Goal: Task Accomplishment & Management: Complete application form

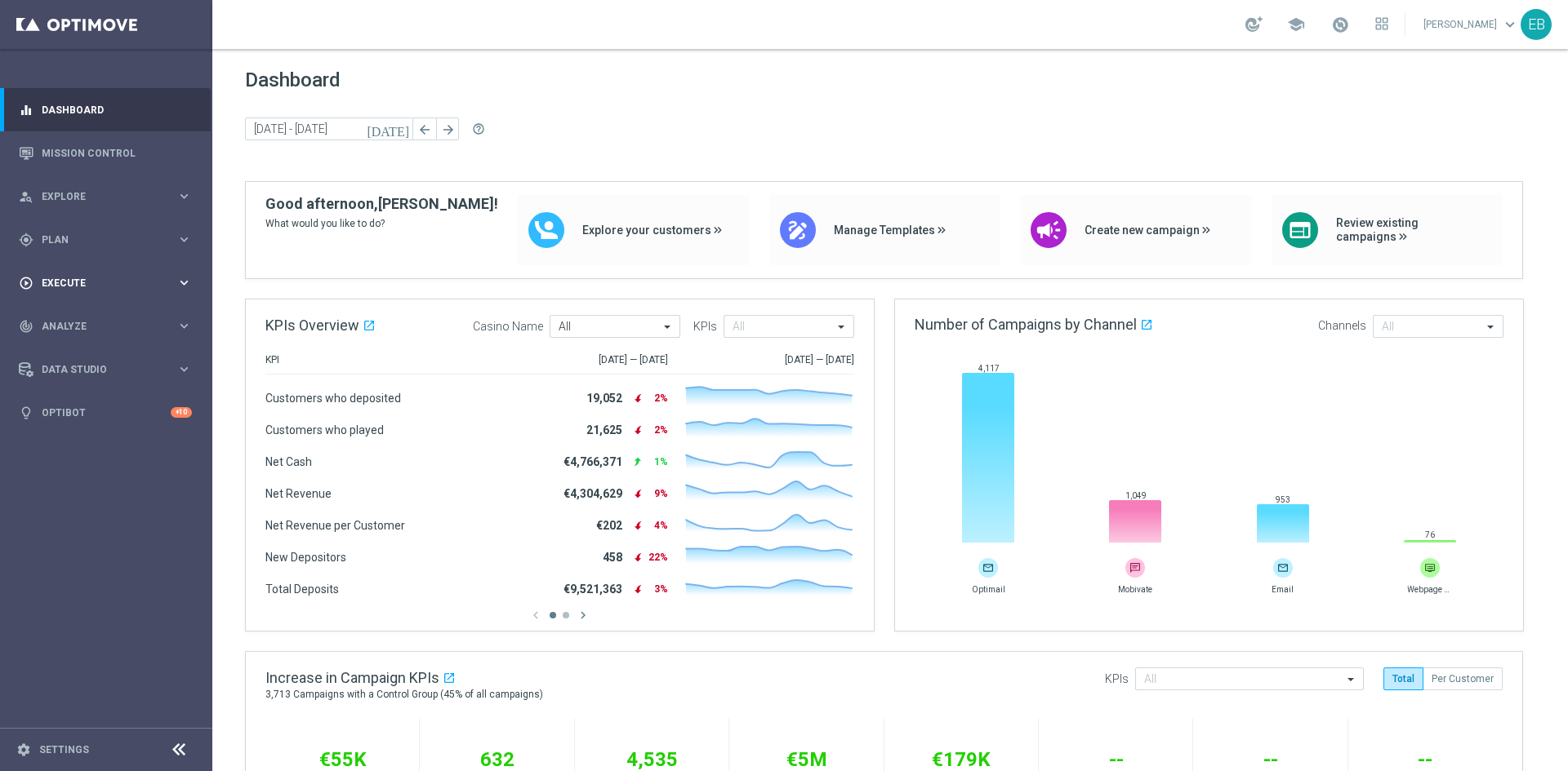
click at [138, 300] on div "play_circle_outline Execute keyboard_arrow_right" at bounding box center [105, 282] width 211 height 43
click at [145, 309] on div "Campaign Builder" at bounding box center [127, 316] width 168 height 24
click at [144, 310] on link "Campaign Builder" at bounding box center [107, 316] width 128 height 13
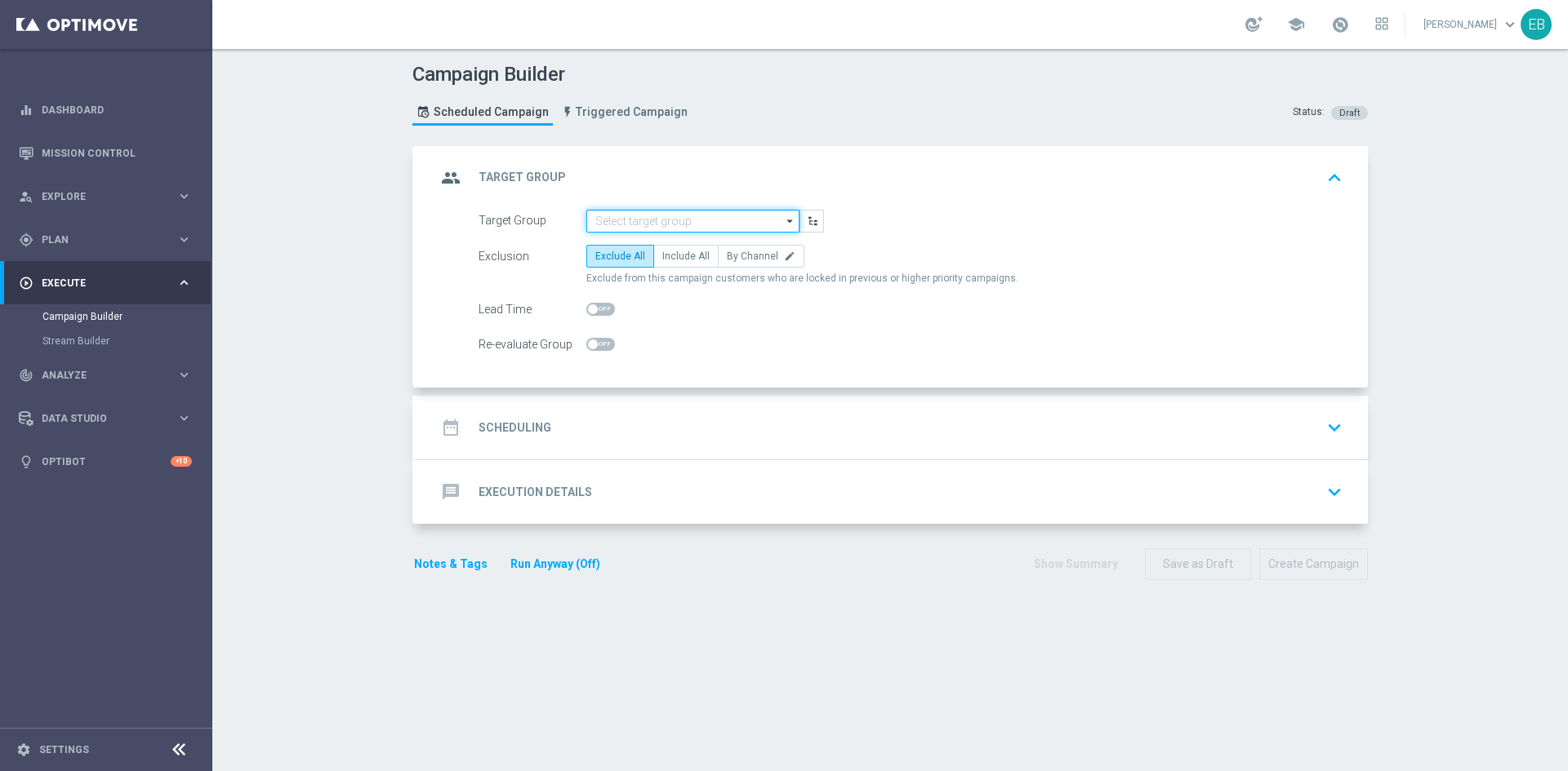
click at [617, 227] on input at bounding box center [693, 221] width 213 height 23
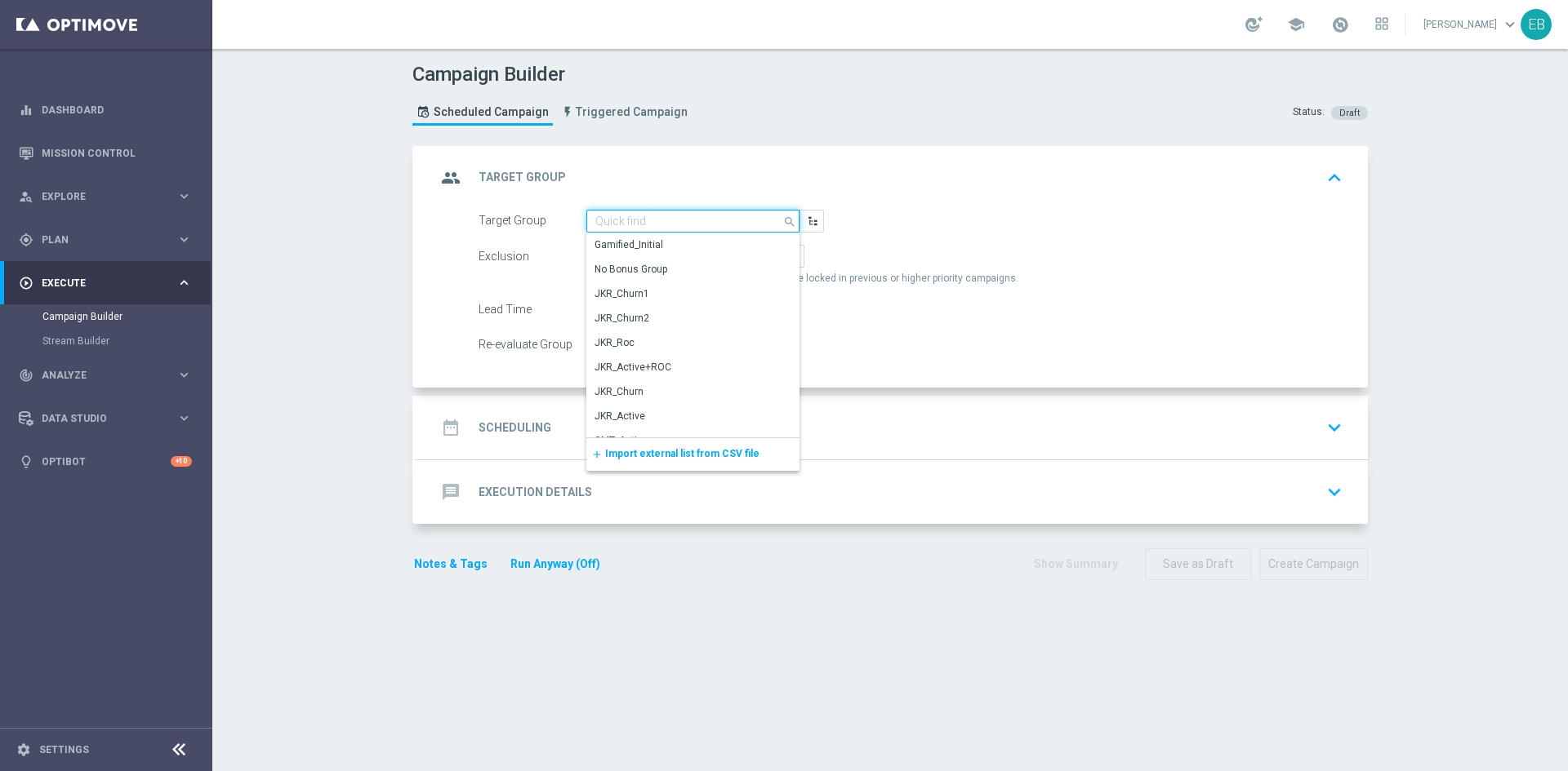
click at [625, 223] on input at bounding box center [693, 221] width 213 height 23
click at [710, 292] on div "CMT_Active+ROC_SMS_ALL" at bounding box center [656, 294] width 123 height 15
type input "CMT_Active+ROC_SMS_ALL"
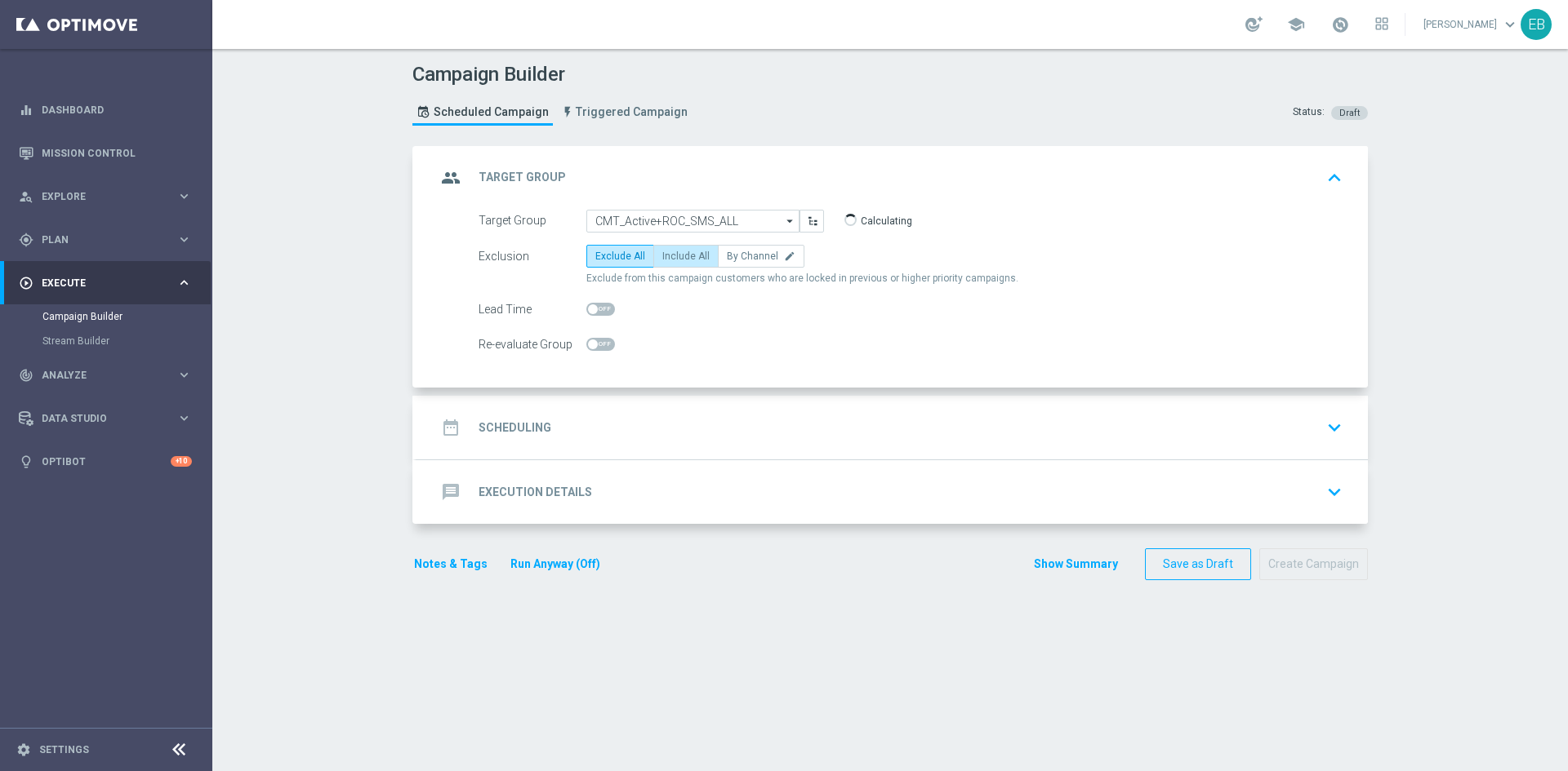
click at [672, 260] on span "Include All" at bounding box center [686, 256] width 47 height 11
click at [672, 260] on input "Include All" at bounding box center [667, 259] width 10 height 10
radio input "true"
click at [951, 428] on div "date_range Scheduling keyboard_arrow_down" at bounding box center [892, 427] width 912 height 31
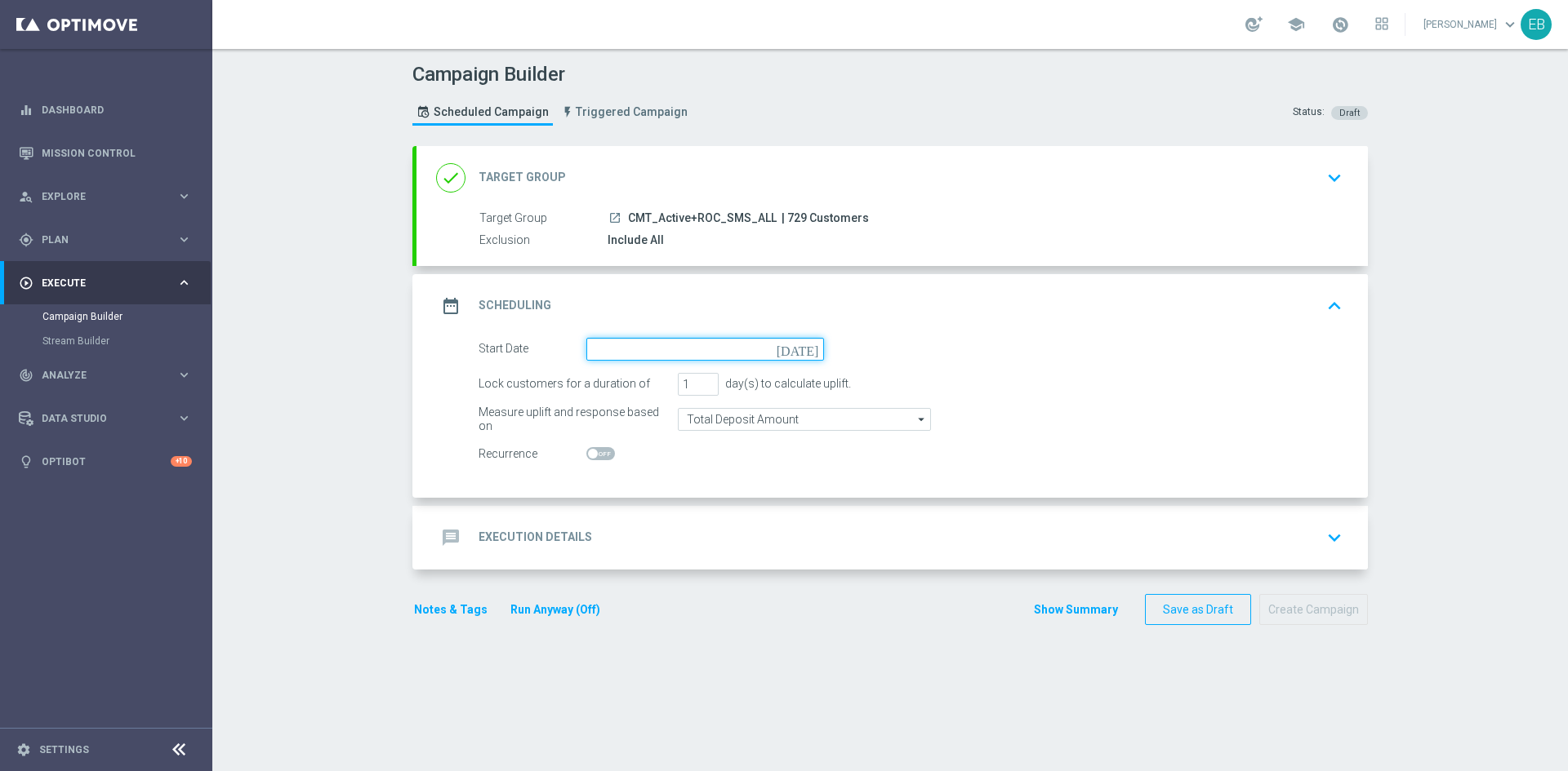
click at [643, 345] on input at bounding box center [705, 350] width 238 height 23
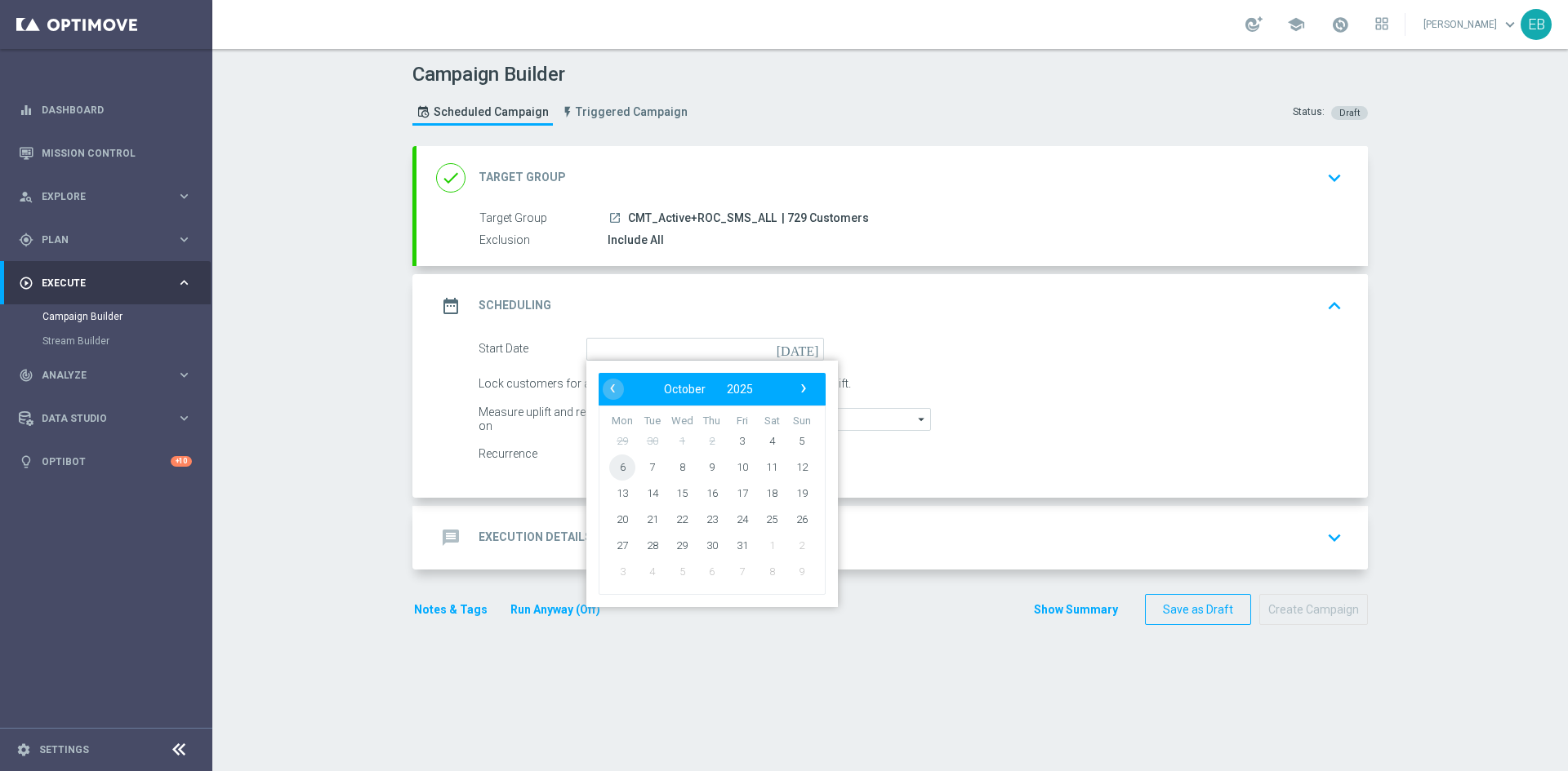
click at [616, 477] on span "6" at bounding box center [622, 467] width 26 height 26
type input "[DATE]"
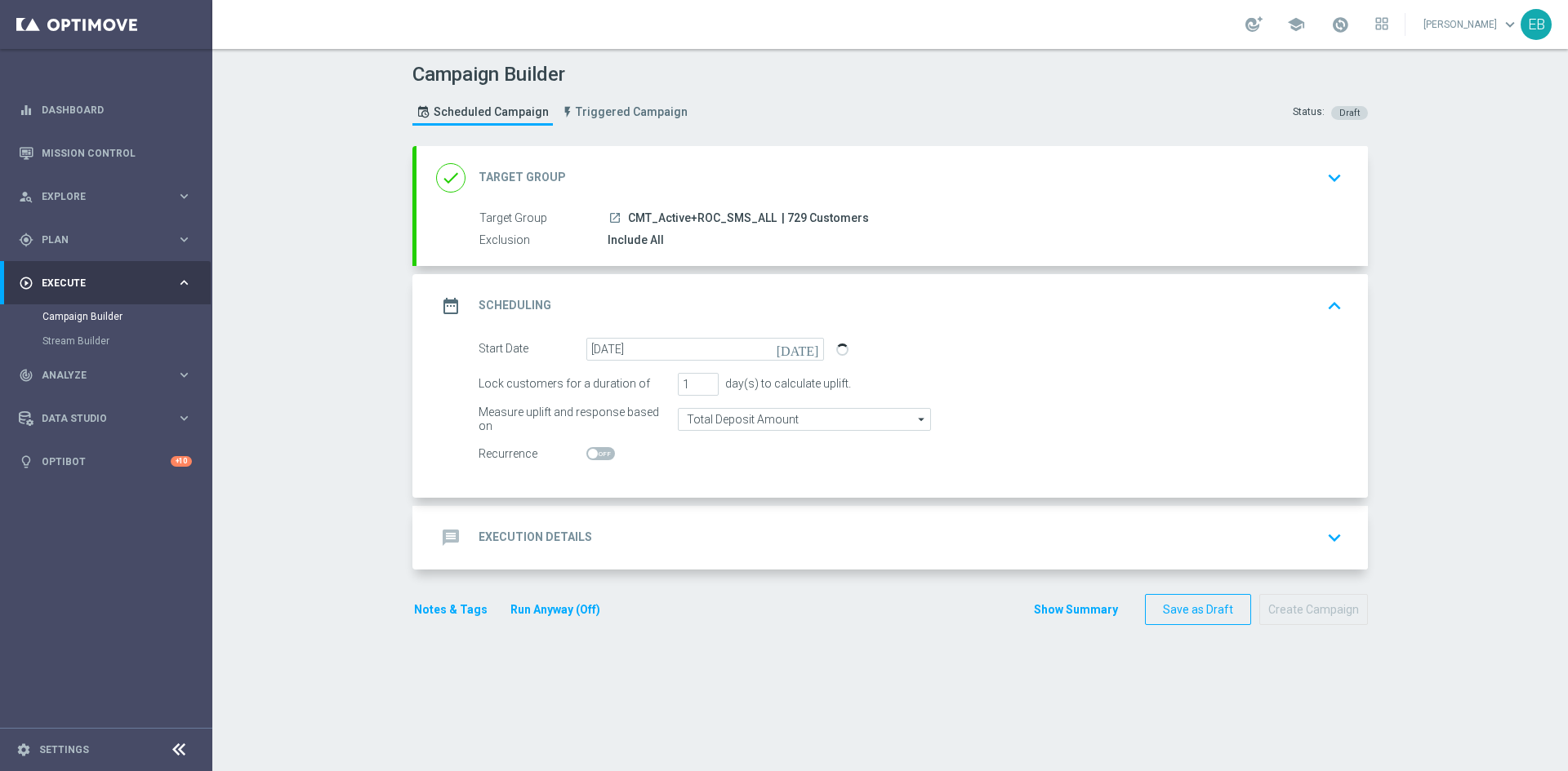
click at [624, 559] on div "message Execution Details keyboard_arrow_down" at bounding box center [892, 538] width 951 height 64
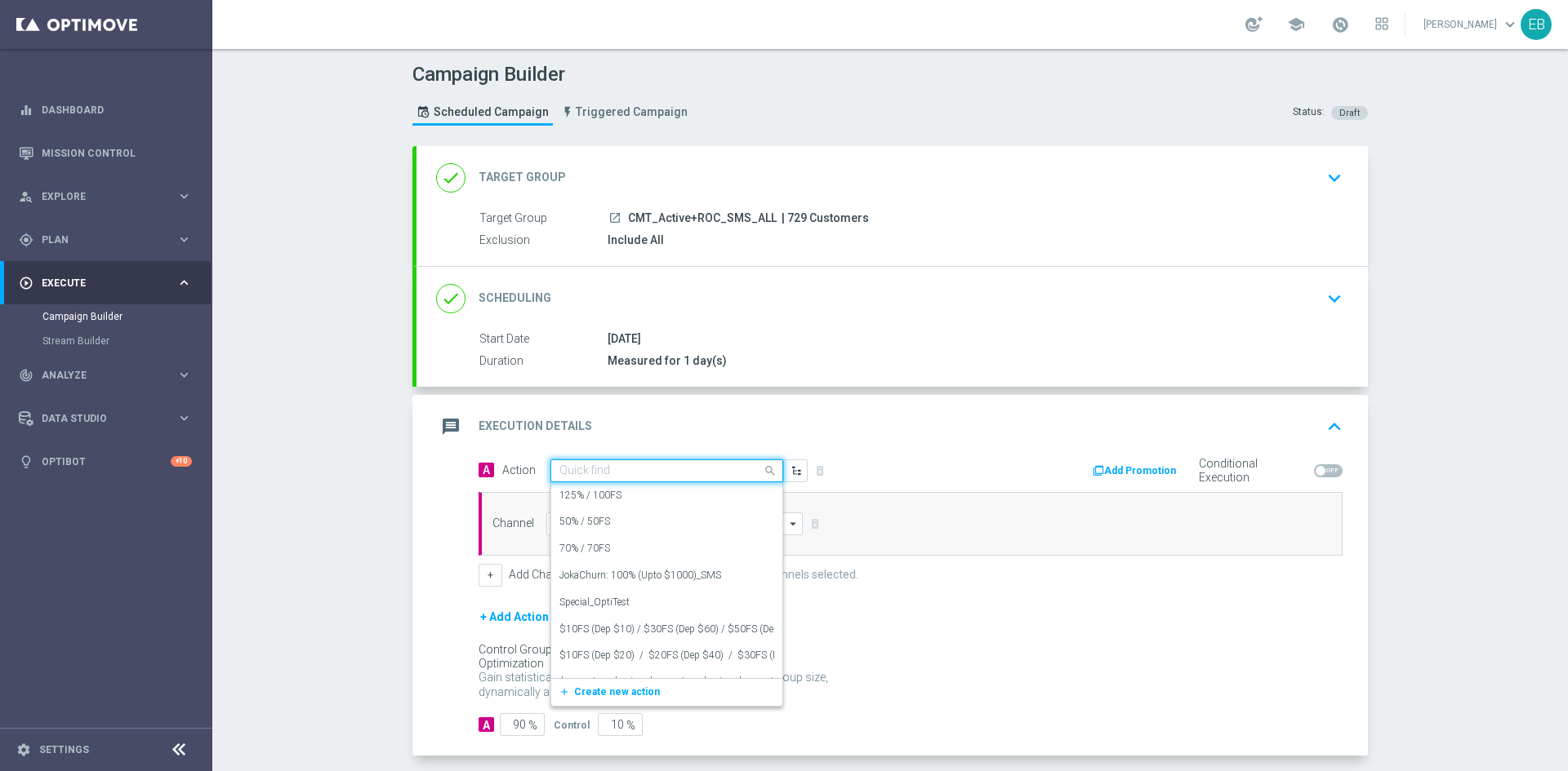
click at [610, 476] on input "text" at bounding box center [651, 471] width 182 height 14
type input "sms"
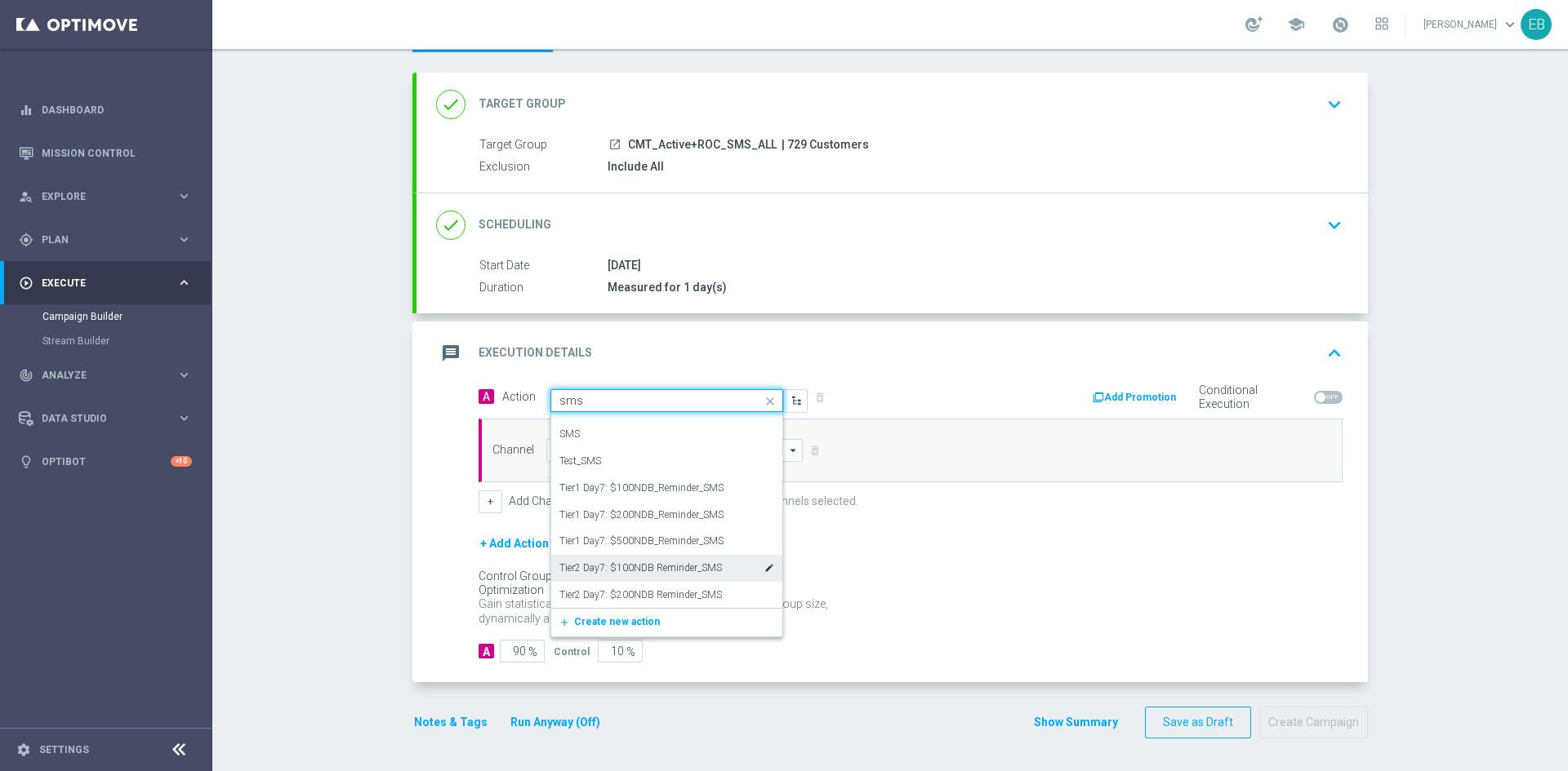
scroll to position [4433, 0]
click at [630, 504] on div "SMS edit" at bounding box center [667, 516] width 215 height 27
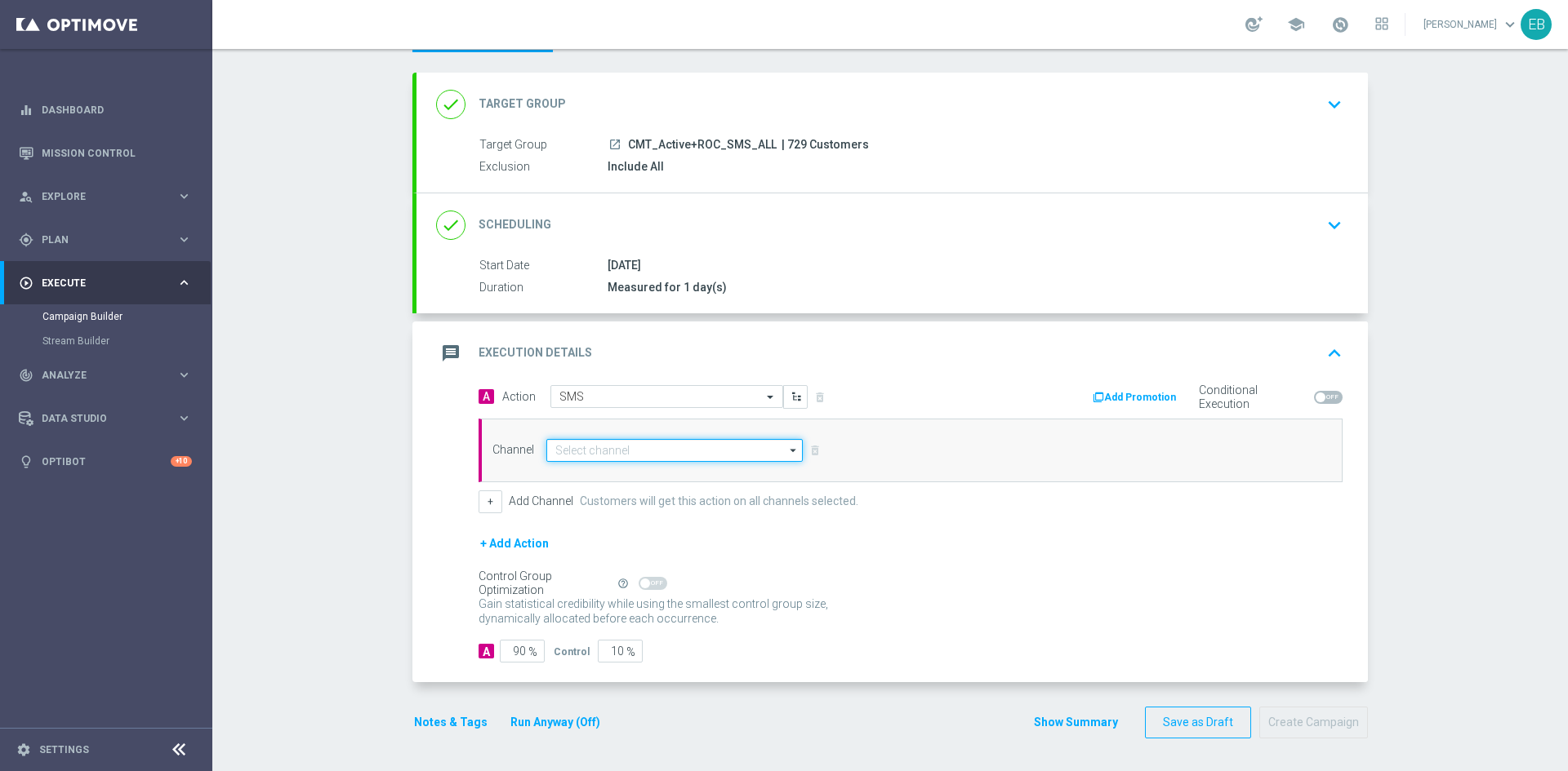
click at [589, 448] on input at bounding box center [674, 450] width 256 height 23
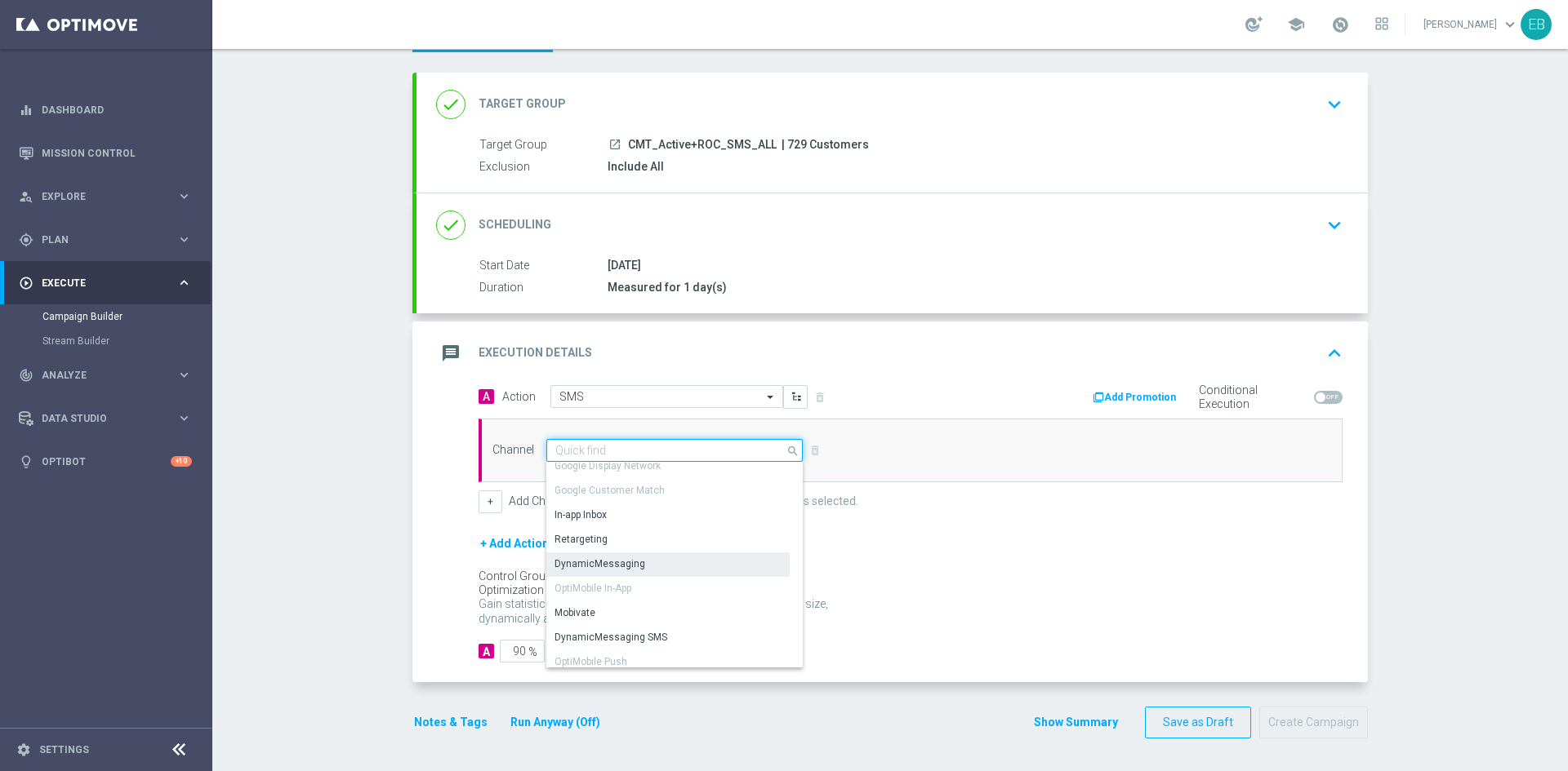
scroll to position [163, 0]
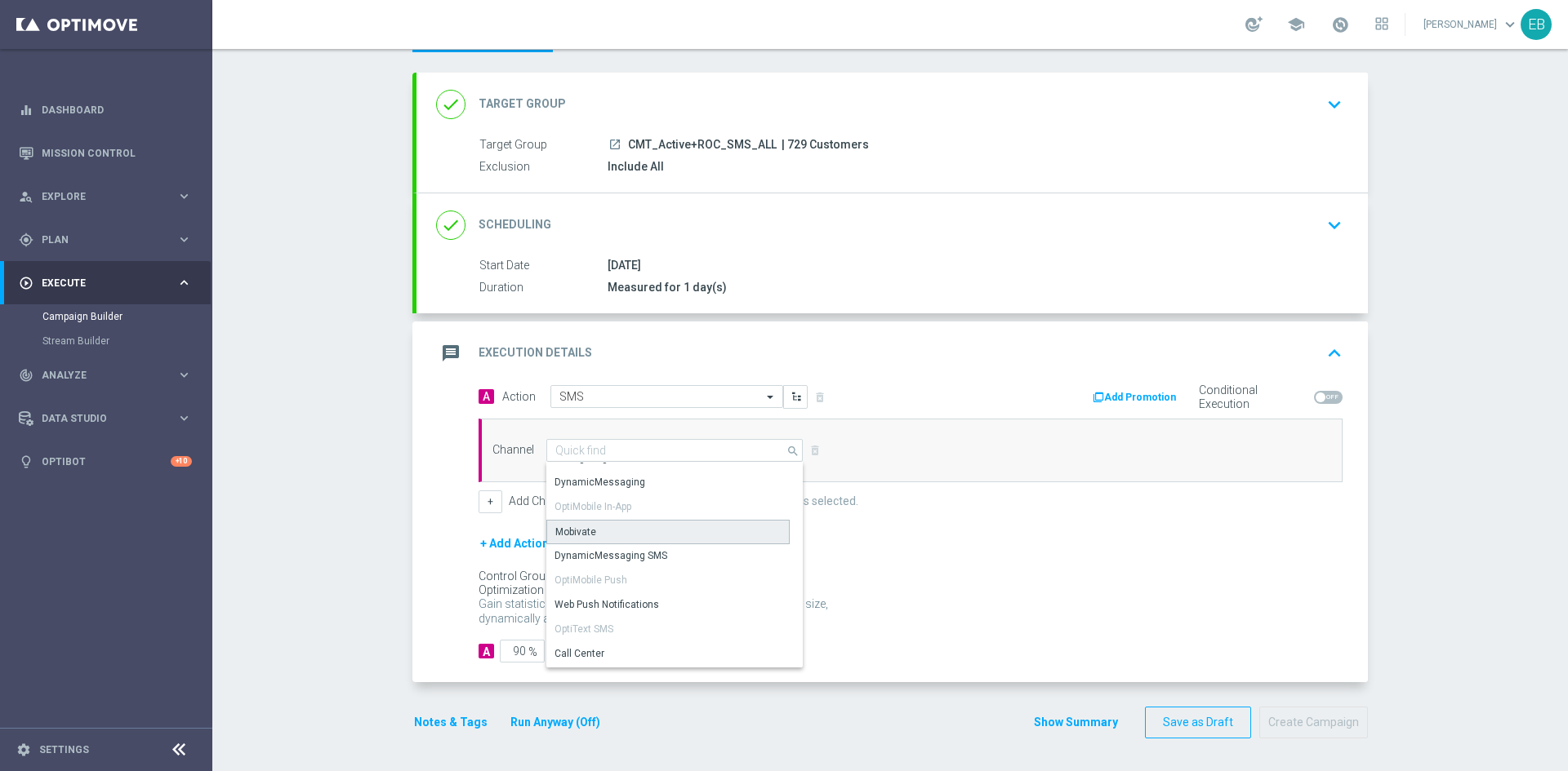
click at [642, 537] on div "Mobivate" at bounding box center [668, 532] width 243 height 24
type input "Mobivate"
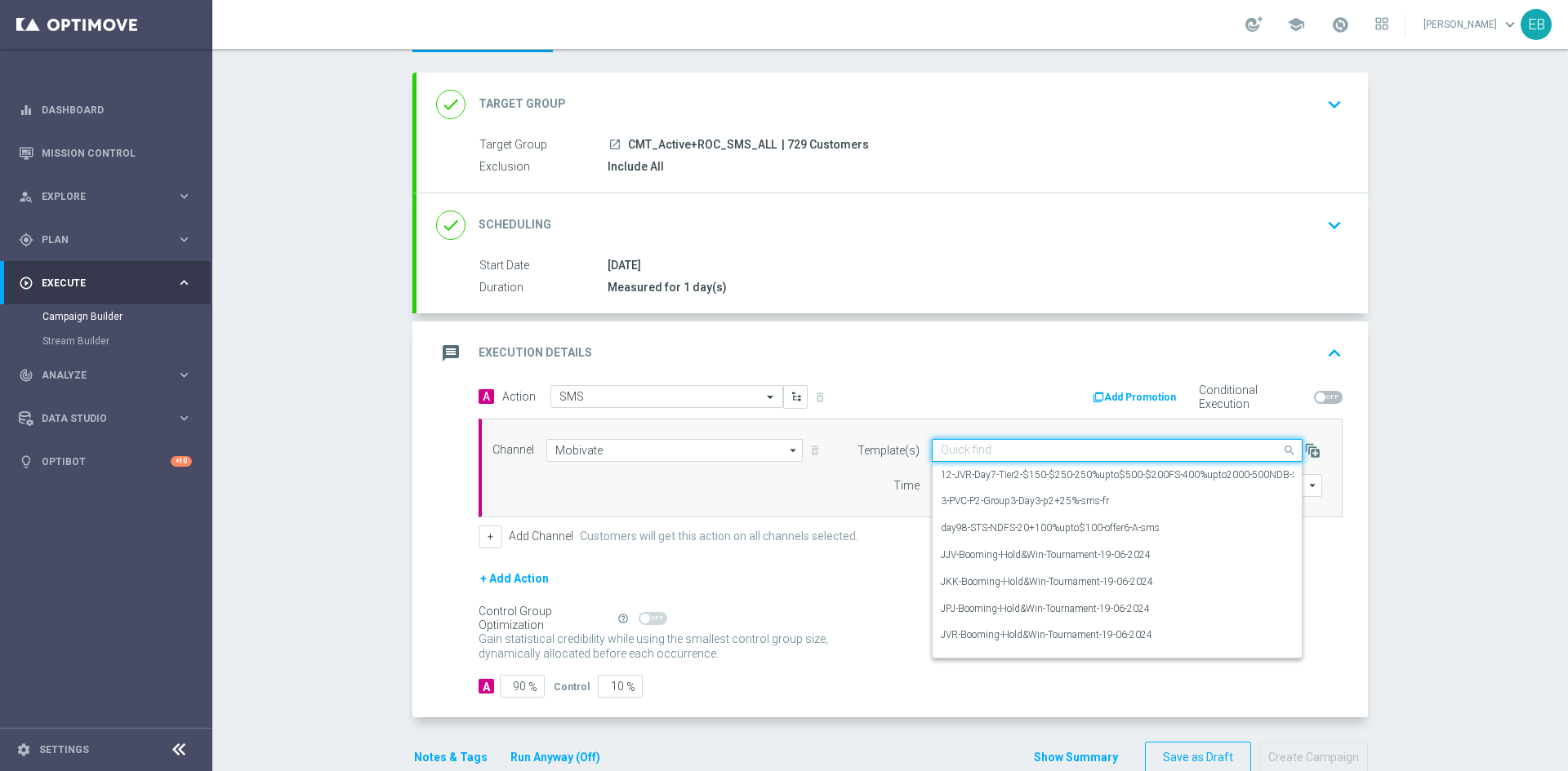
click at [986, 449] on input "text" at bounding box center [1101, 451] width 320 height 14
click at [1054, 478] on label "CM-maintenance-05-10-2021" at bounding box center [1004, 476] width 126 height 14
type input "main"
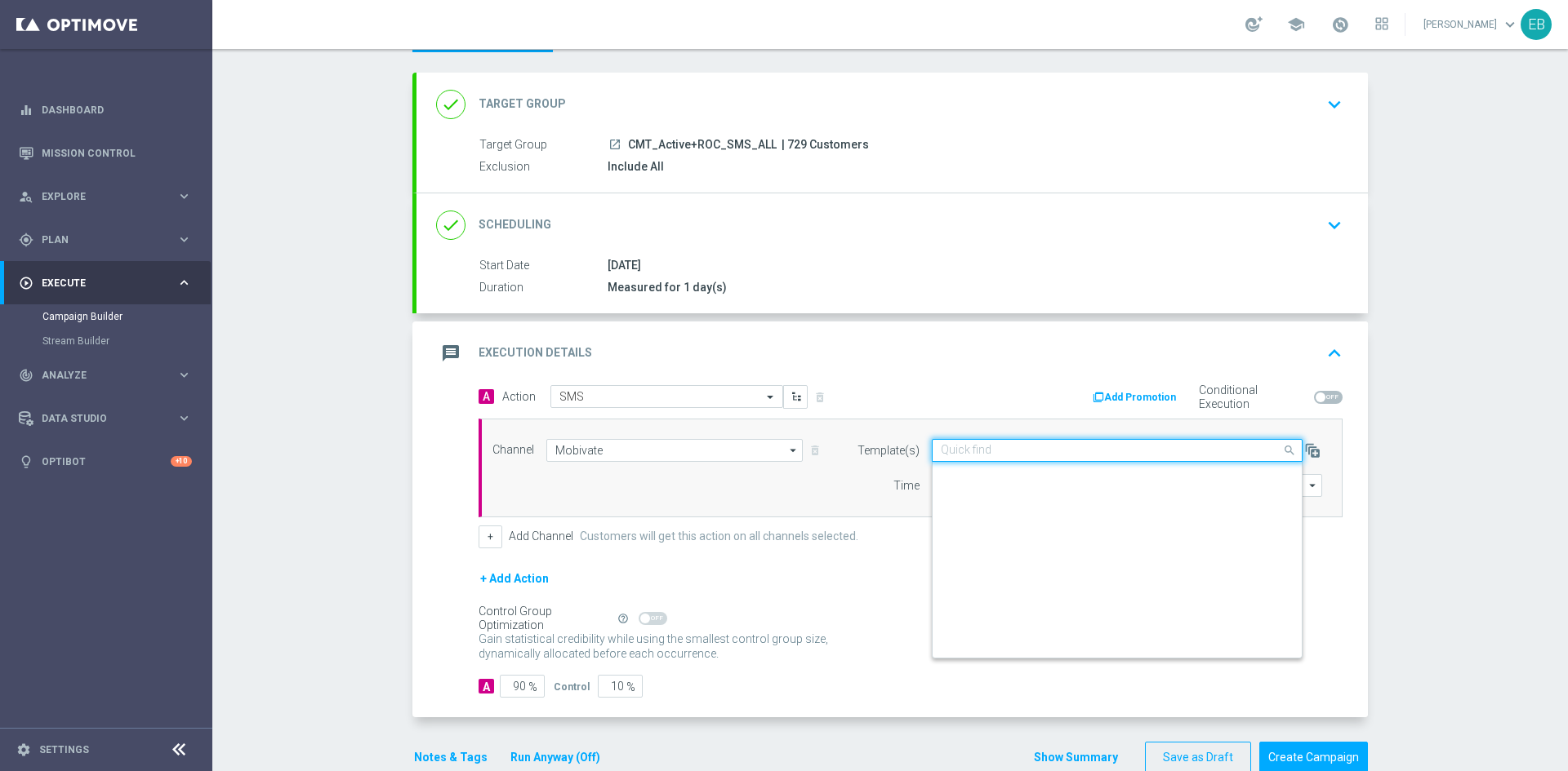
scroll to position [7298, 0]
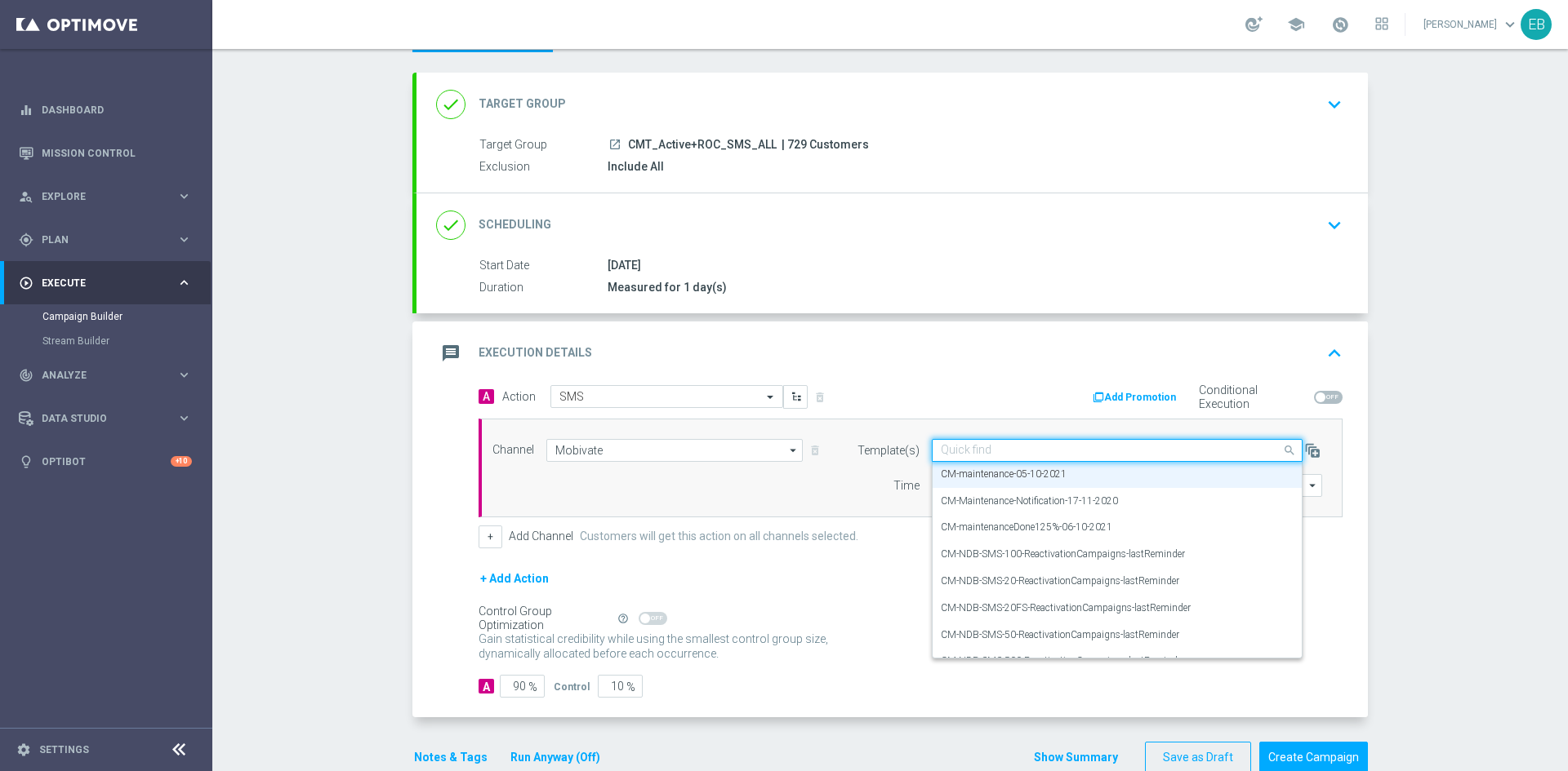
drag, startPoint x: 1104, startPoint y: 442, endPoint x: 1014, endPoint y: 428, distance: 91.1
click at [1014, 428] on div "Channel [GEOGRAPHIC_DATA] [GEOGRAPHIC_DATA] arrow_drop_down Show Selected 1 of …" at bounding box center [910, 468] width 864 height 99
click at [1035, 462] on div "CM-maintenance-05-10-2021" at bounding box center [1117, 474] width 352 height 27
click at [1032, 445] on input "text" at bounding box center [1101, 451] width 320 height 14
paste input "_SMS_Maintenance-05-12-2022"
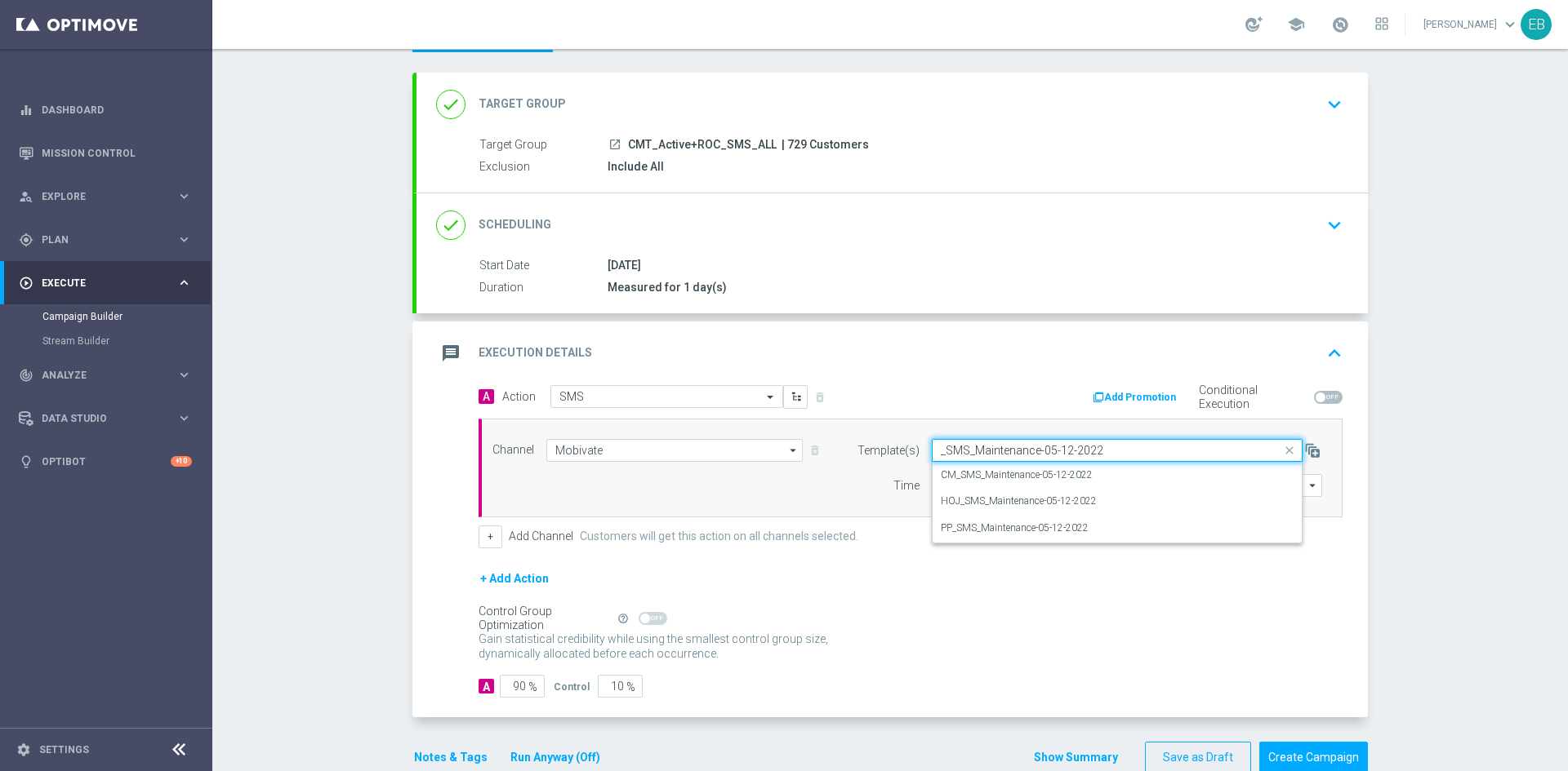
scroll to position [0, 0]
click at [1021, 469] on label "CM_SMS_Maintenance-05-12-2022" at bounding box center [1017, 476] width 152 height 14
type input "_SMS_Maintenance-05-12-2022"
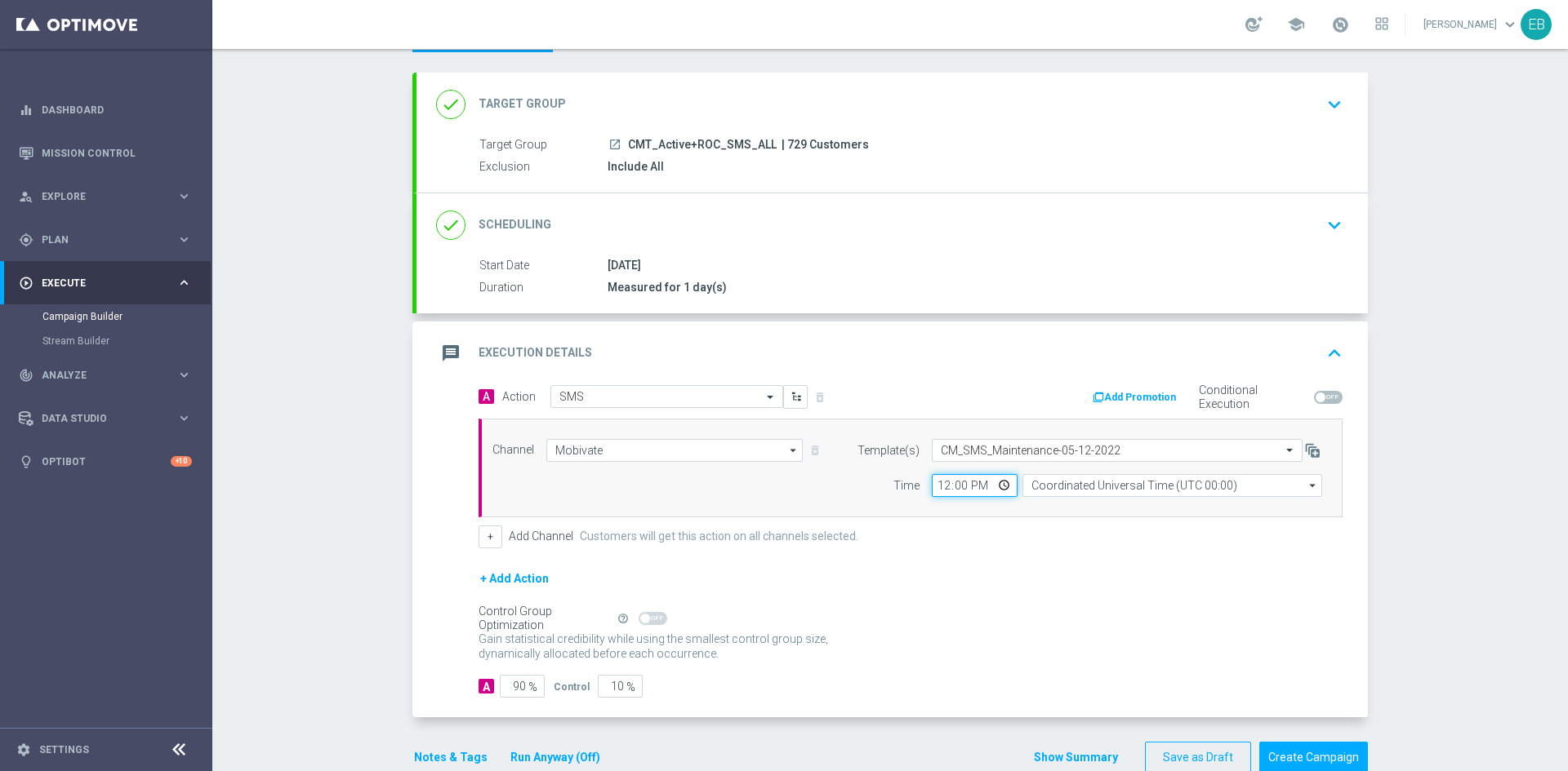
click at [937, 489] on input "12:00" at bounding box center [974, 485] width 86 height 23
type input "08:00"
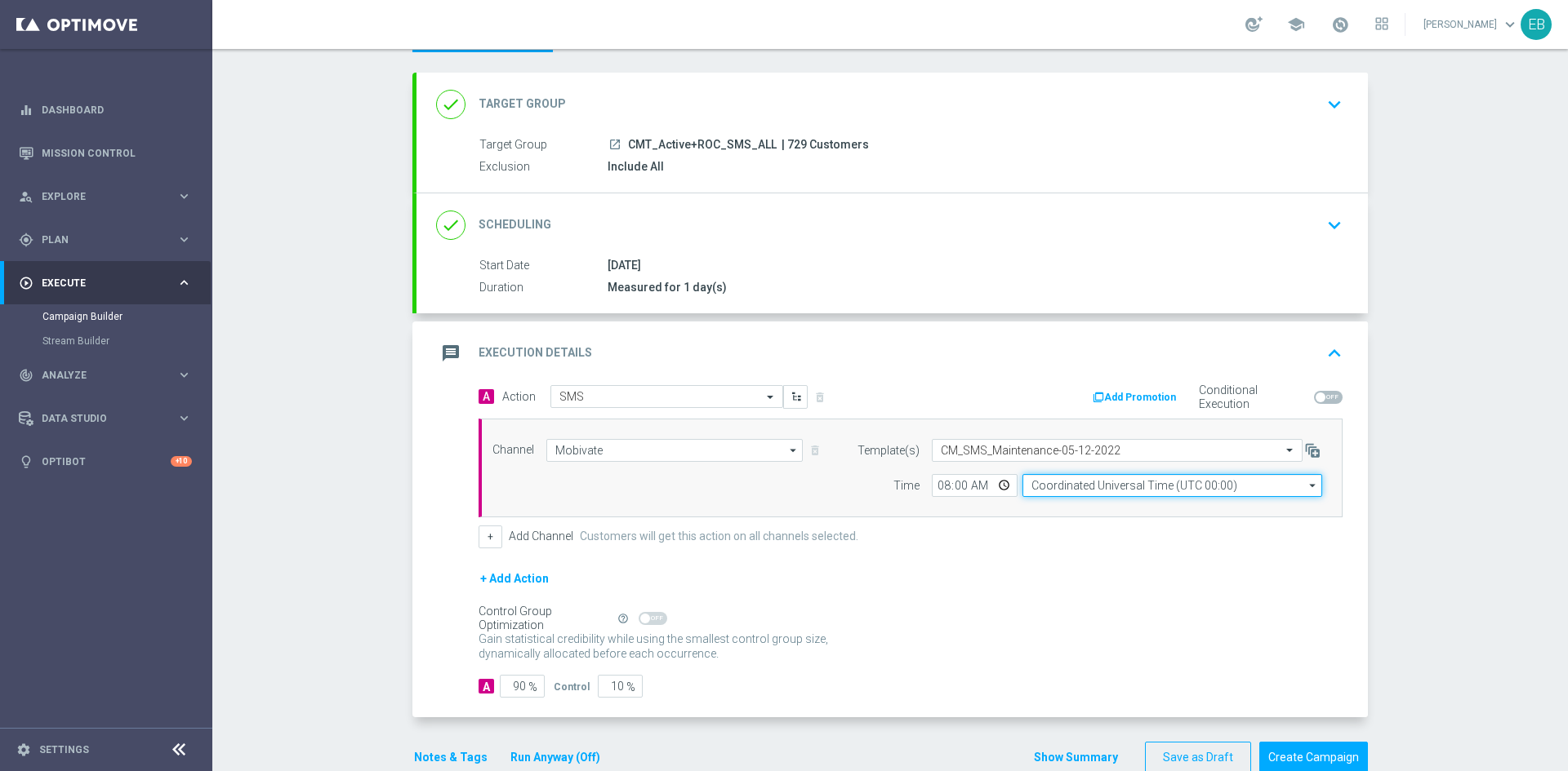
click at [1028, 488] on input "Coordinated Universal Time (UTC 00:00)" at bounding box center [1172, 485] width 300 height 23
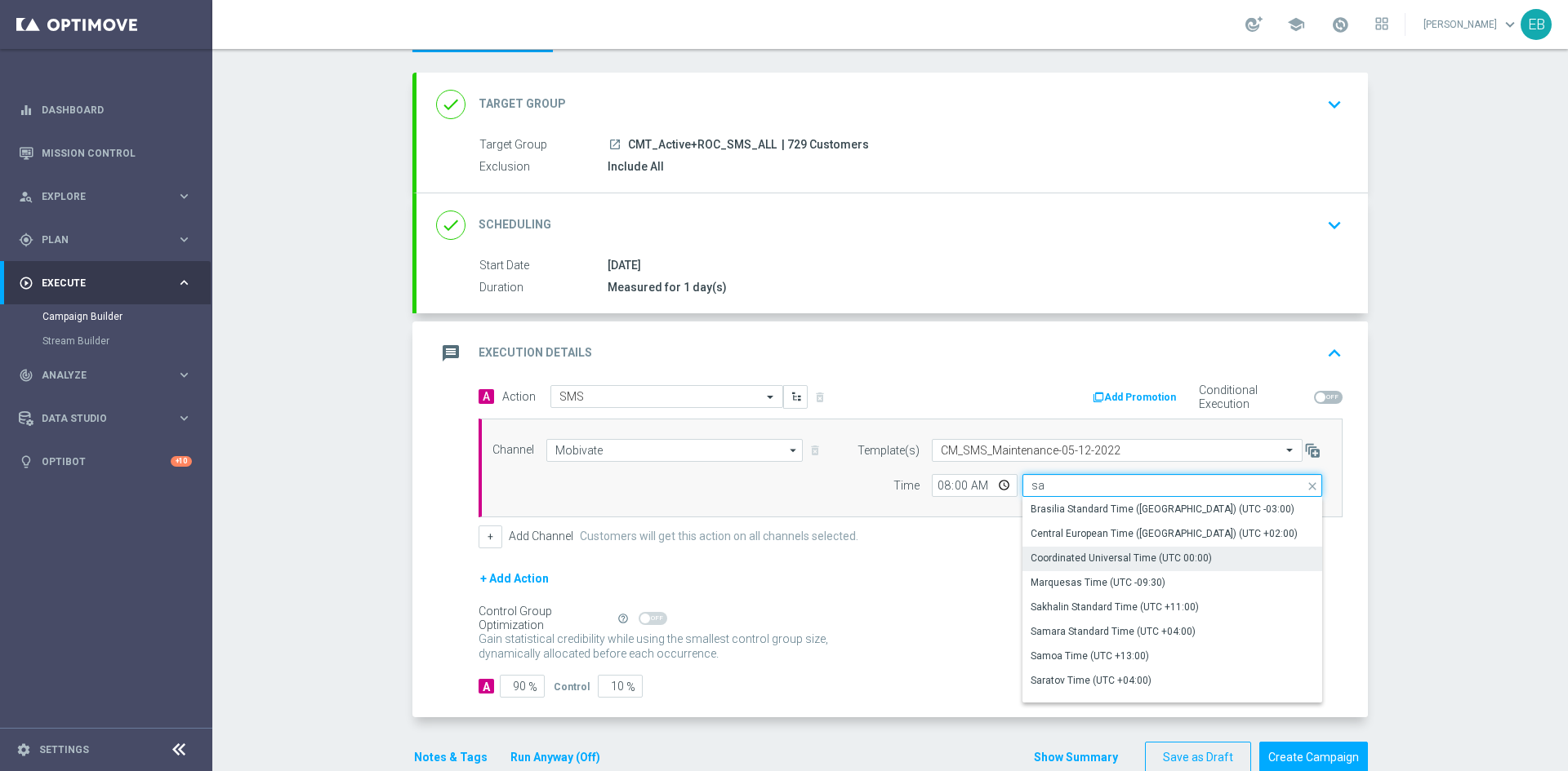
type input "s"
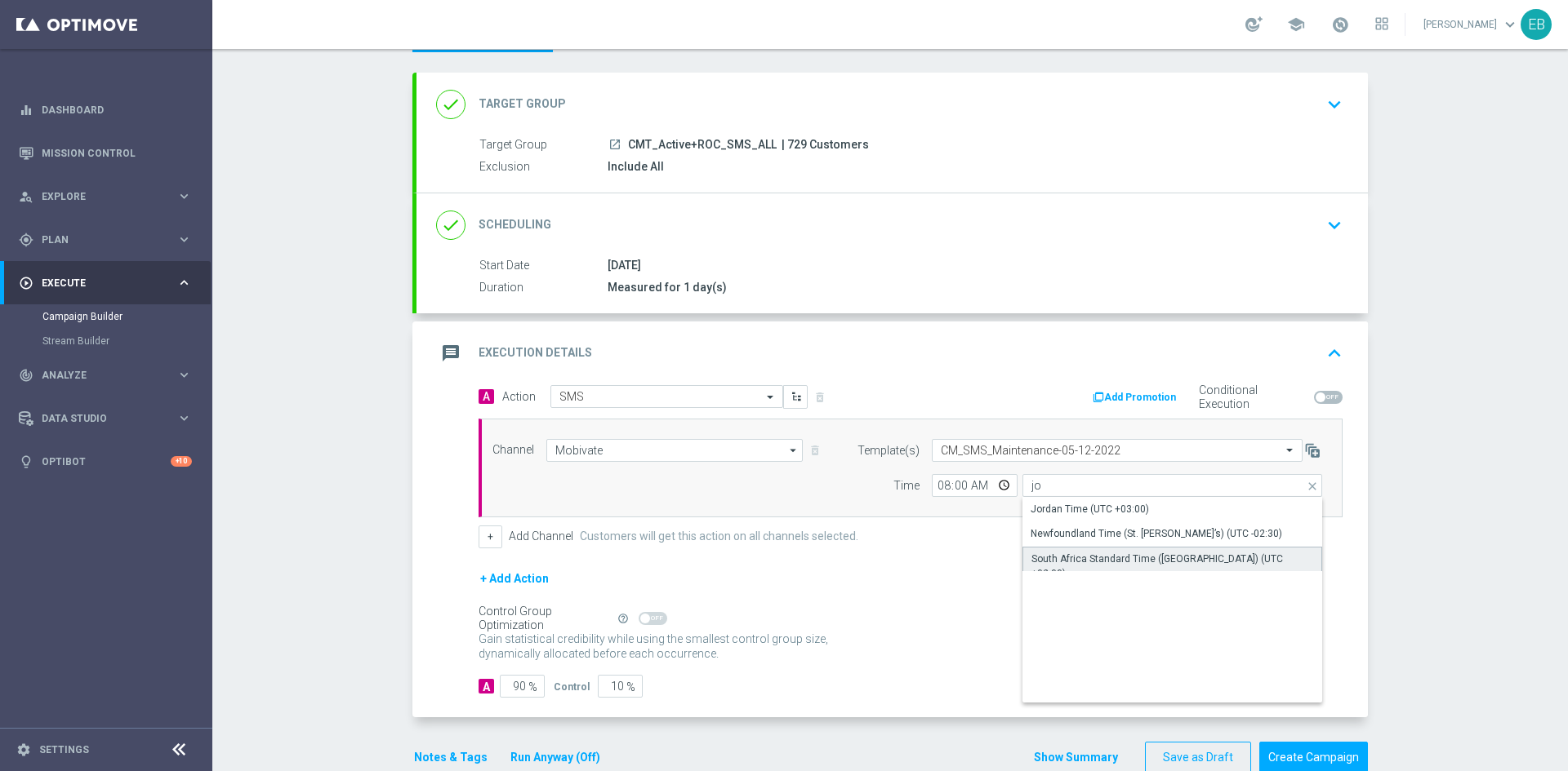
click at [1138, 562] on div "South Africa Standard Time ([GEOGRAPHIC_DATA]) (UTC +02:00)" at bounding box center [1172, 566] width 282 height 30
type input "South Africa Standard Time ([GEOGRAPHIC_DATA]) (UTC +02:00)"
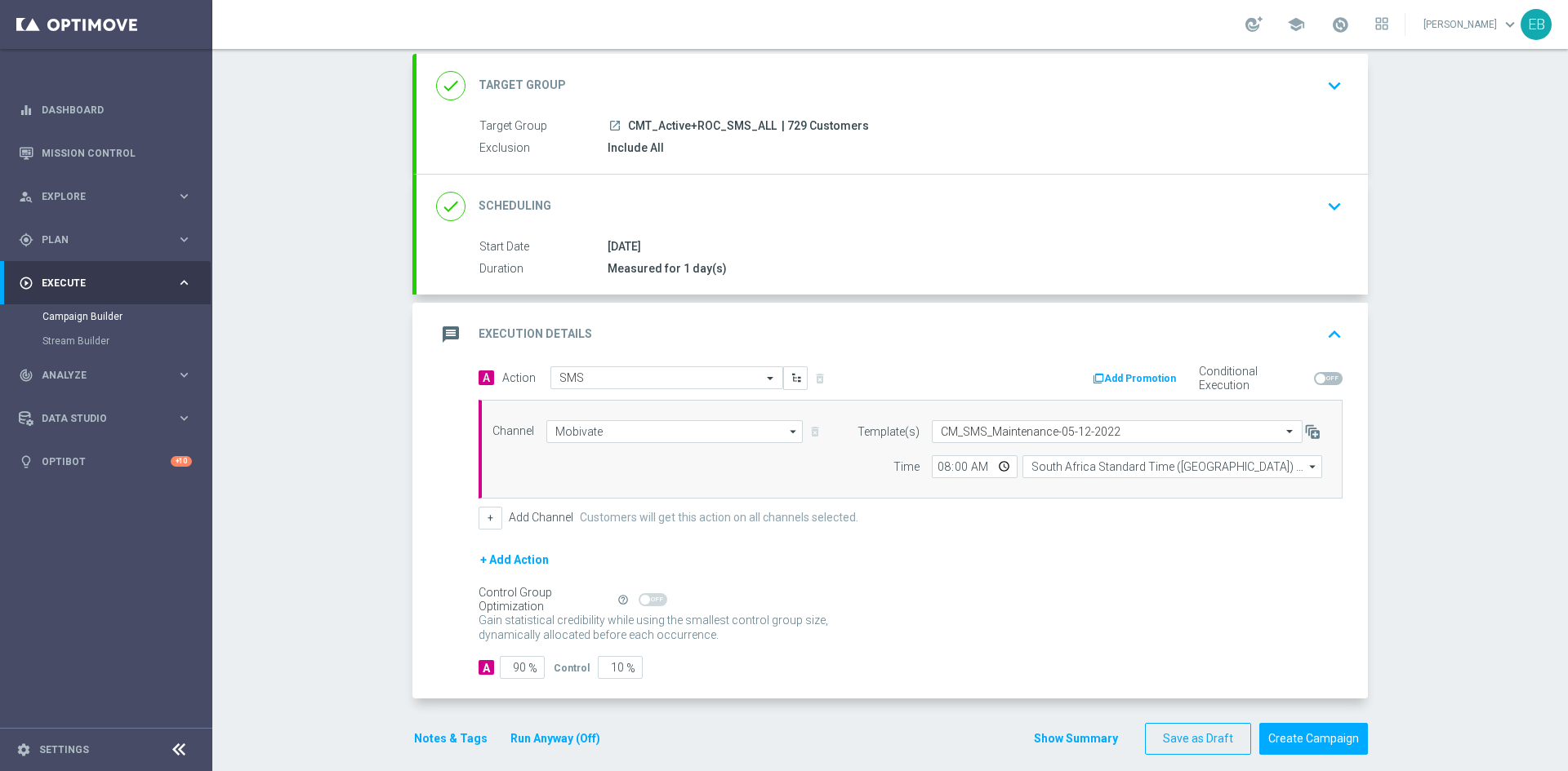
scroll to position [108, 0]
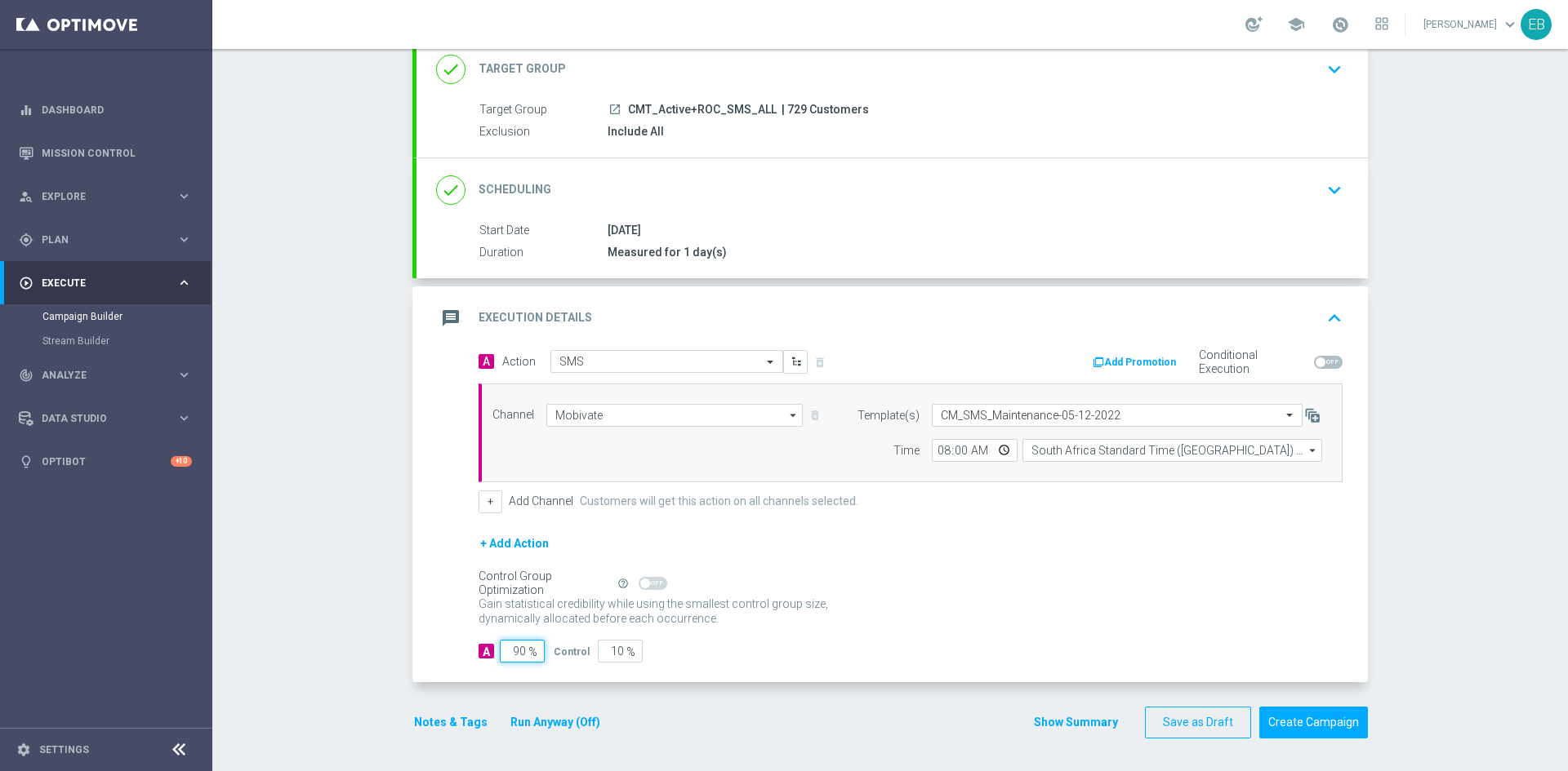
click at [505, 650] on input "90" at bounding box center [521, 651] width 45 height 23
type input "1"
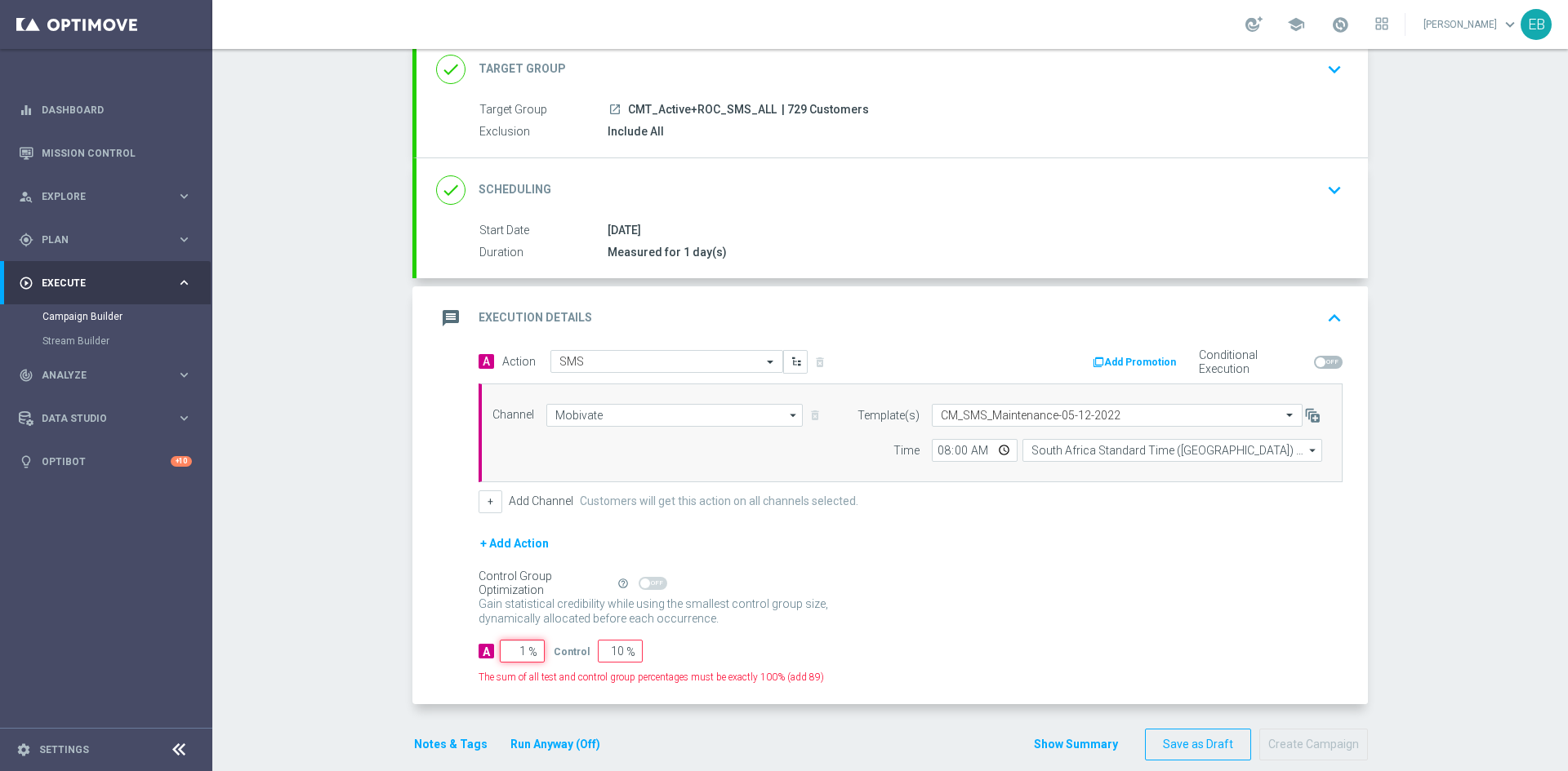
type input "99"
type input "10"
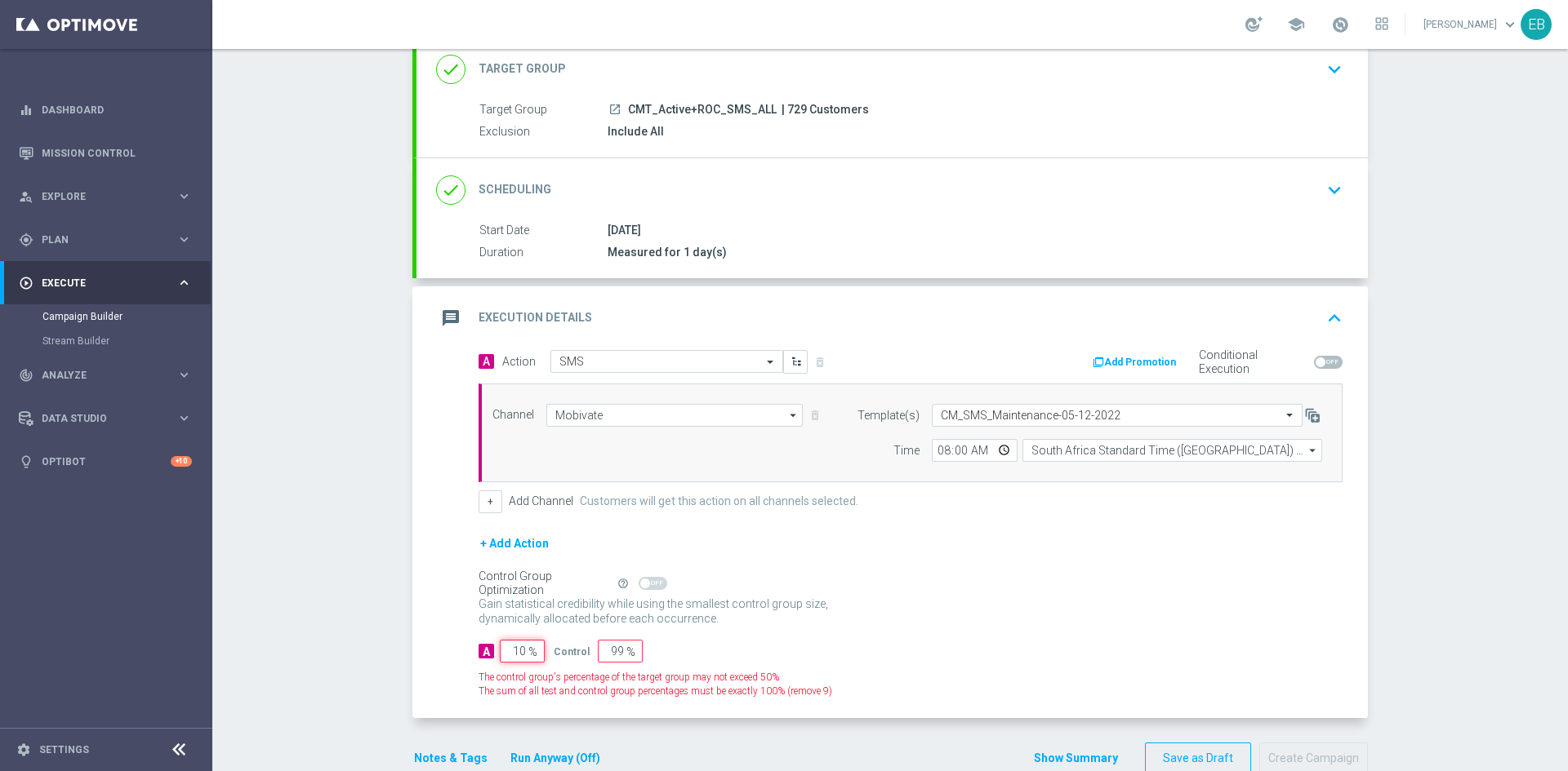
type input "90"
type input "100"
type input "0"
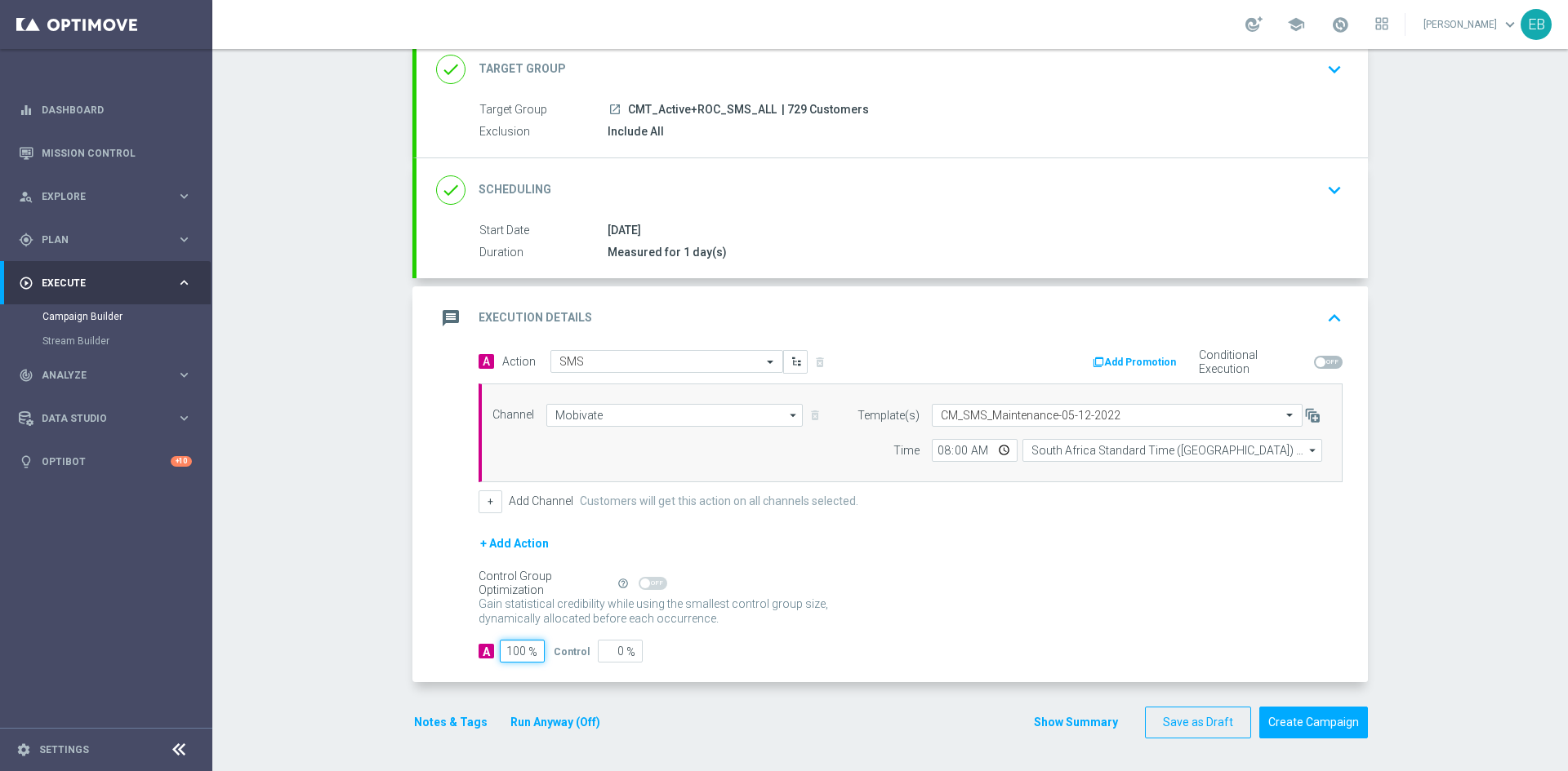
type input "100"
click at [424, 711] on div "Notes & Tags Run Anyway (Off)" at bounding box center [516, 722] width 209 height 31
click at [438, 717] on button "Notes & Tags" at bounding box center [450, 722] width 77 height 20
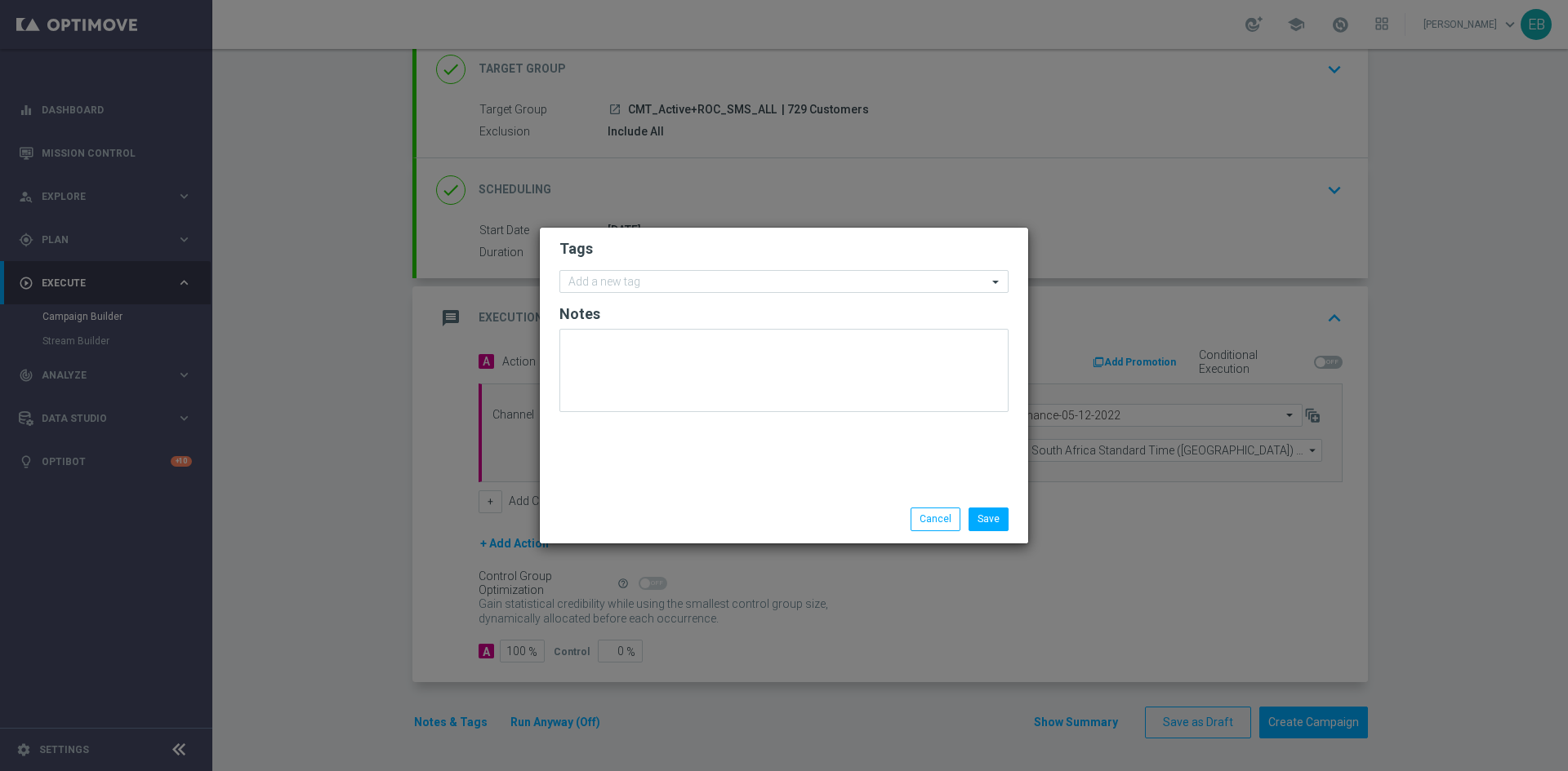
click at [617, 266] on form "Tags Add a new tag Notes" at bounding box center [784, 330] width 449 height 190
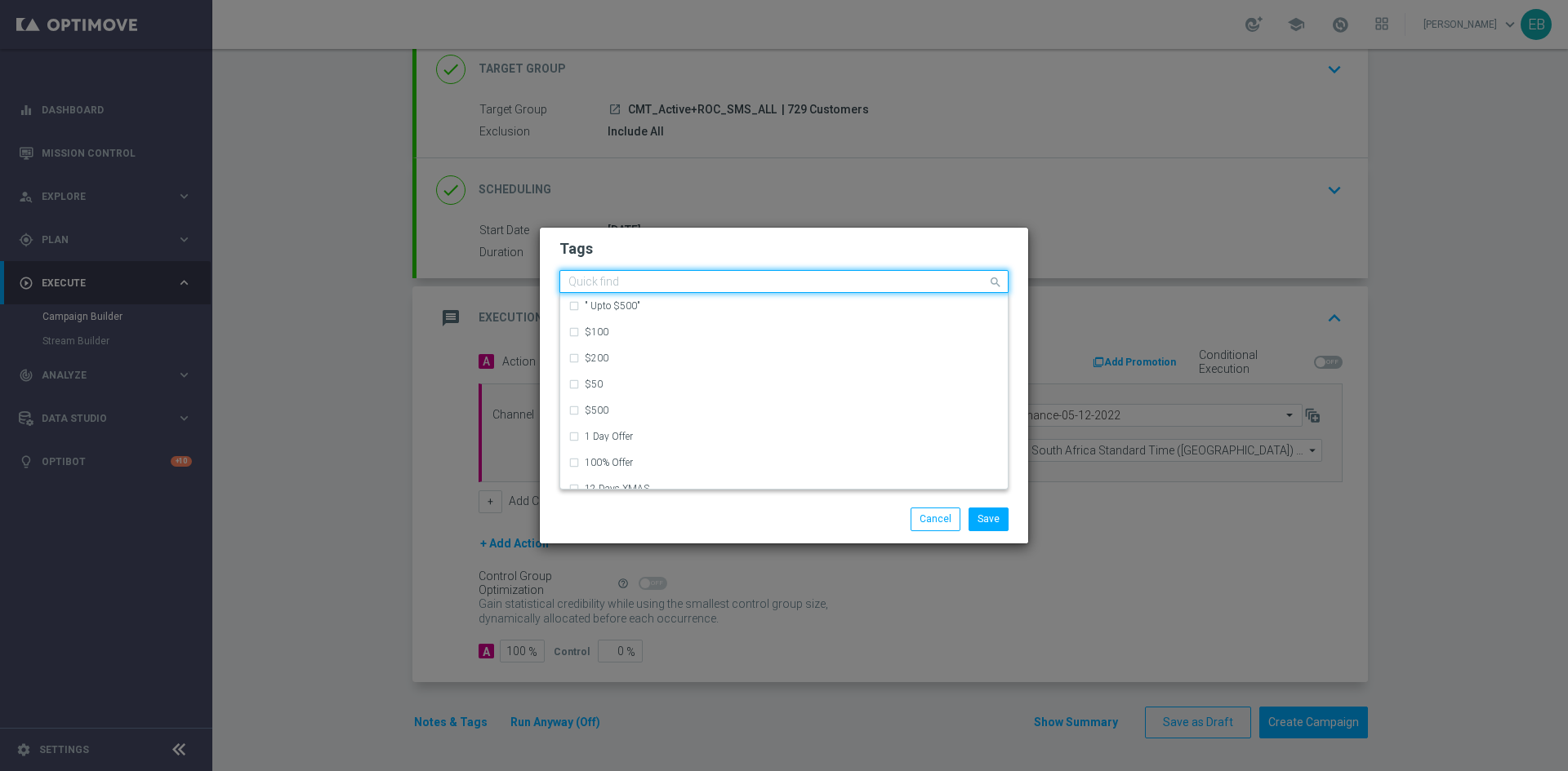
click at [603, 280] on input "text" at bounding box center [777, 283] width 419 height 14
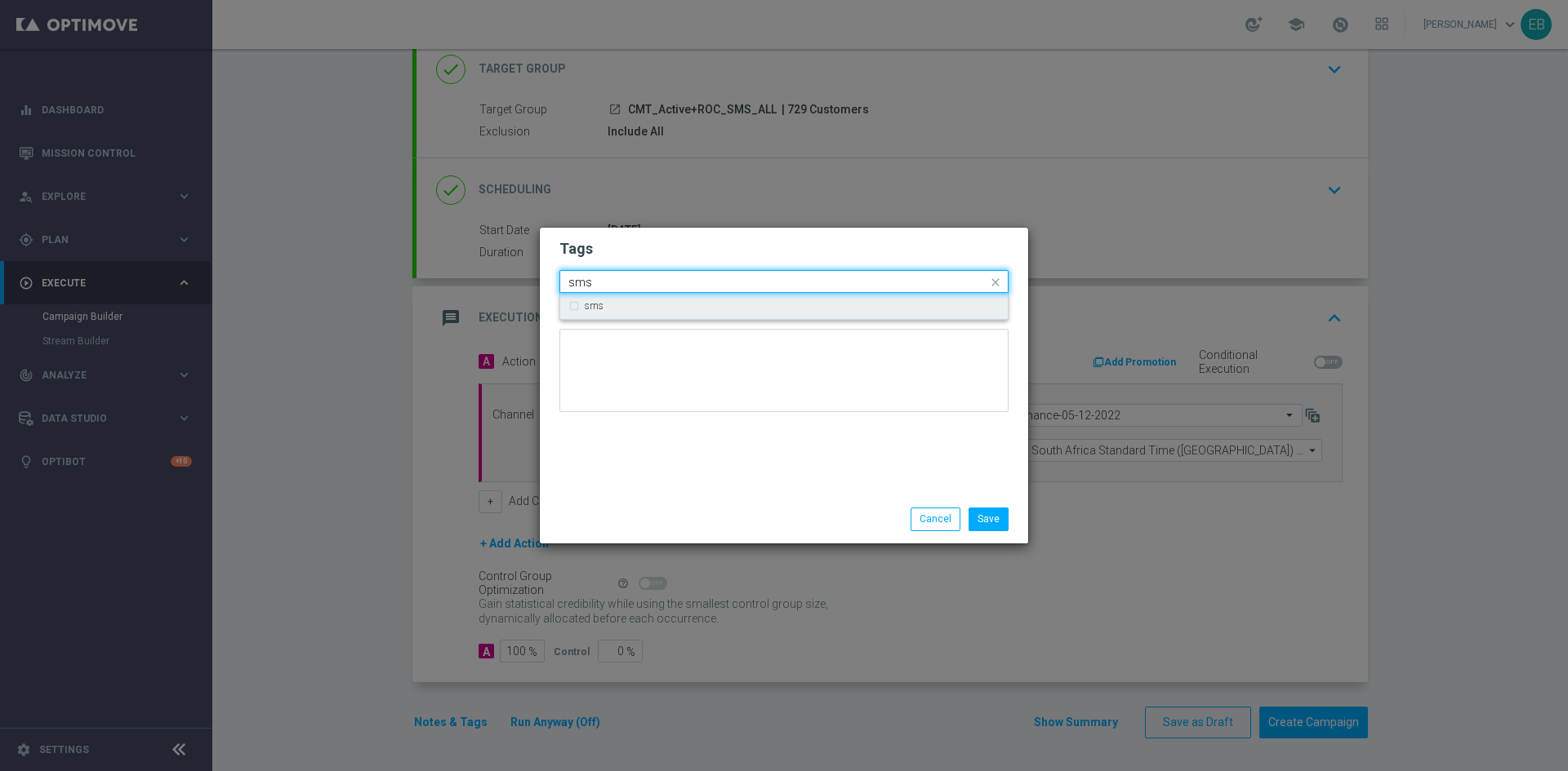
click at [584, 308] on div "sms" at bounding box center [784, 306] width 431 height 26
type input "sms"
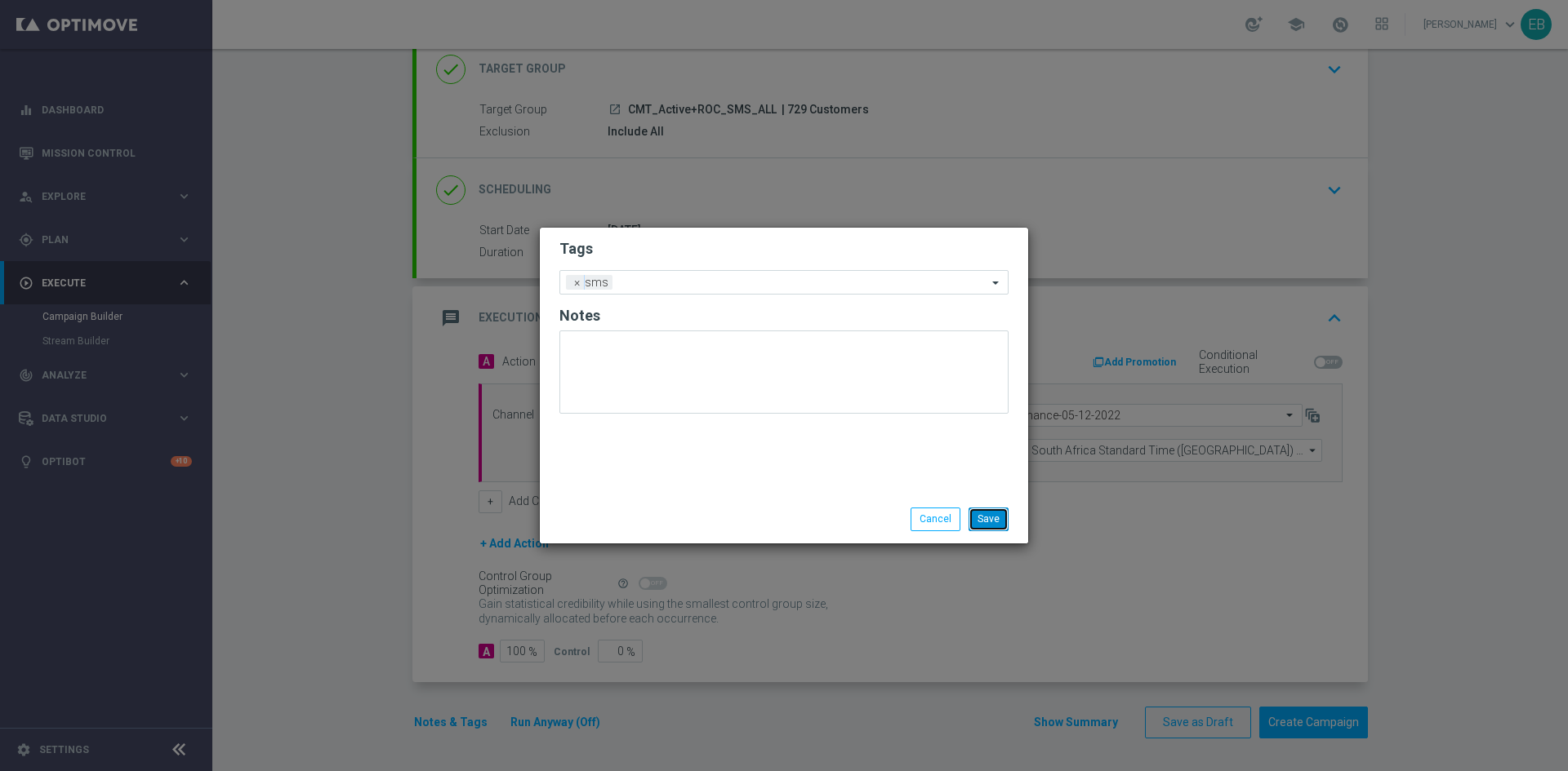
click at [1000, 515] on button "Save" at bounding box center [988, 519] width 40 height 23
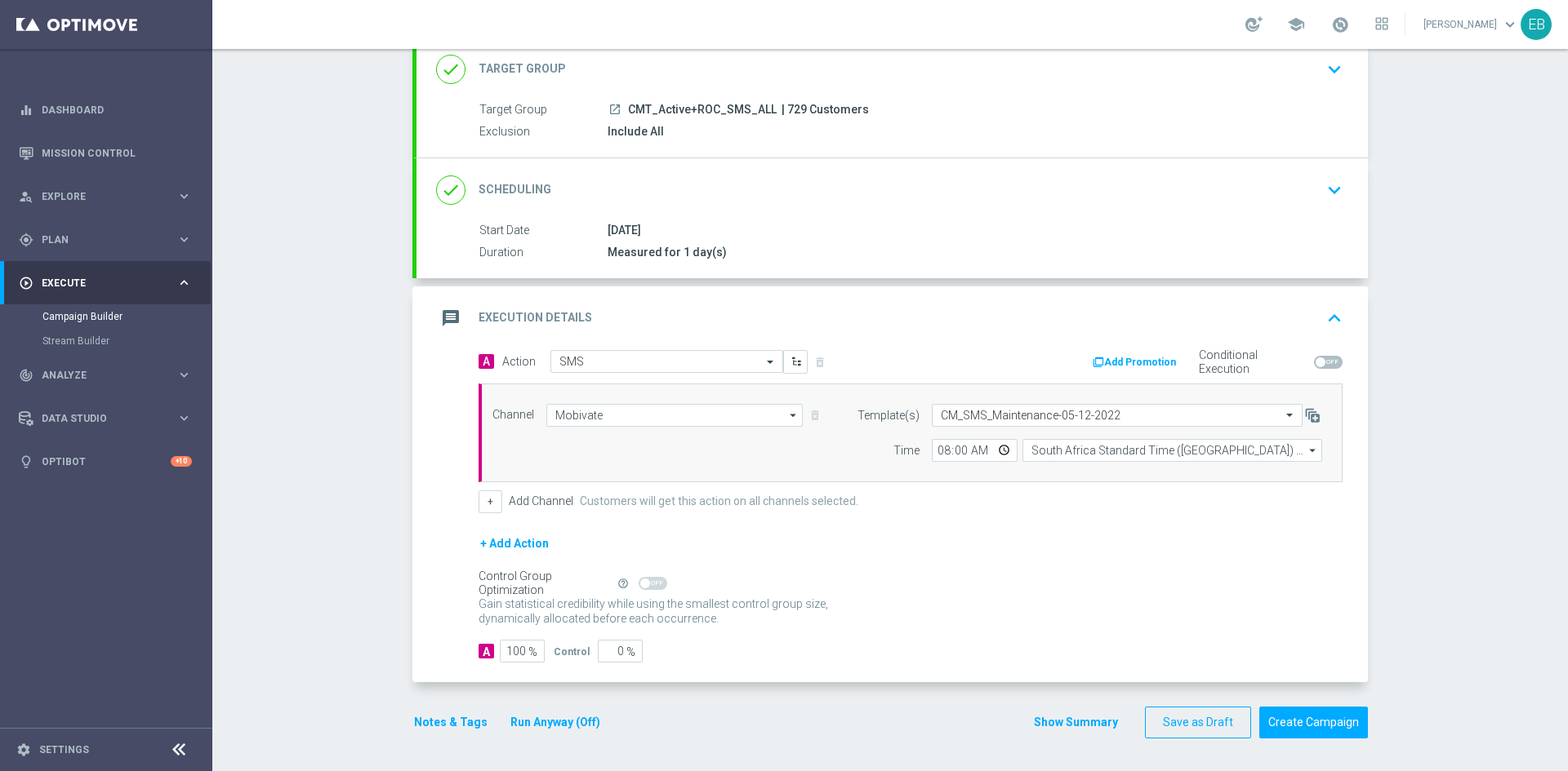
click at [1207, 314] on div "message Execution Details keyboard_arrow_up" at bounding box center [892, 317] width 912 height 31
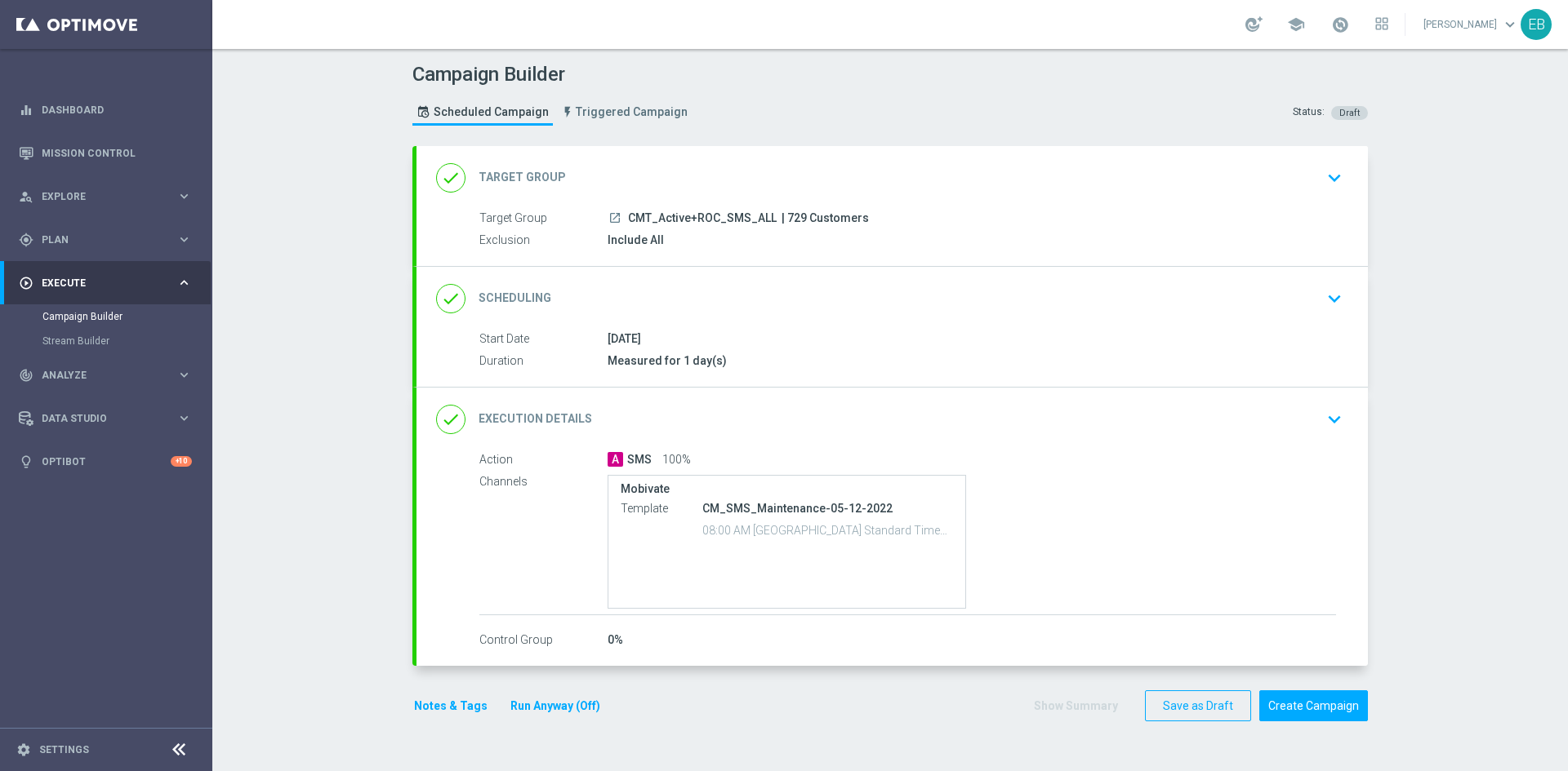
scroll to position [0, 0]
drag, startPoint x: 976, startPoint y: 400, endPoint x: 984, endPoint y: 403, distance: 8.5
click at [976, 399] on div "done Execution Details keyboard_arrow_down" at bounding box center [892, 419] width 951 height 64
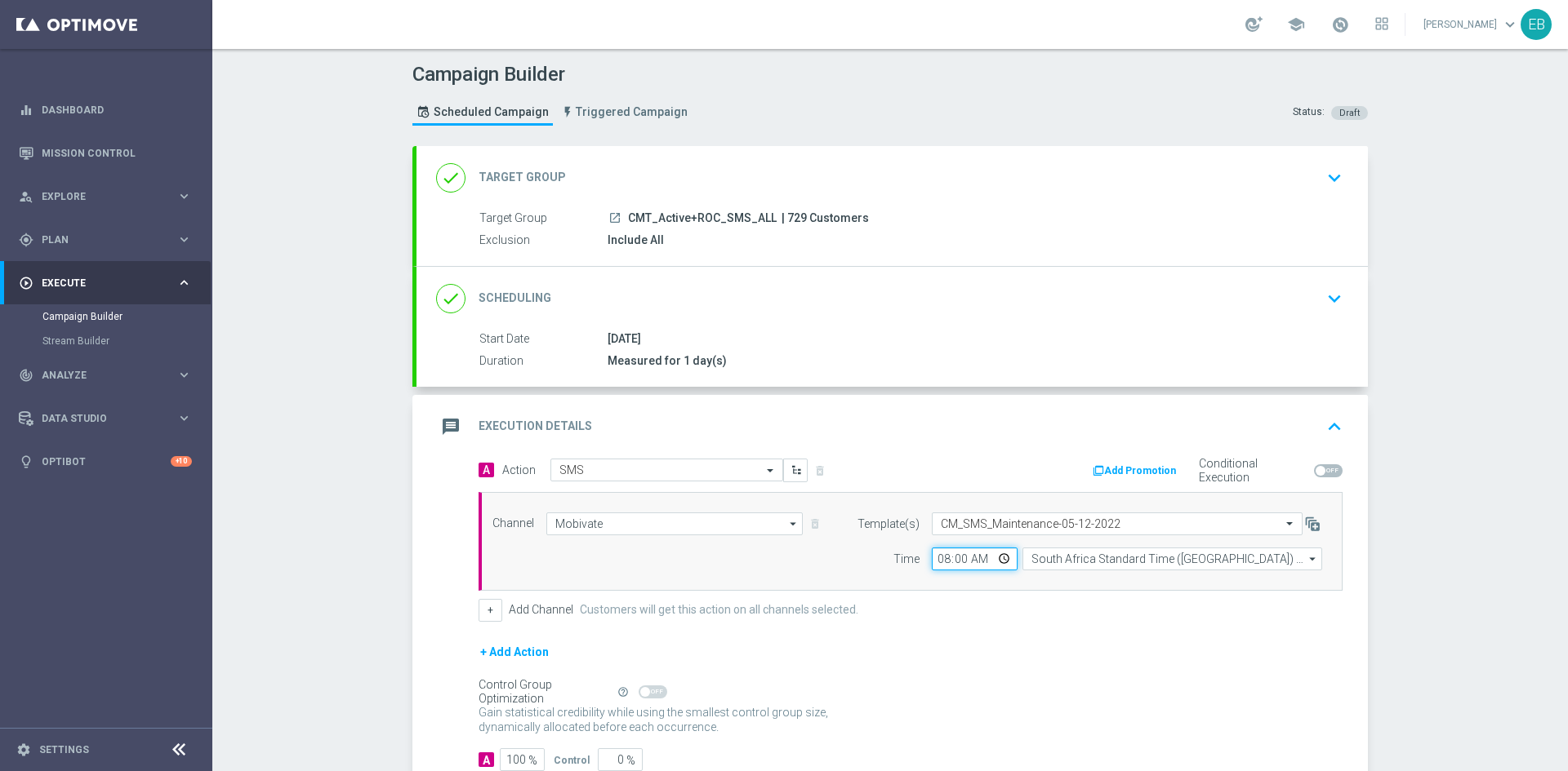
click at [958, 566] on input "08:00" at bounding box center [974, 559] width 86 height 23
click at [958, 563] on input "08:00" at bounding box center [974, 559] width 86 height 23
type input "08:30"
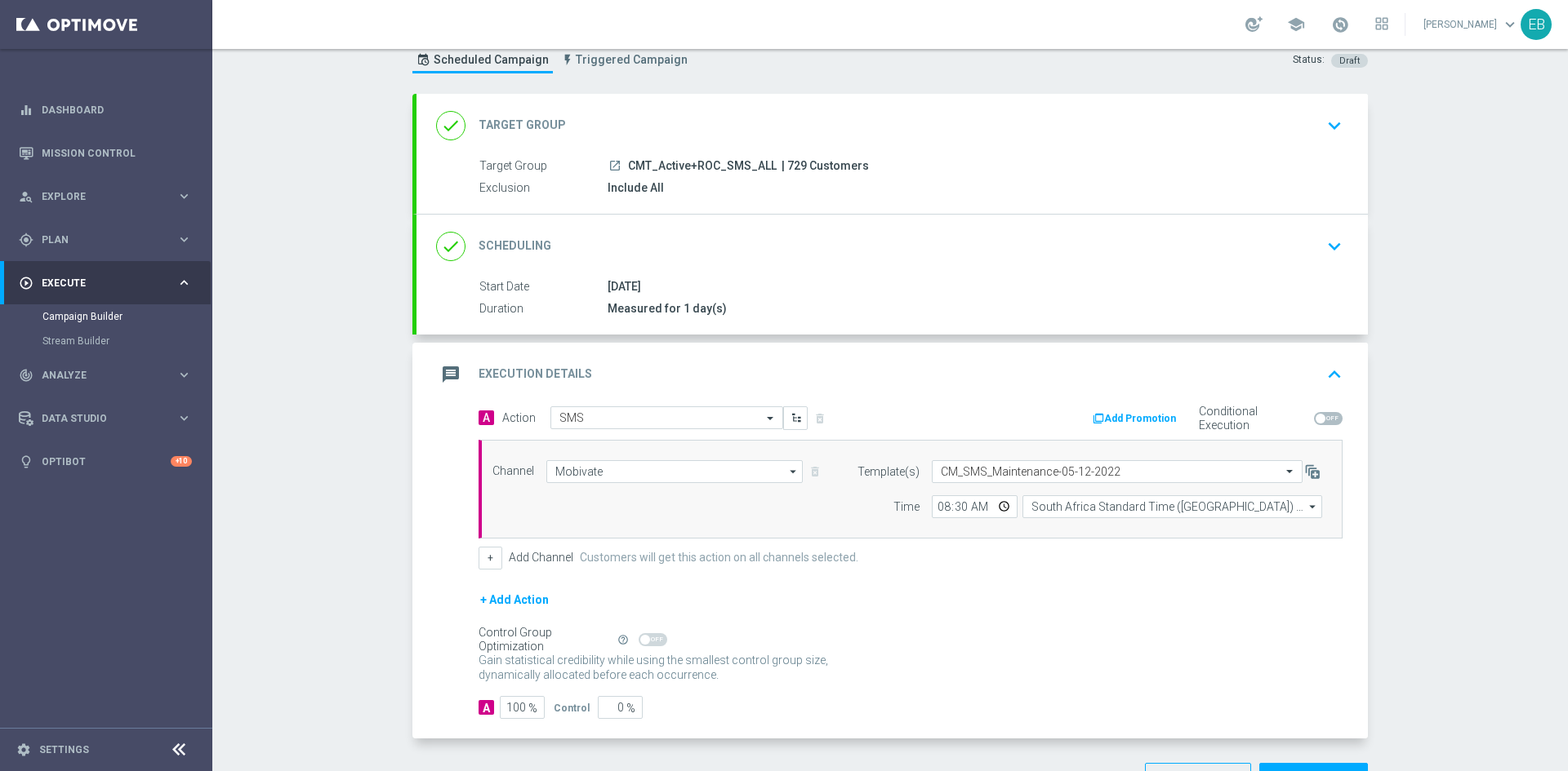
scroll to position [81, 0]
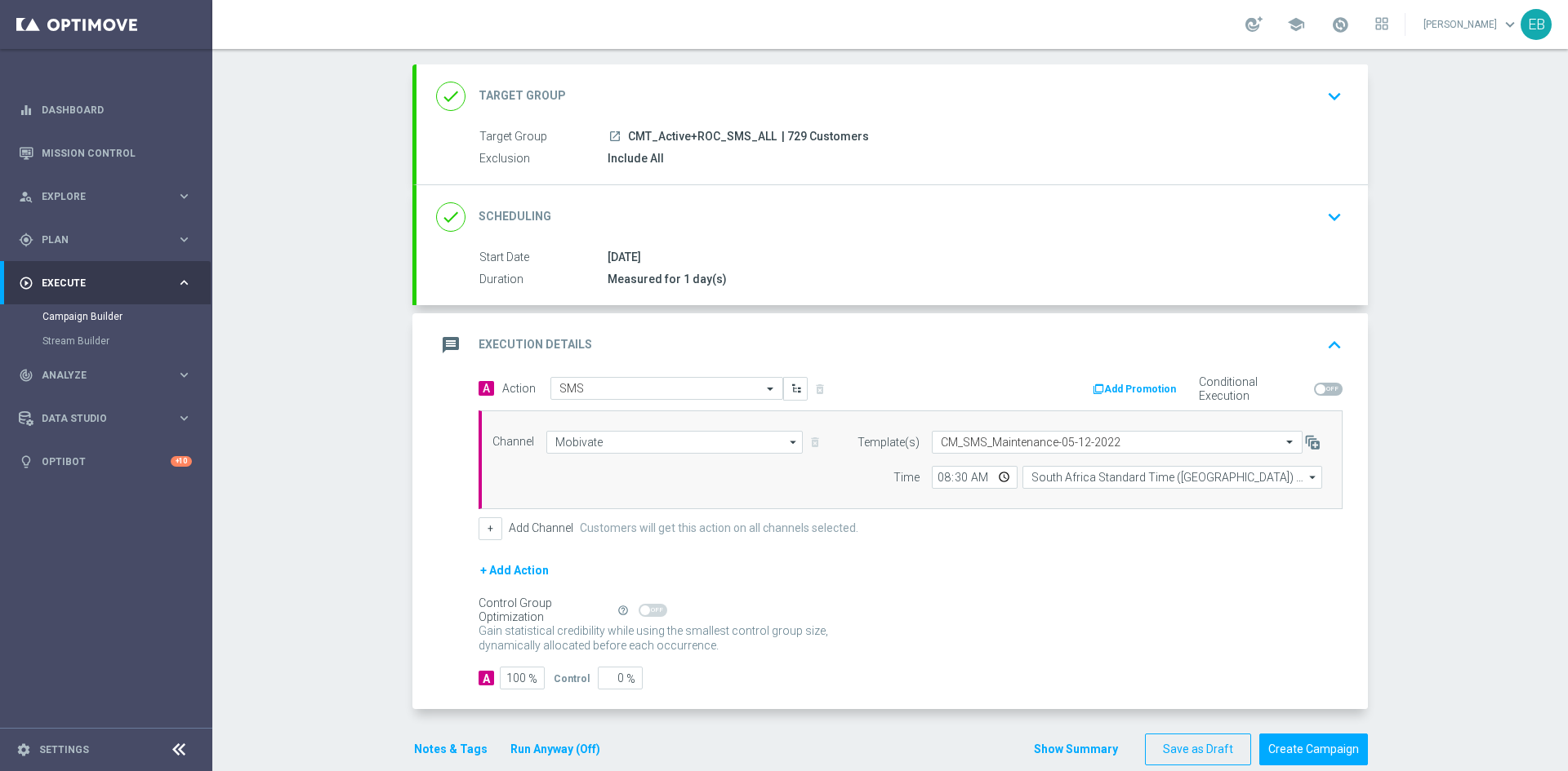
click at [1304, 333] on div "message Execution Details keyboard_arrow_up" at bounding box center [892, 344] width 912 height 31
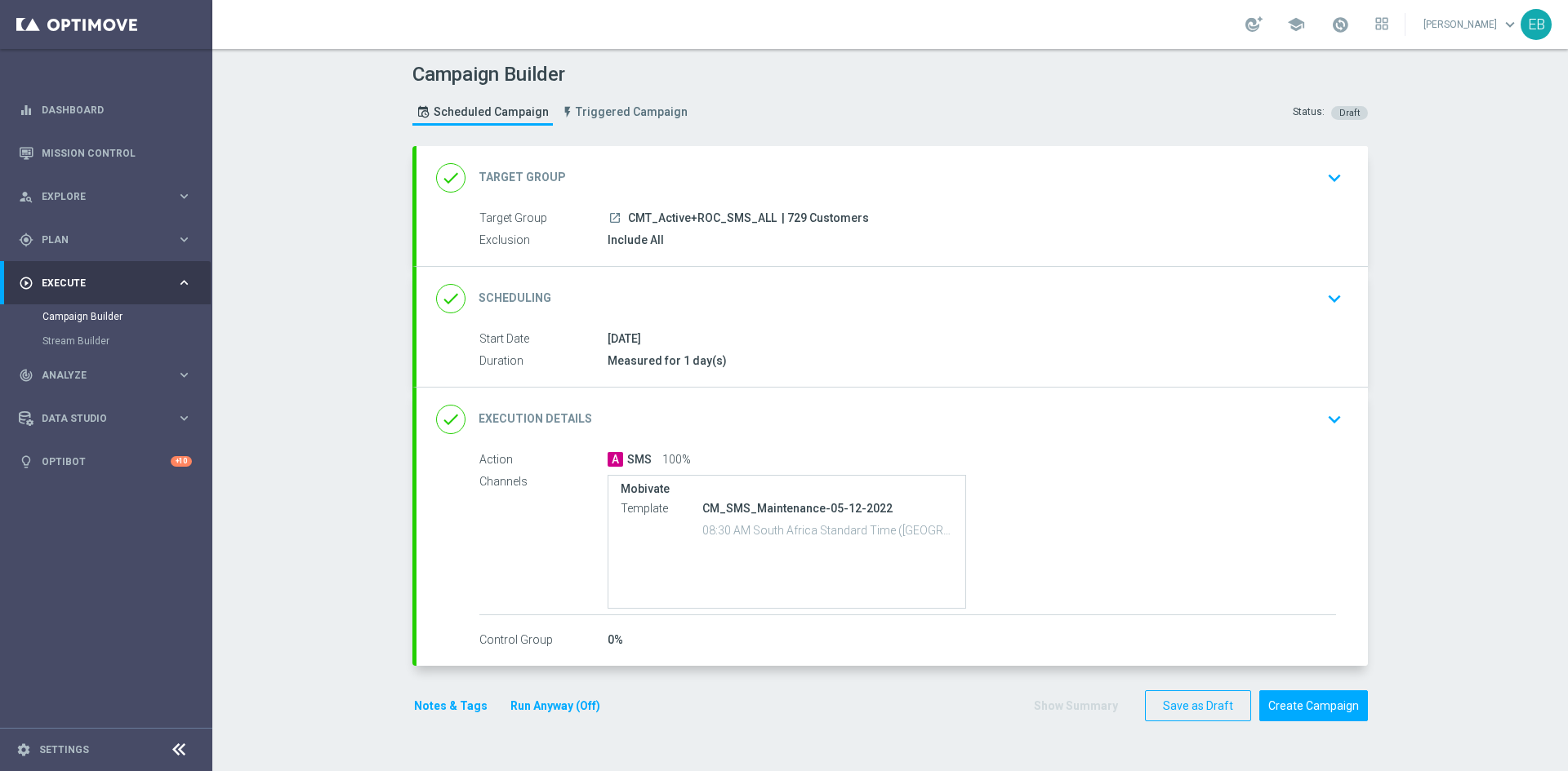
scroll to position [0, 0]
click at [1305, 705] on button "Create Campaign" at bounding box center [1314, 706] width 108 height 31
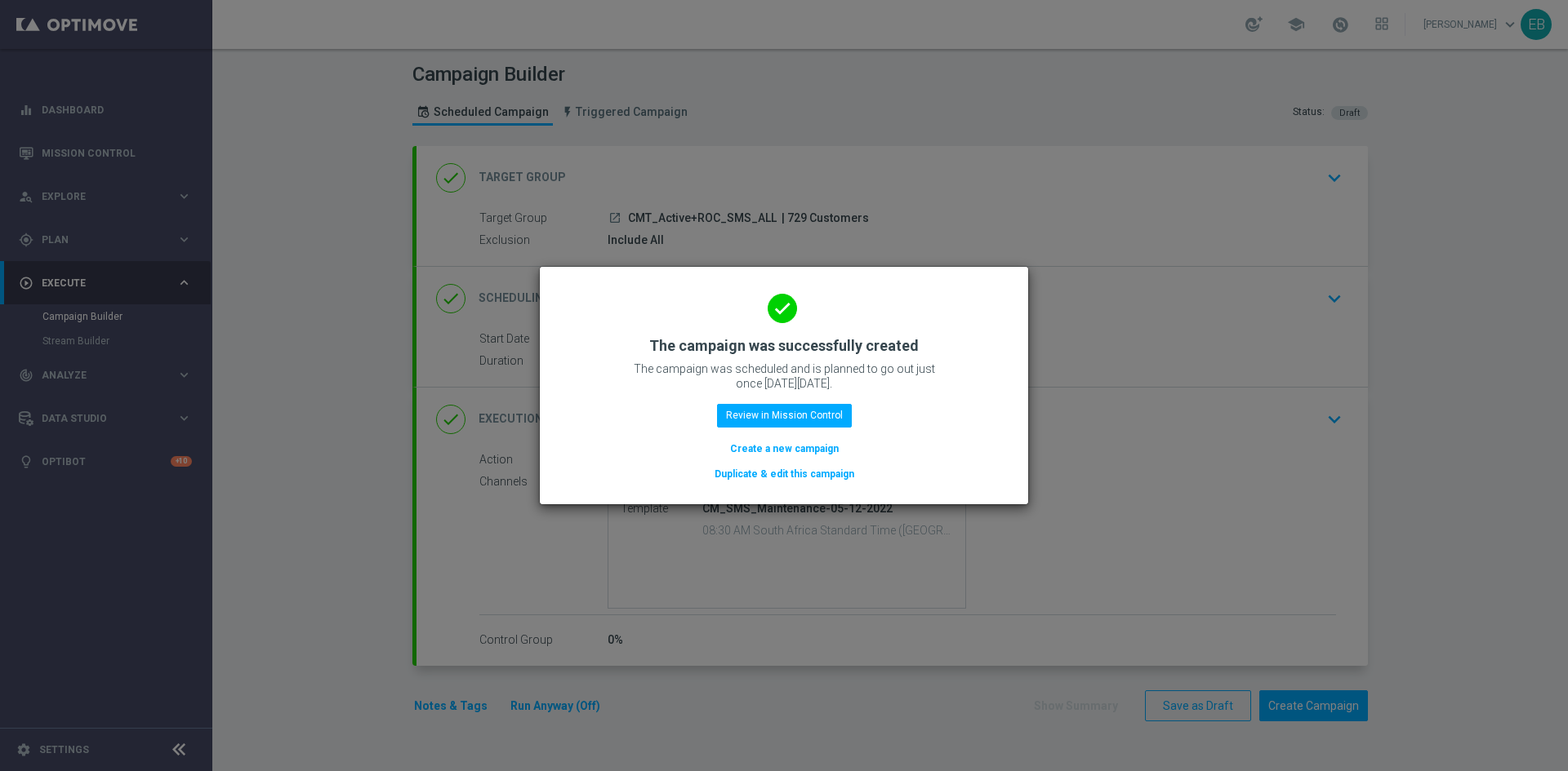
click at [794, 469] on button "Duplicate & edit this campaign" at bounding box center [784, 474] width 143 height 18
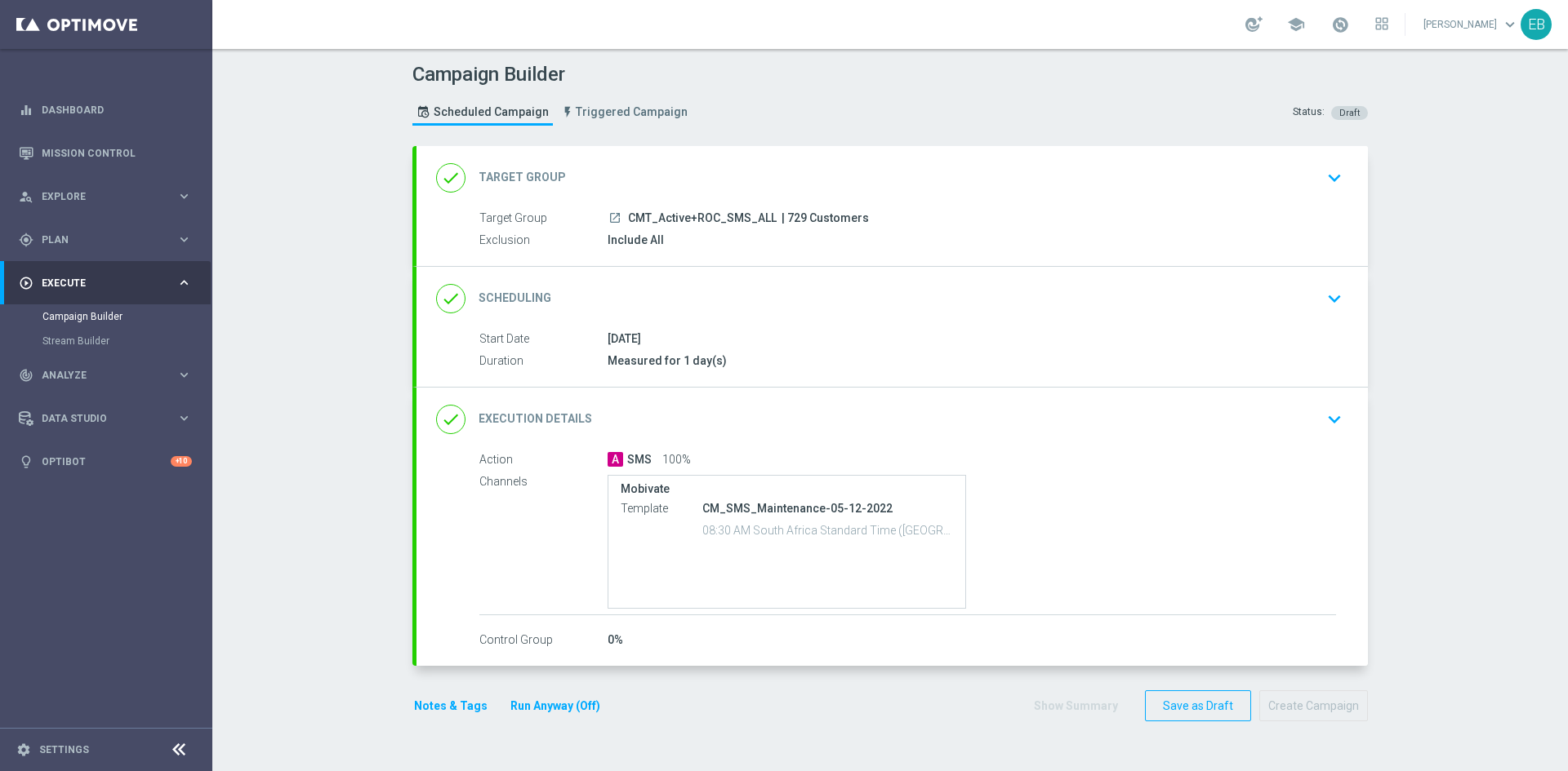
click at [624, 178] on div "done Target Group keyboard_arrow_down" at bounding box center [892, 177] width 912 height 31
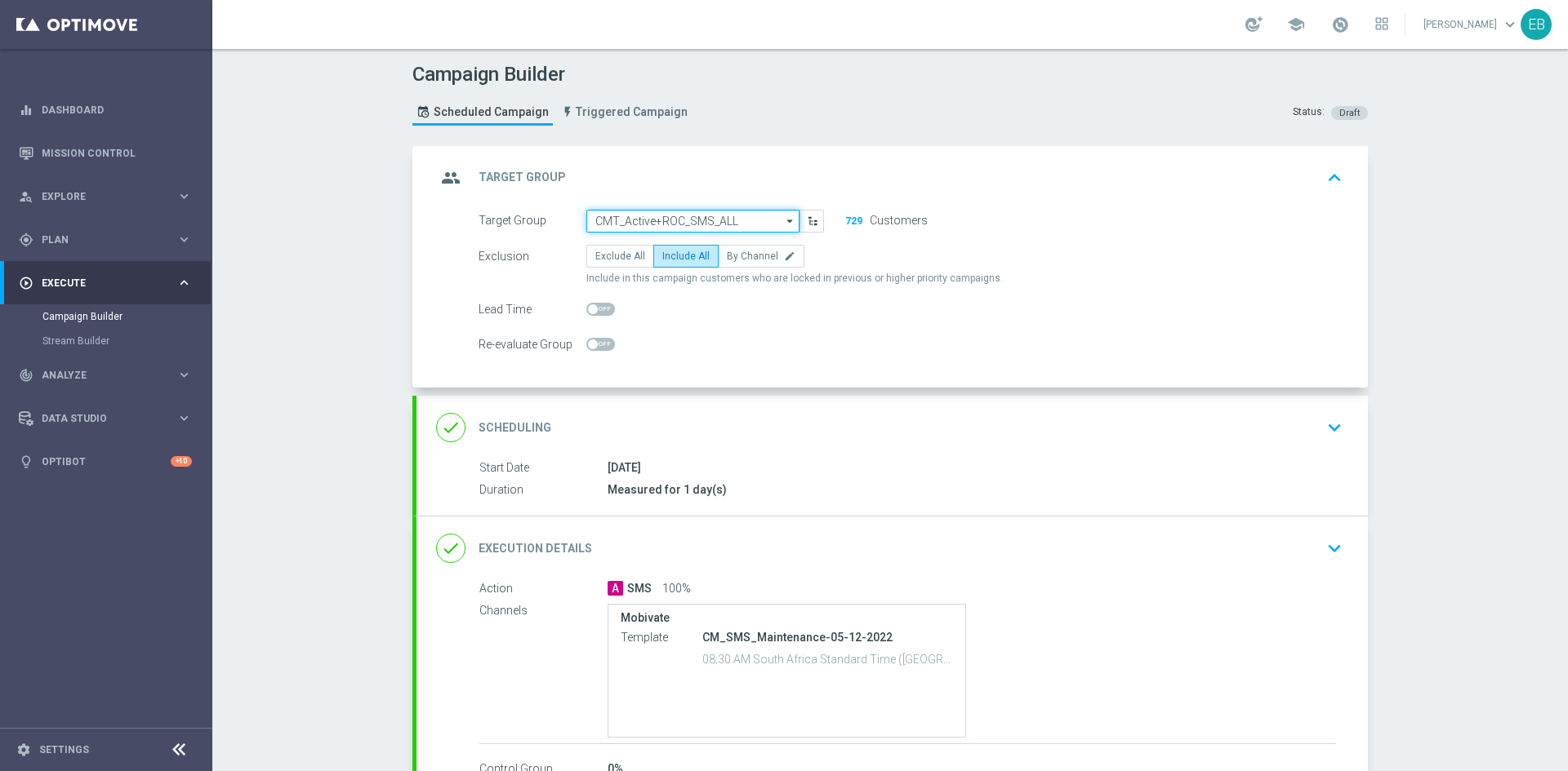
click at [645, 226] on input "CMT_Active+ROC_SMS_ALL" at bounding box center [693, 221] width 213 height 23
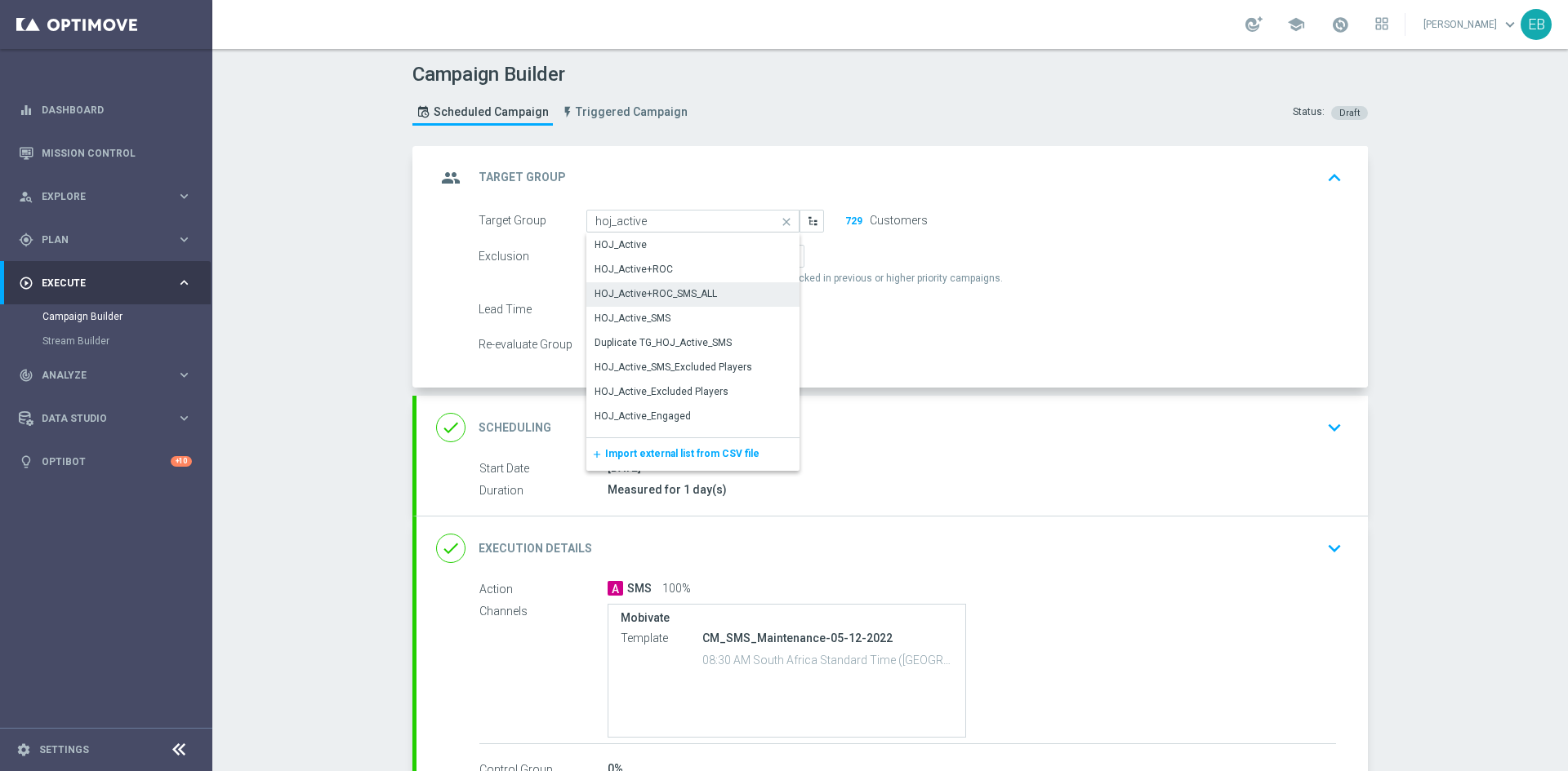
click at [675, 292] on div "HOJ_Active+ROC_SMS_ALL" at bounding box center [656, 294] width 122 height 15
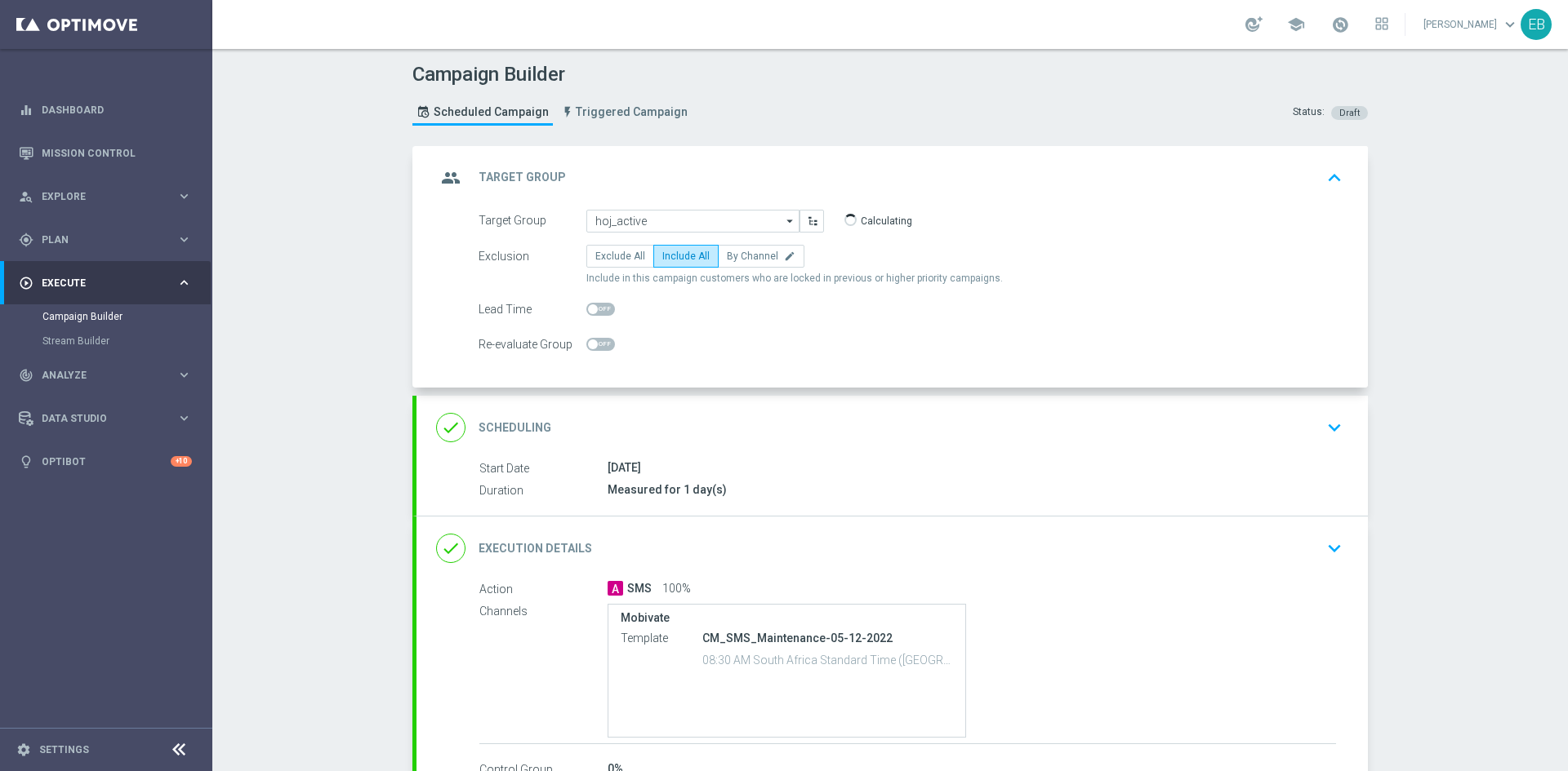
type input "HOJ_Active+ROC_SMS_ALL"
click at [1124, 151] on div "group Target Group keyboard_arrow_up" at bounding box center [892, 177] width 951 height 64
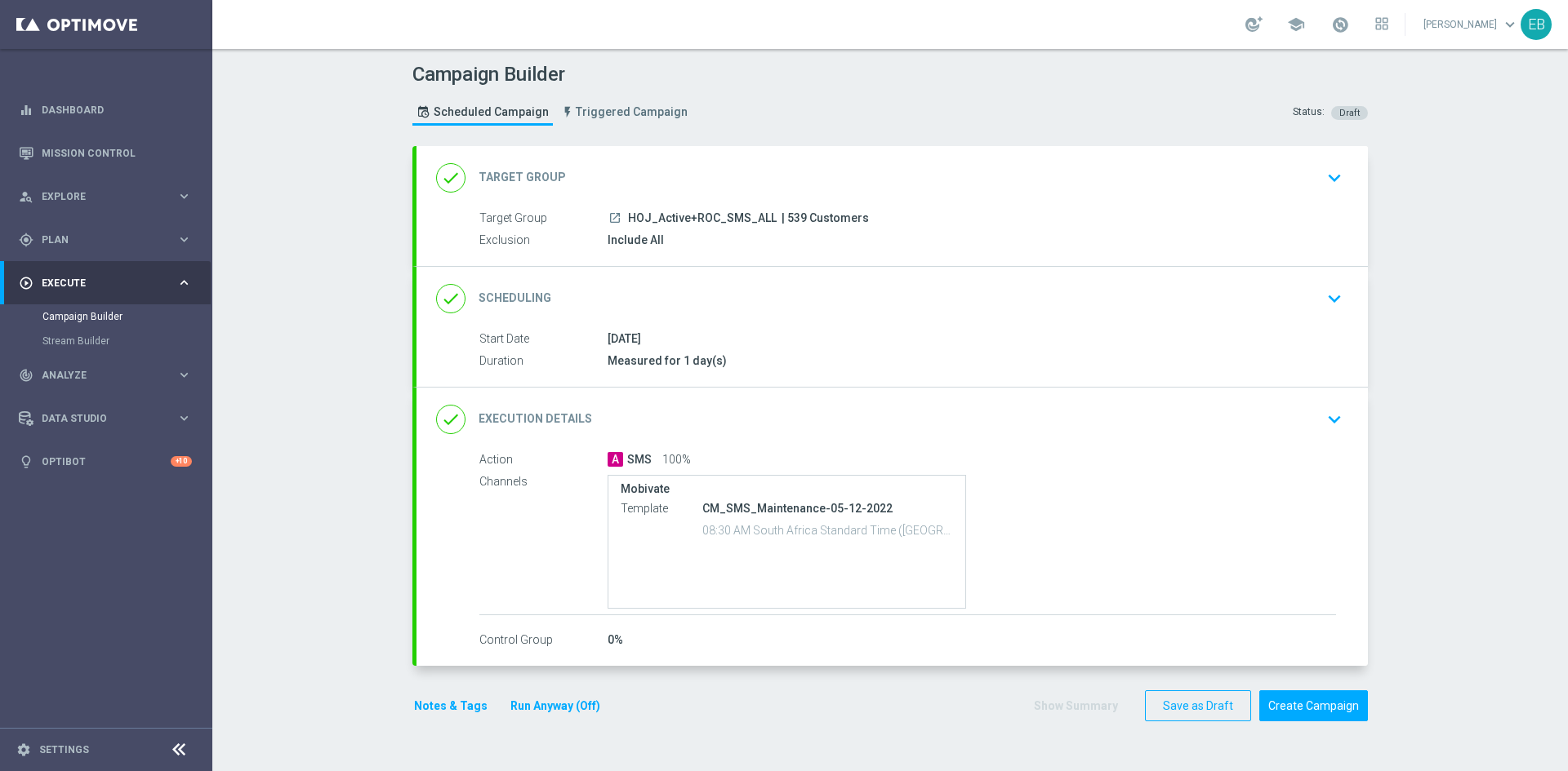
click at [1074, 417] on div "done Execution Details keyboard_arrow_down" at bounding box center [892, 419] width 912 height 31
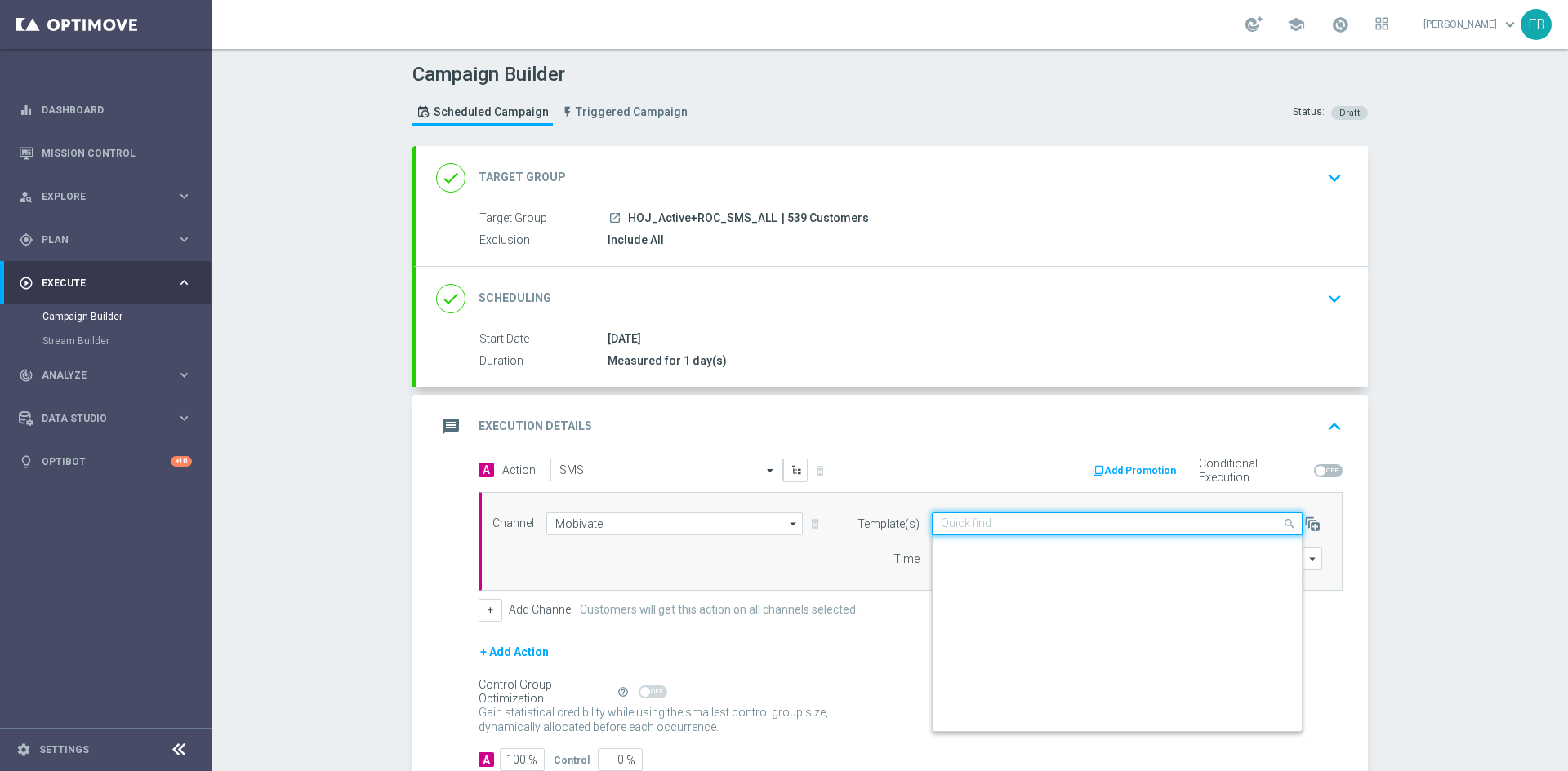
click at [1003, 529] on input "text" at bounding box center [1101, 524] width 320 height 14
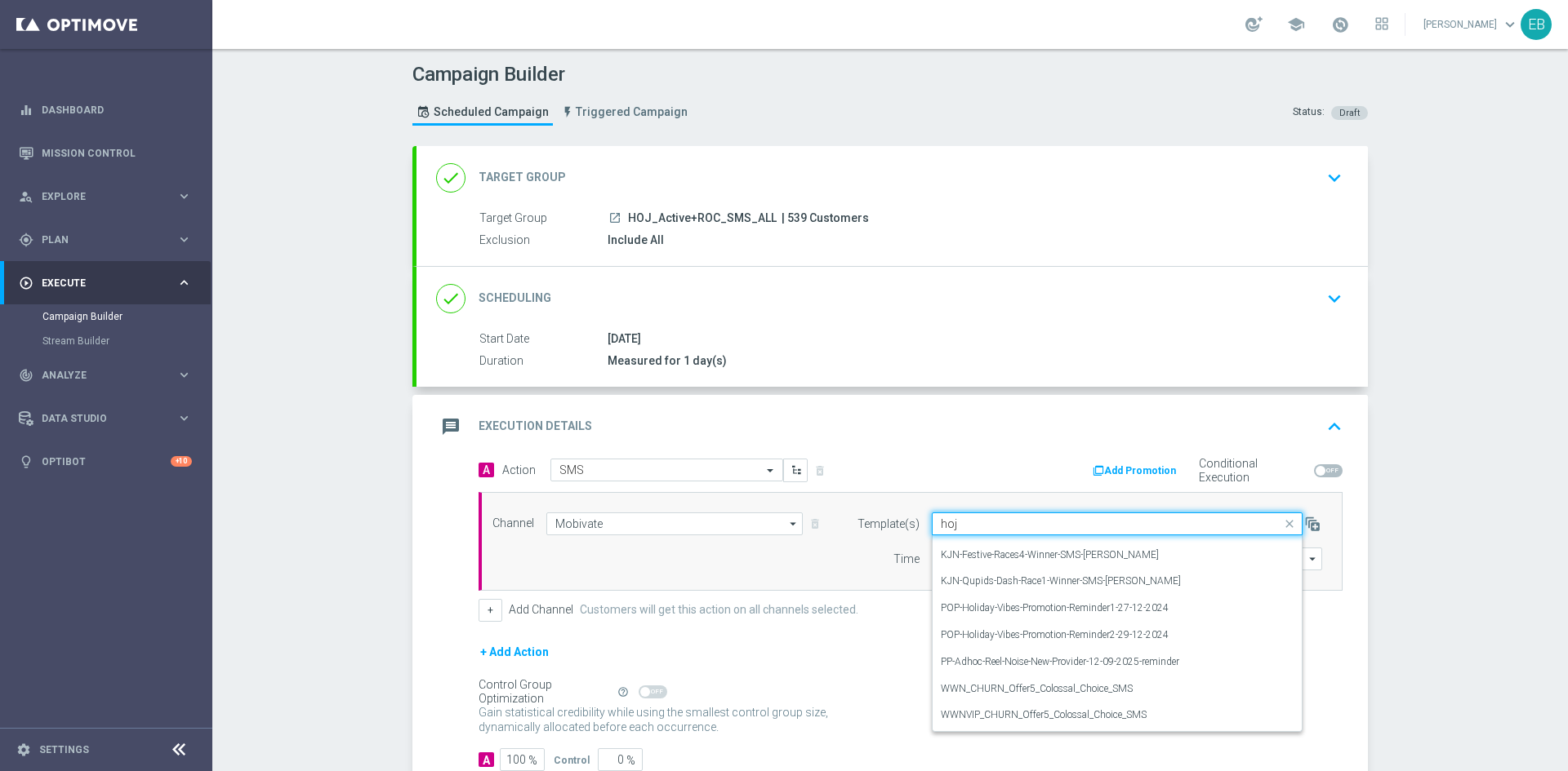
scroll to position [1663, 0]
paste input "_SMS_Maintenance-05-12-2022"
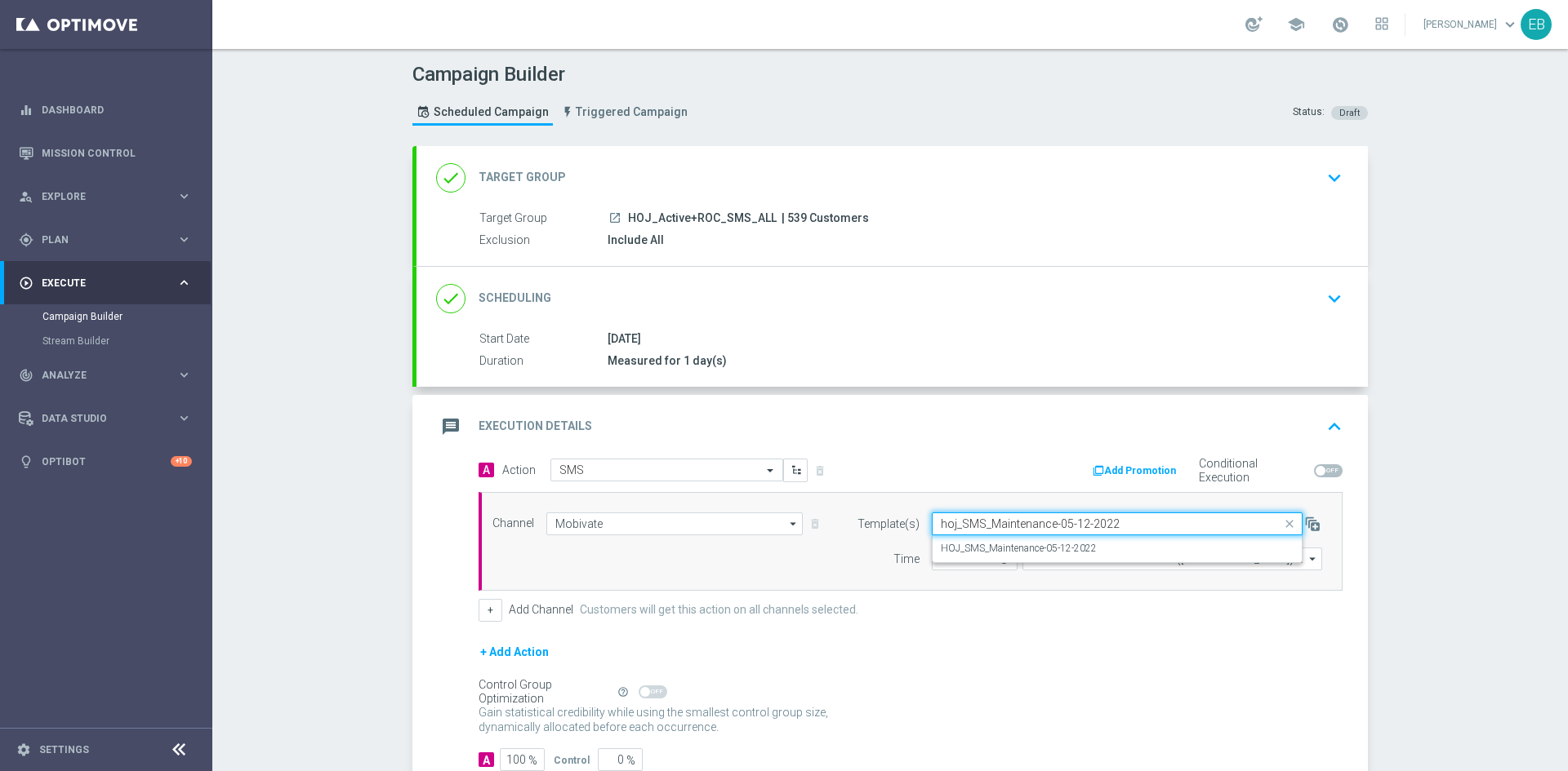
scroll to position [0, 0]
click at [1002, 537] on div "HOJ_SMS_Maintenance-05-12-2022" at bounding box center [1117, 548] width 352 height 27
type input "hoj_SMS_Maintenance-05-12-2022"
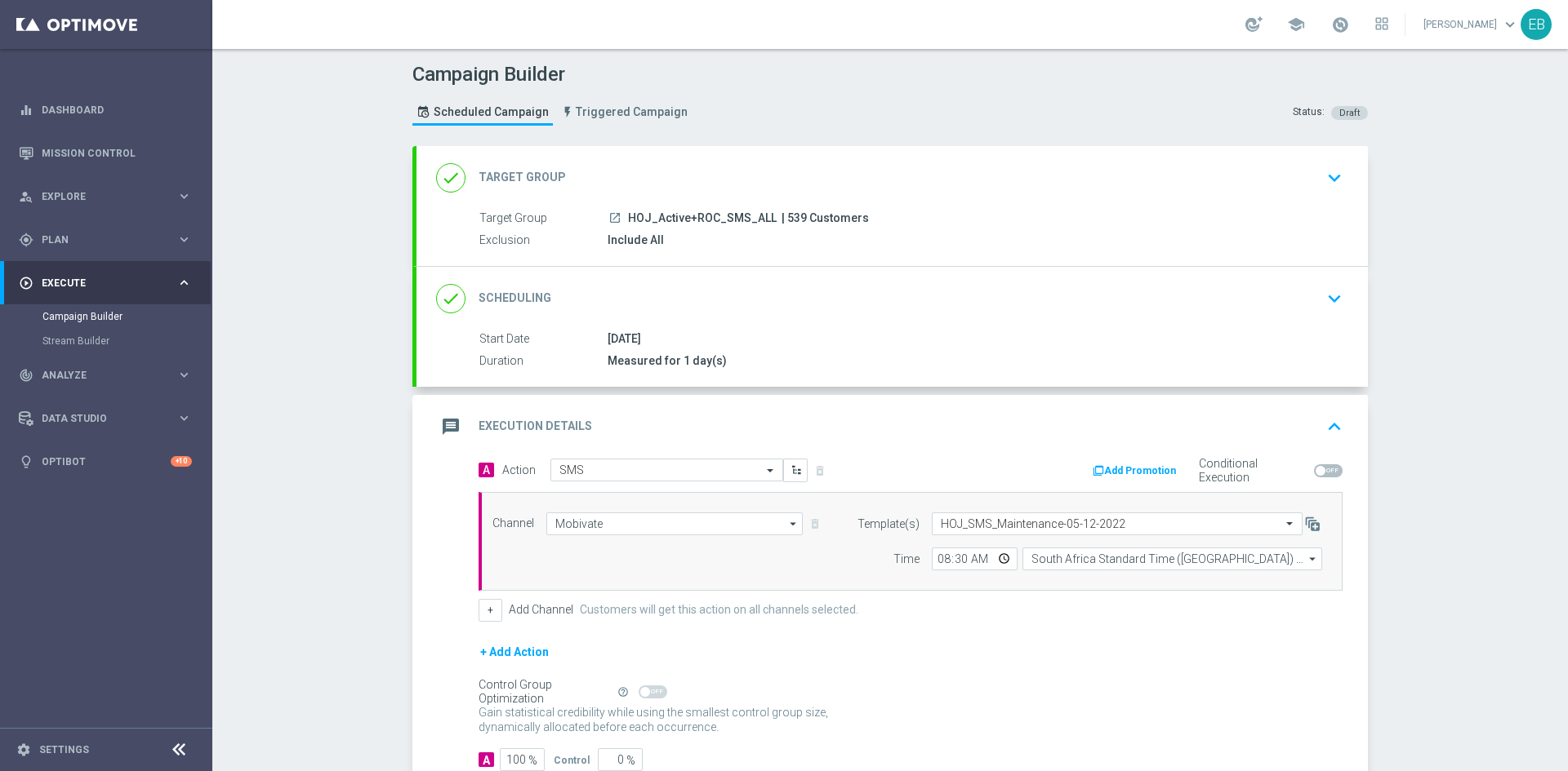
click at [1095, 423] on div "message Execution Details keyboard_arrow_up" at bounding box center [892, 427] width 912 height 31
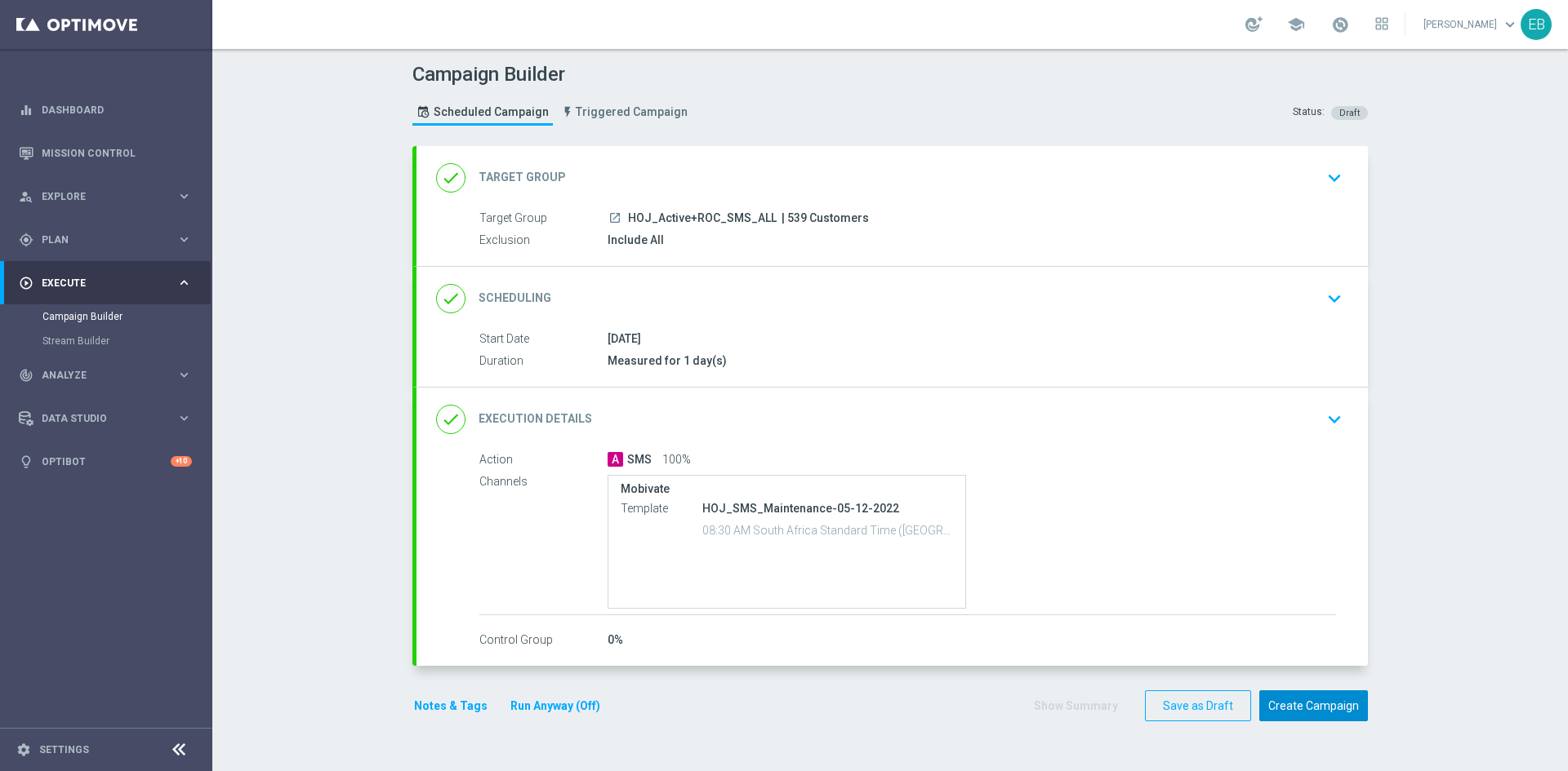
click at [1327, 696] on button "Create Campaign" at bounding box center [1314, 706] width 108 height 31
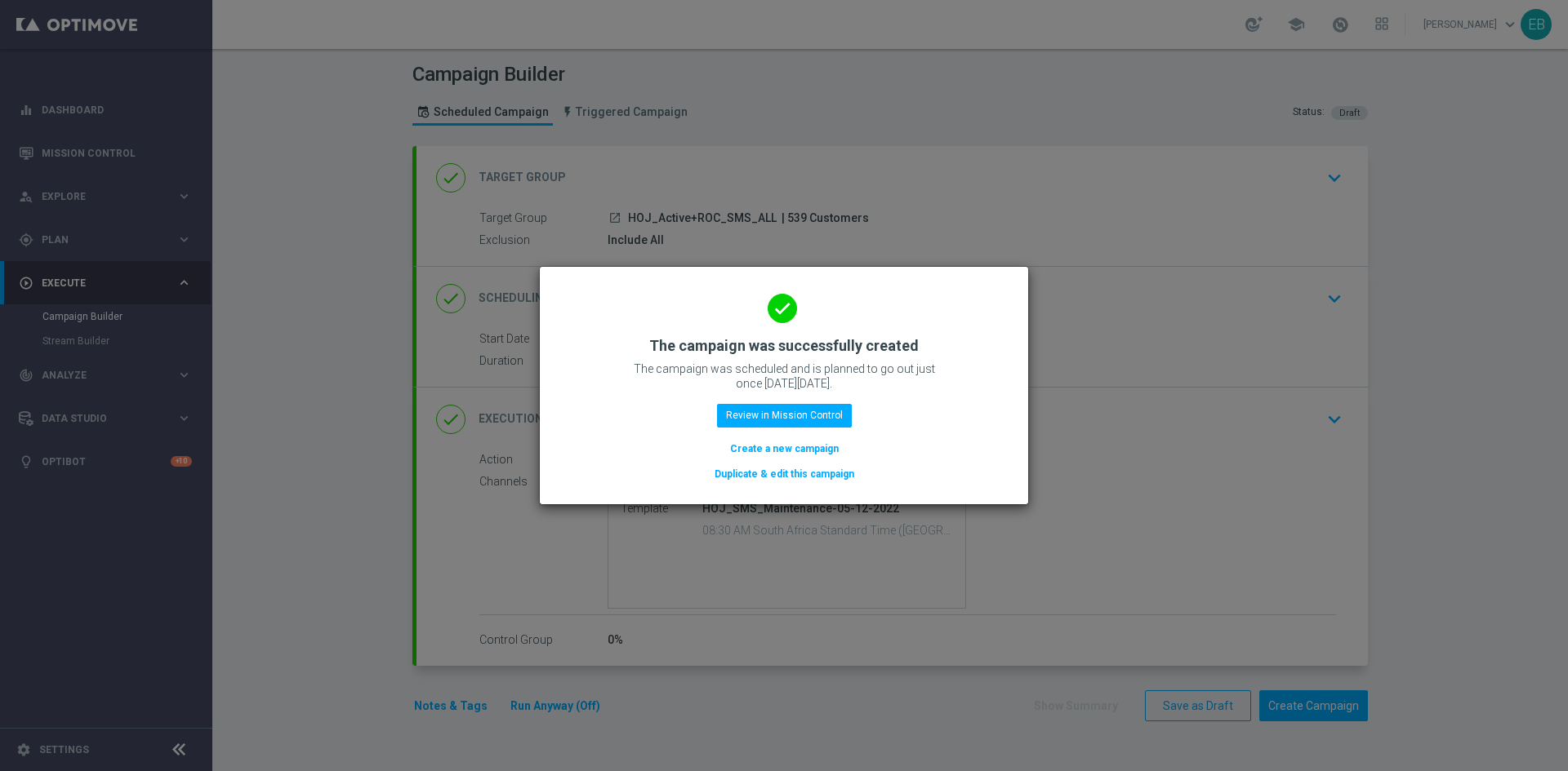
click at [825, 473] on button "Duplicate & edit this campaign" at bounding box center [784, 474] width 143 height 18
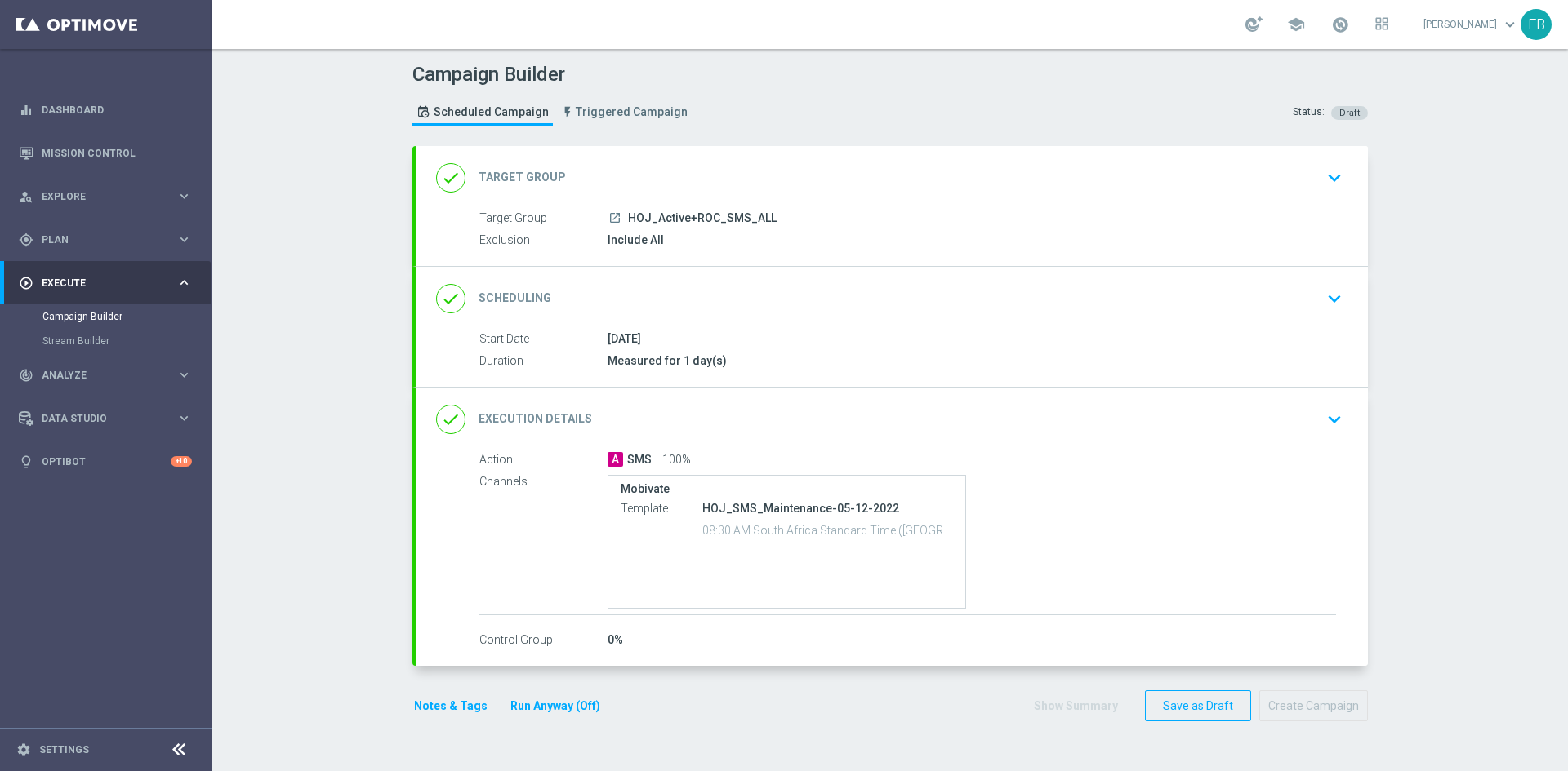
click at [740, 182] on div "done Target Group keyboard_arrow_down" at bounding box center [892, 177] width 912 height 31
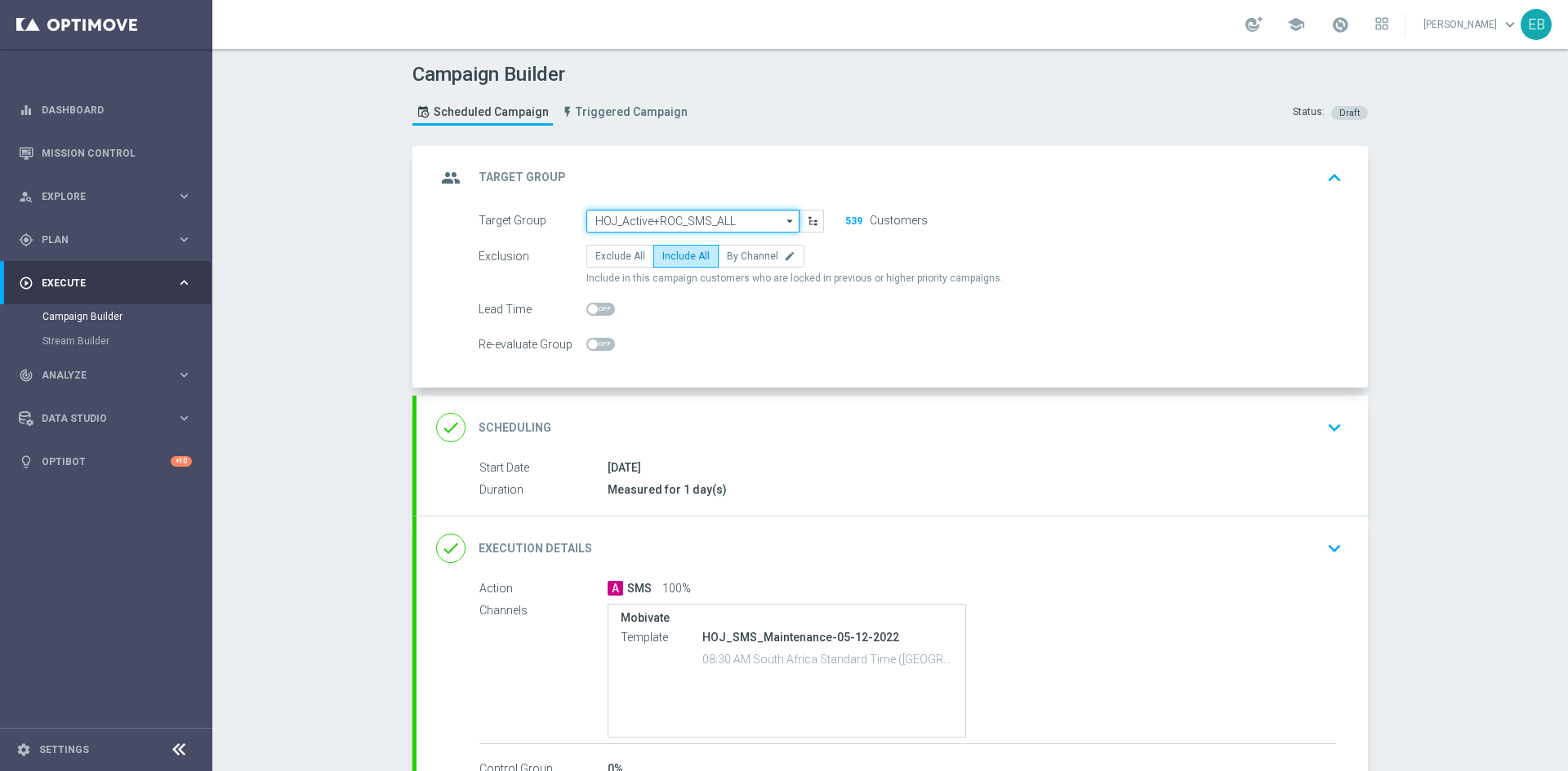
click at [697, 210] on input "HOJ_Active+ROC_SMS_ALL" at bounding box center [693, 221] width 213 height 23
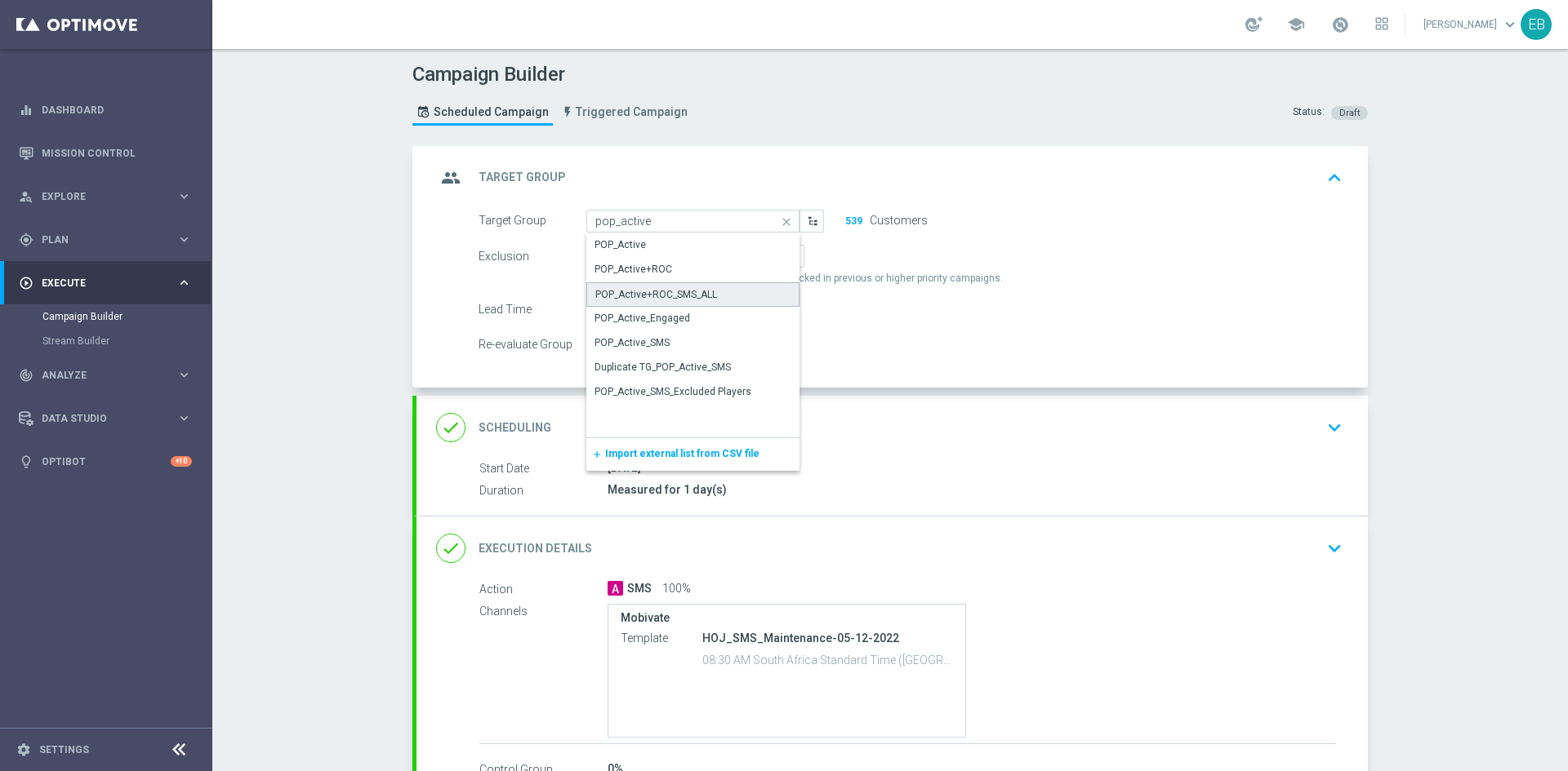
click at [693, 296] on div "POP_Active+ROC_SMS_ALL" at bounding box center [656, 295] width 122 height 15
type input "POP_Active+ROC_SMS_ALL"
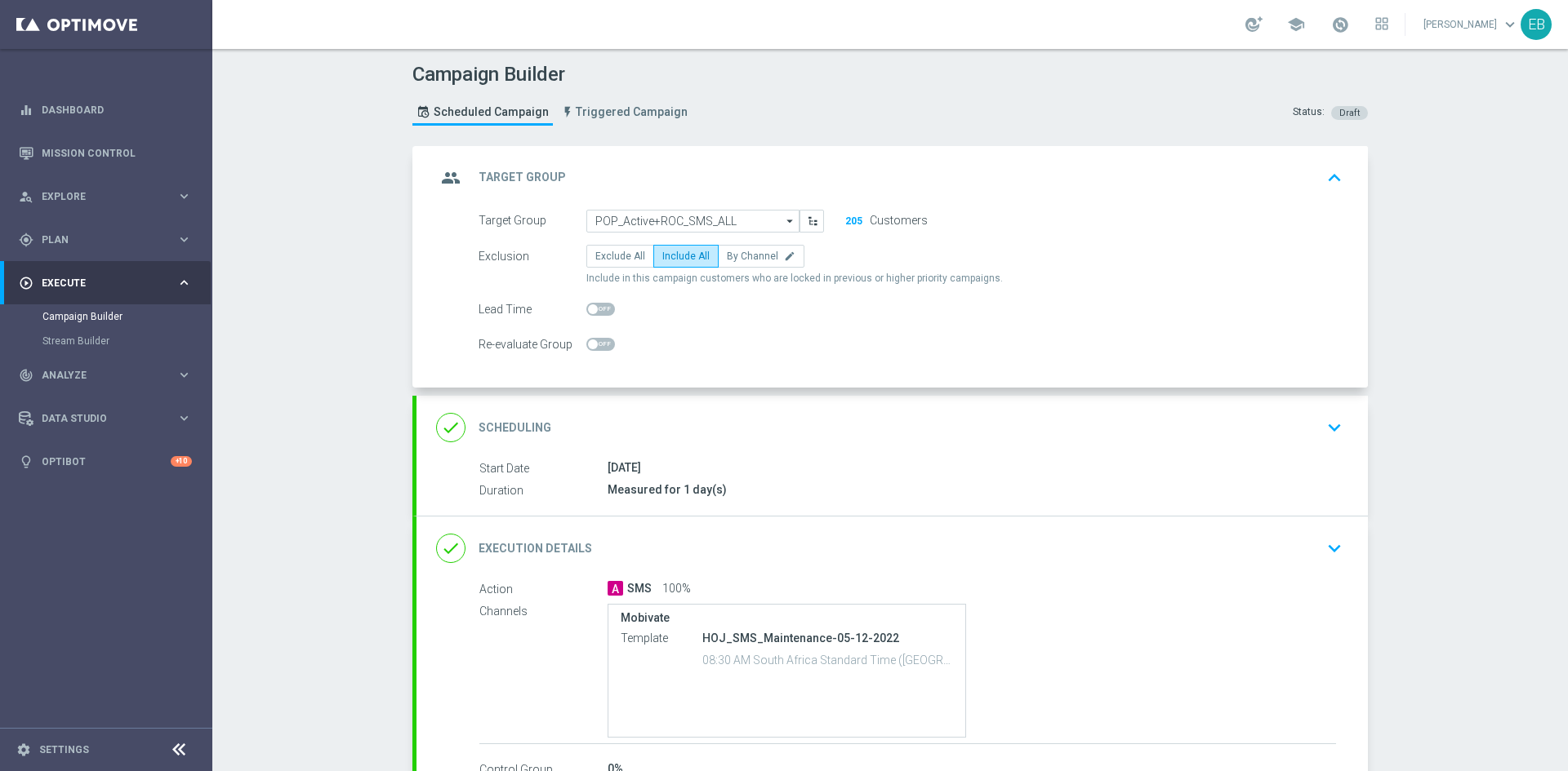
click at [1137, 161] on div "group Target Group keyboard_arrow_up" at bounding box center [892, 177] width 951 height 64
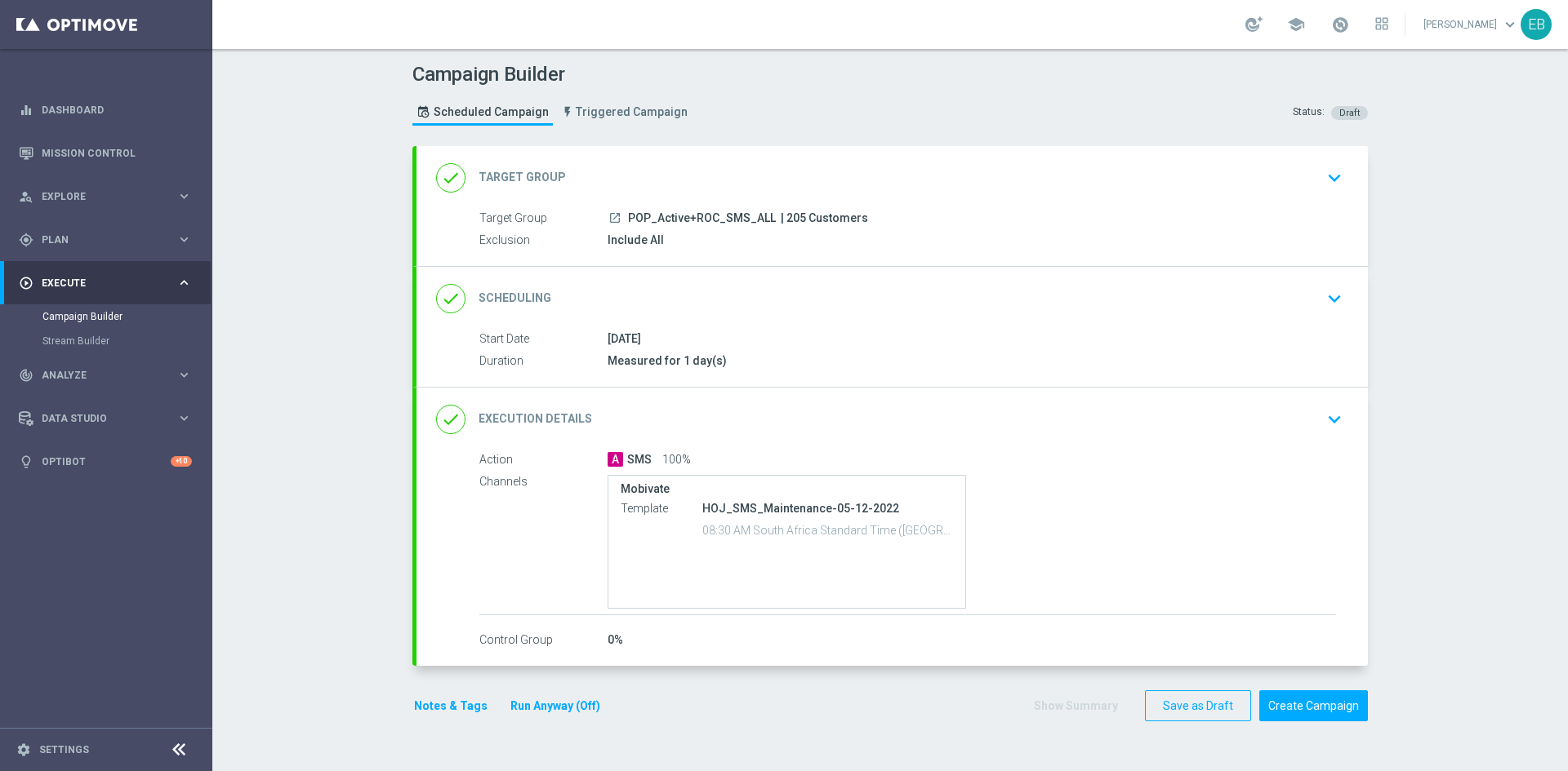
click at [1025, 404] on div "done Execution Details keyboard_arrow_down" at bounding box center [892, 419] width 912 height 31
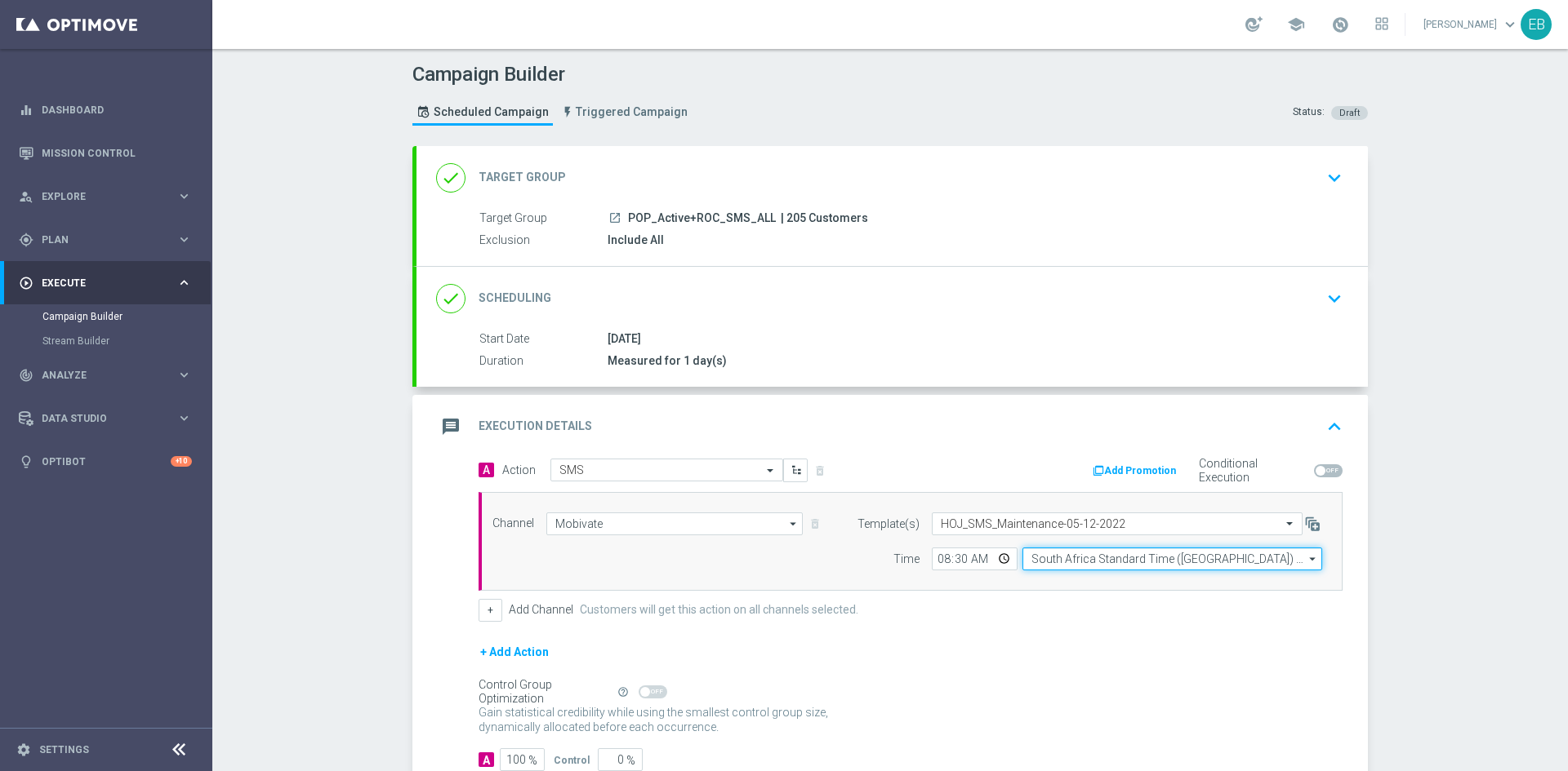
click at [1087, 566] on input "South Africa Standard Time ([GEOGRAPHIC_DATA]) (UTC +02:00)" at bounding box center [1172, 559] width 300 height 23
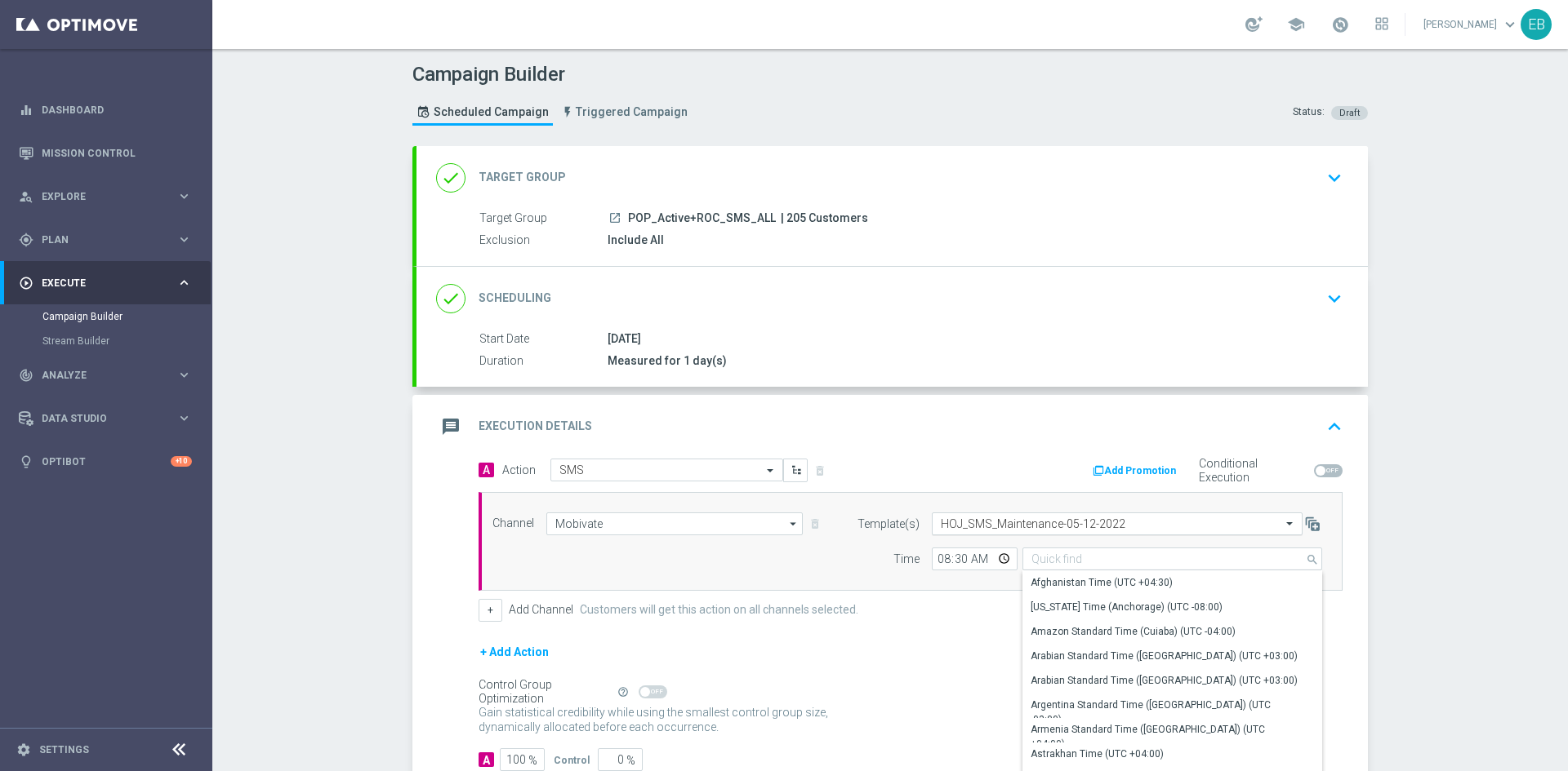
drag, startPoint x: 1096, startPoint y: 509, endPoint x: 1077, endPoint y: 520, distance: 22.0
click at [1091, 515] on div "Channel [GEOGRAPHIC_DATA] [GEOGRAPHIC_DATA] arrow_drop_down Show Selected 1 of …" at bounding box center [910, 541] width 864 height 99
type input "South Africa Standard Time ([GEOGRAPHIC_DATA]) (UTC +02:00)"
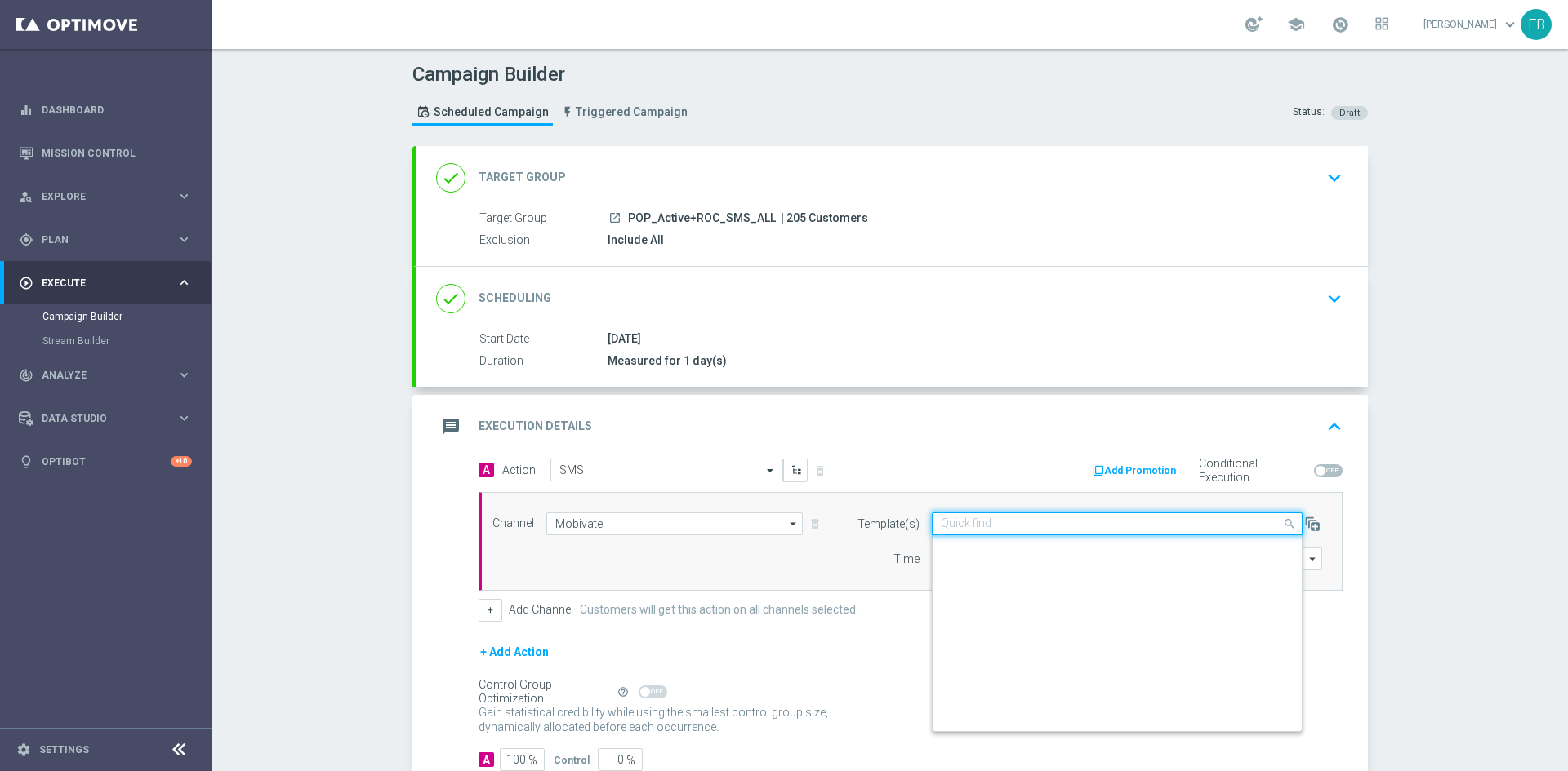
click at [1104, 523] on input "text" at bounding box center [1101, 524] width 320 height 14
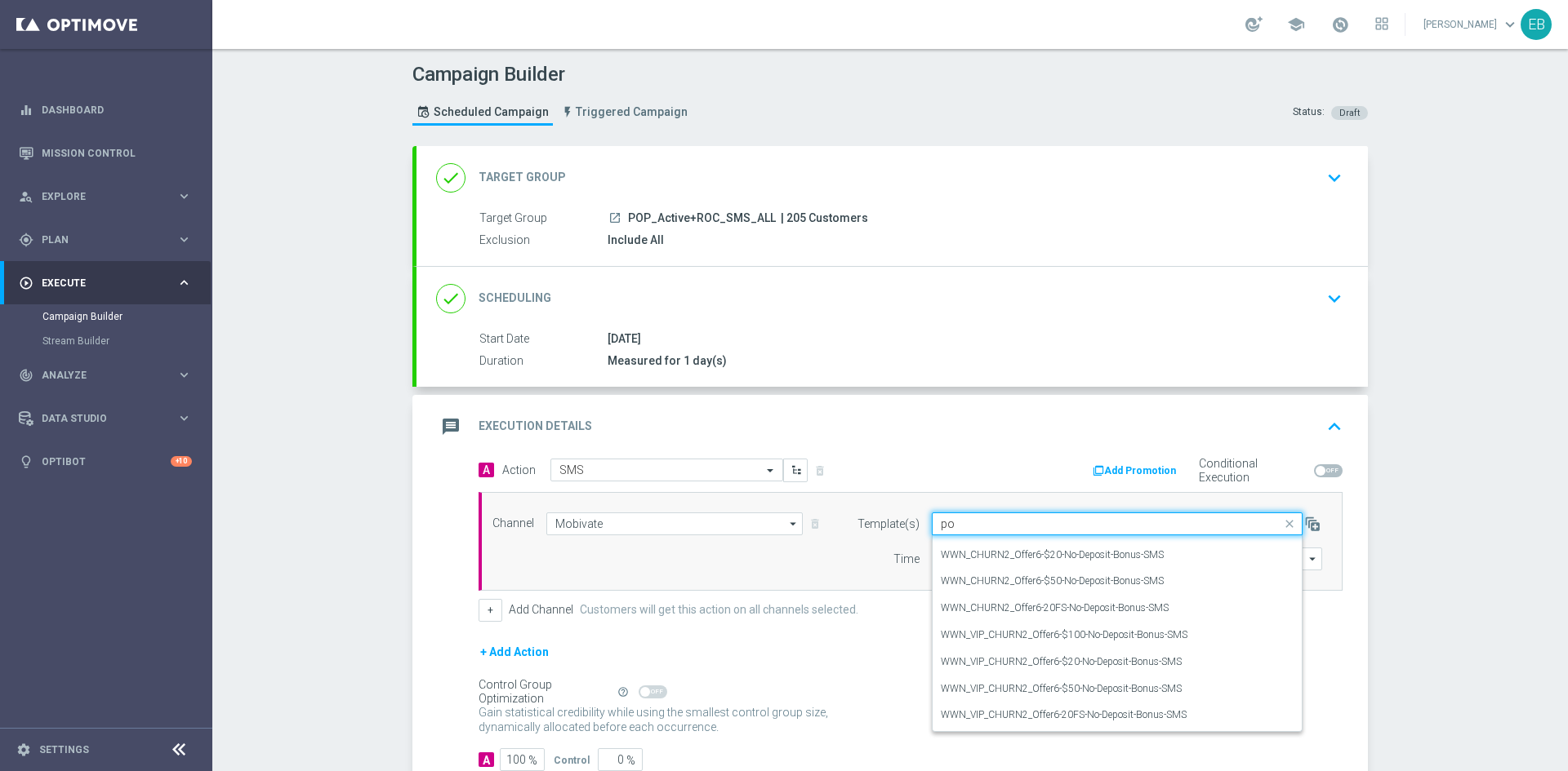
scroll to position [828, 0]
paste input "_SMS_Maintenance-05-12-2022"
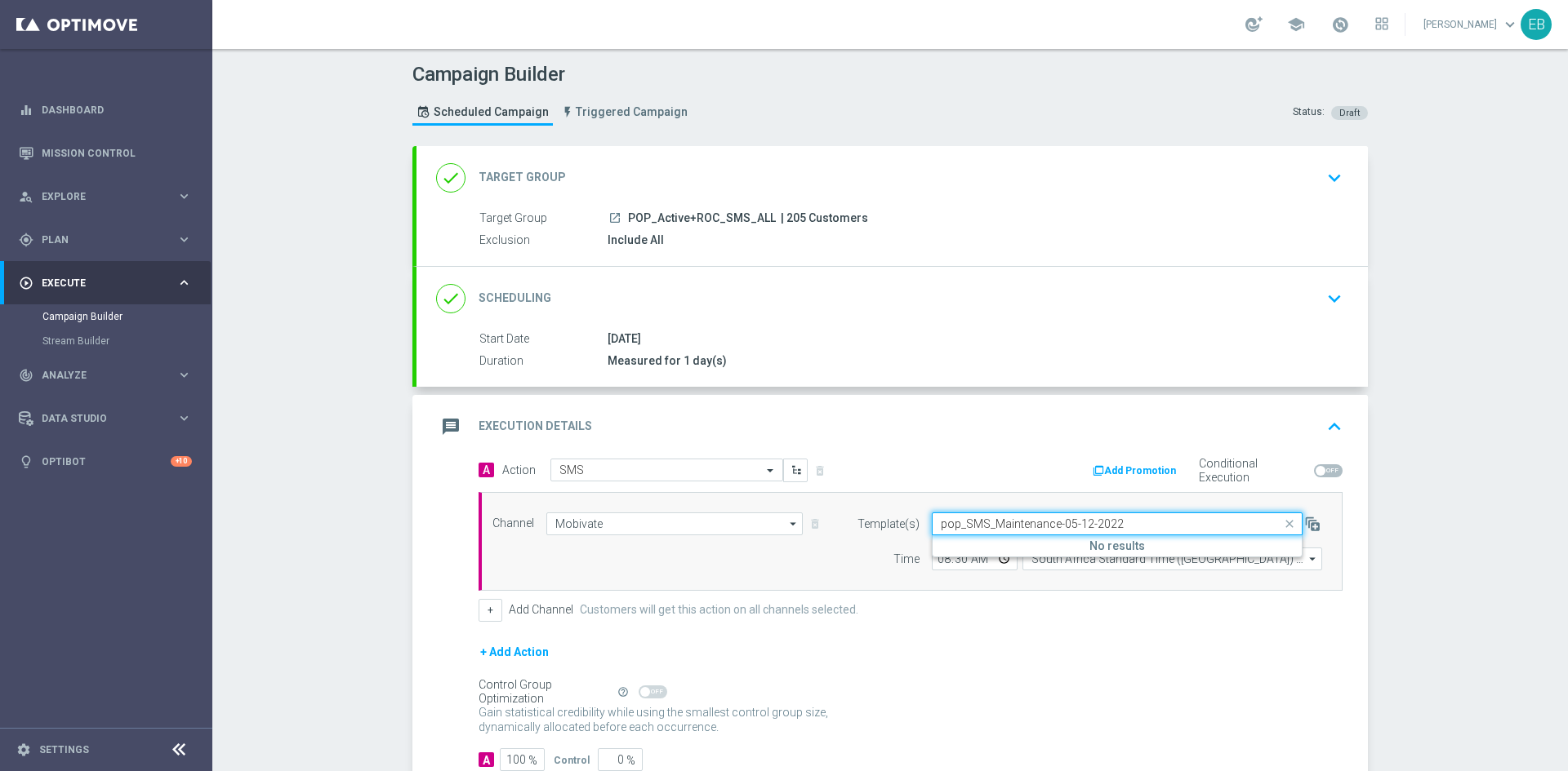
scroll to position [0, 0]
click at [945, 528] on input "pop_SMS_Maintenance-05-12-2022" at bounding box center [1101, 524] width 320 height 14
click at [978, 551] on label "PP_SMS_Maintenance-05-12-2022" at bounding box center [1014, 549] width 148 height 14
type input "pp_SMS_Maintenance-05-12-2022"
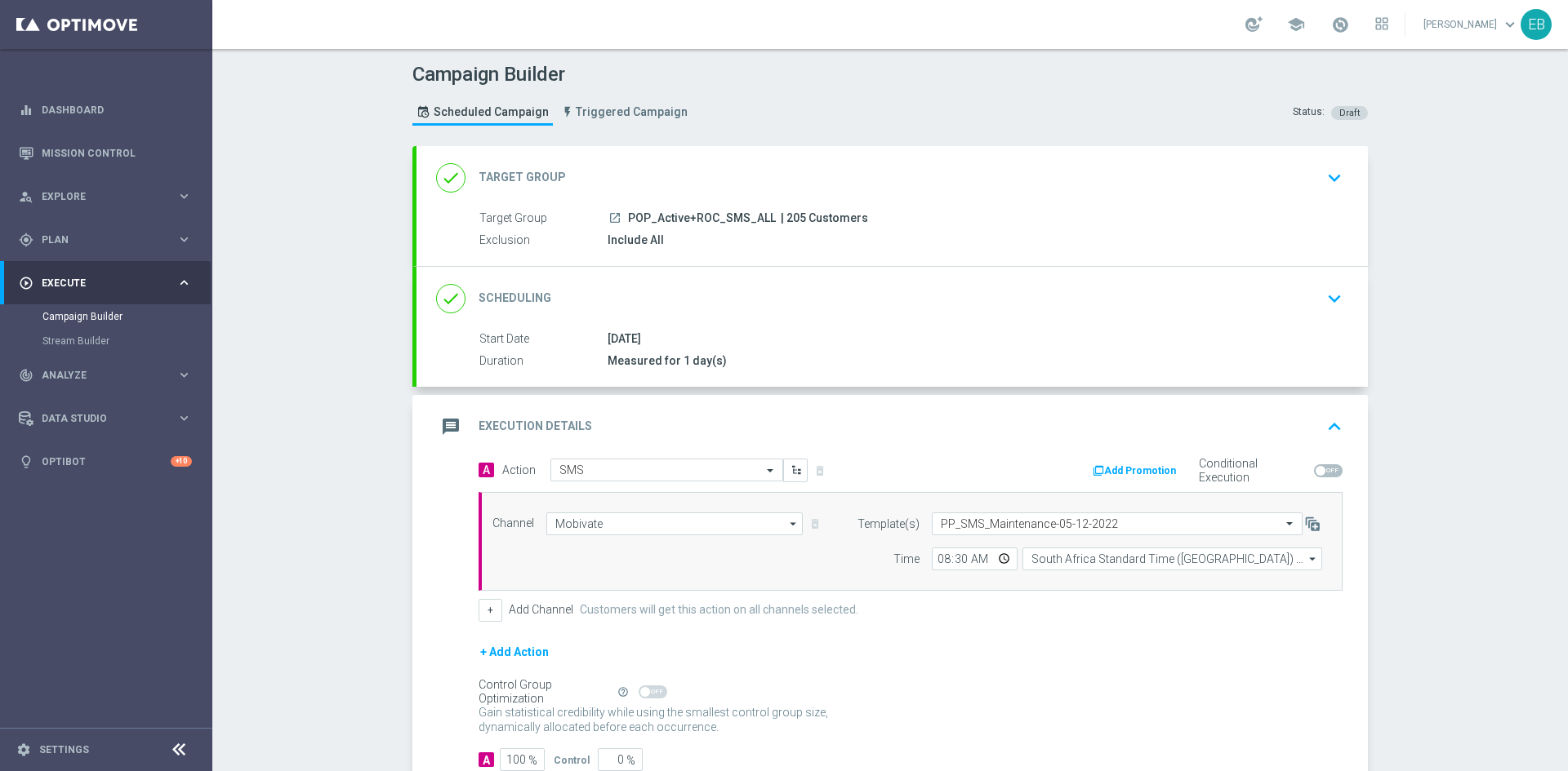
click at [1230, 404] on div "message Execution Details keyboard_arrow_up" at bounding box center [892, 427] width 951 height 64
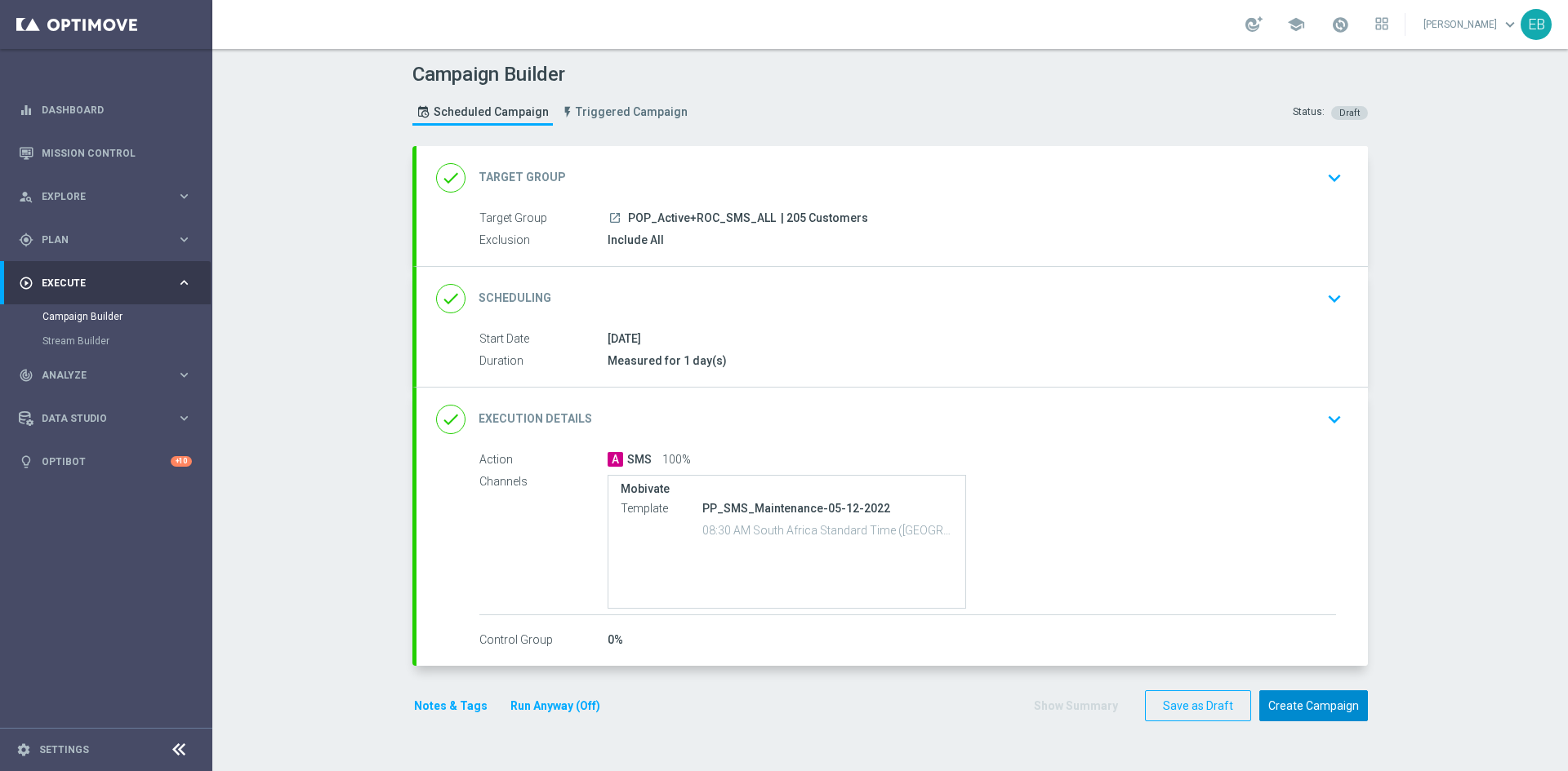
click at [1286, 709] on button "Create Campaign" at bounding box center [1314, 706] width 108 height 31
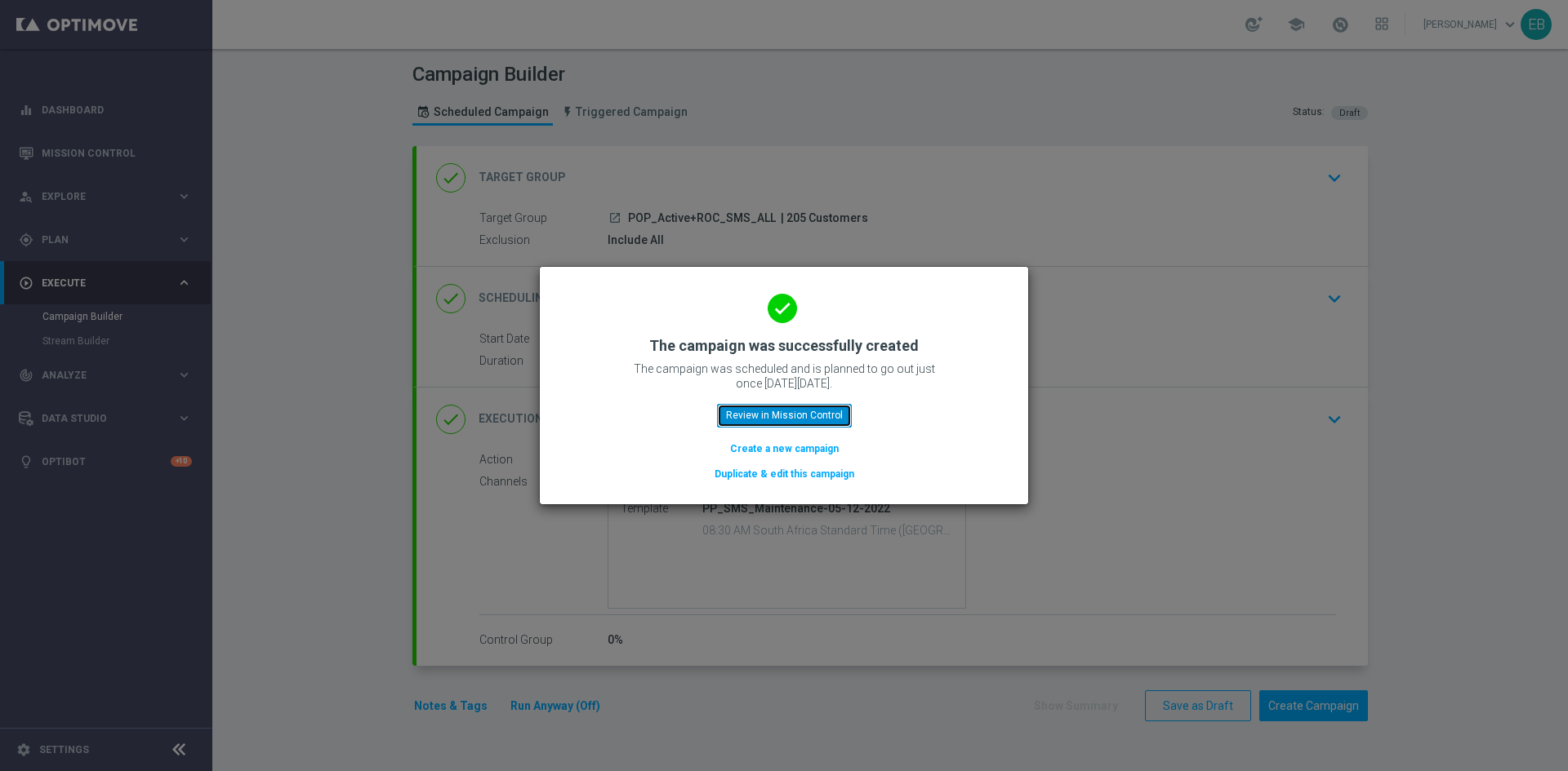
click at [749, 418] on button "Review in Mission Control" at bounding box center [784, 415] width 135 height 23
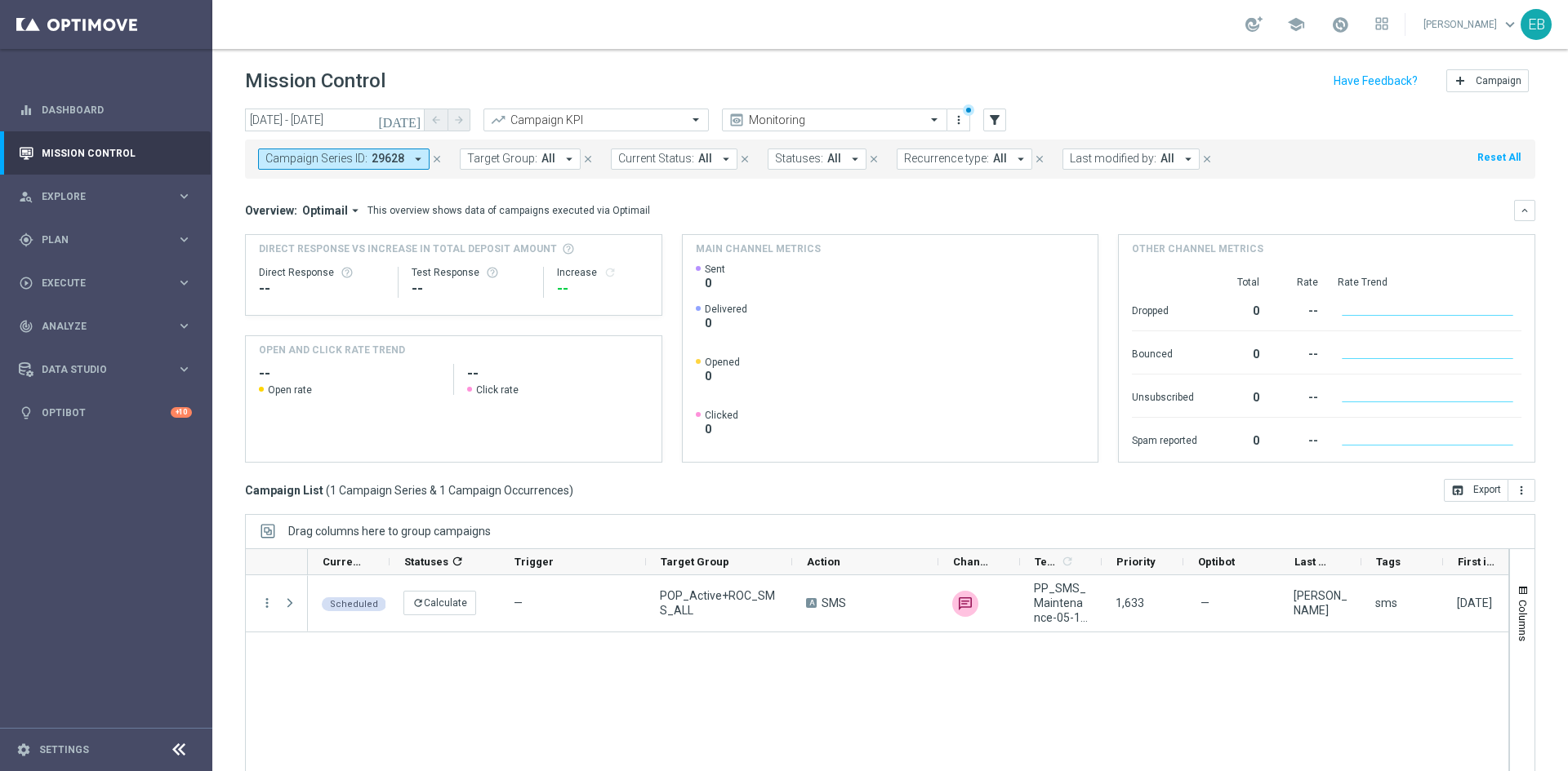
click at [423, 156] on icon "arrow_drop_down" at bounding box center [418, 159] width 15 height 15
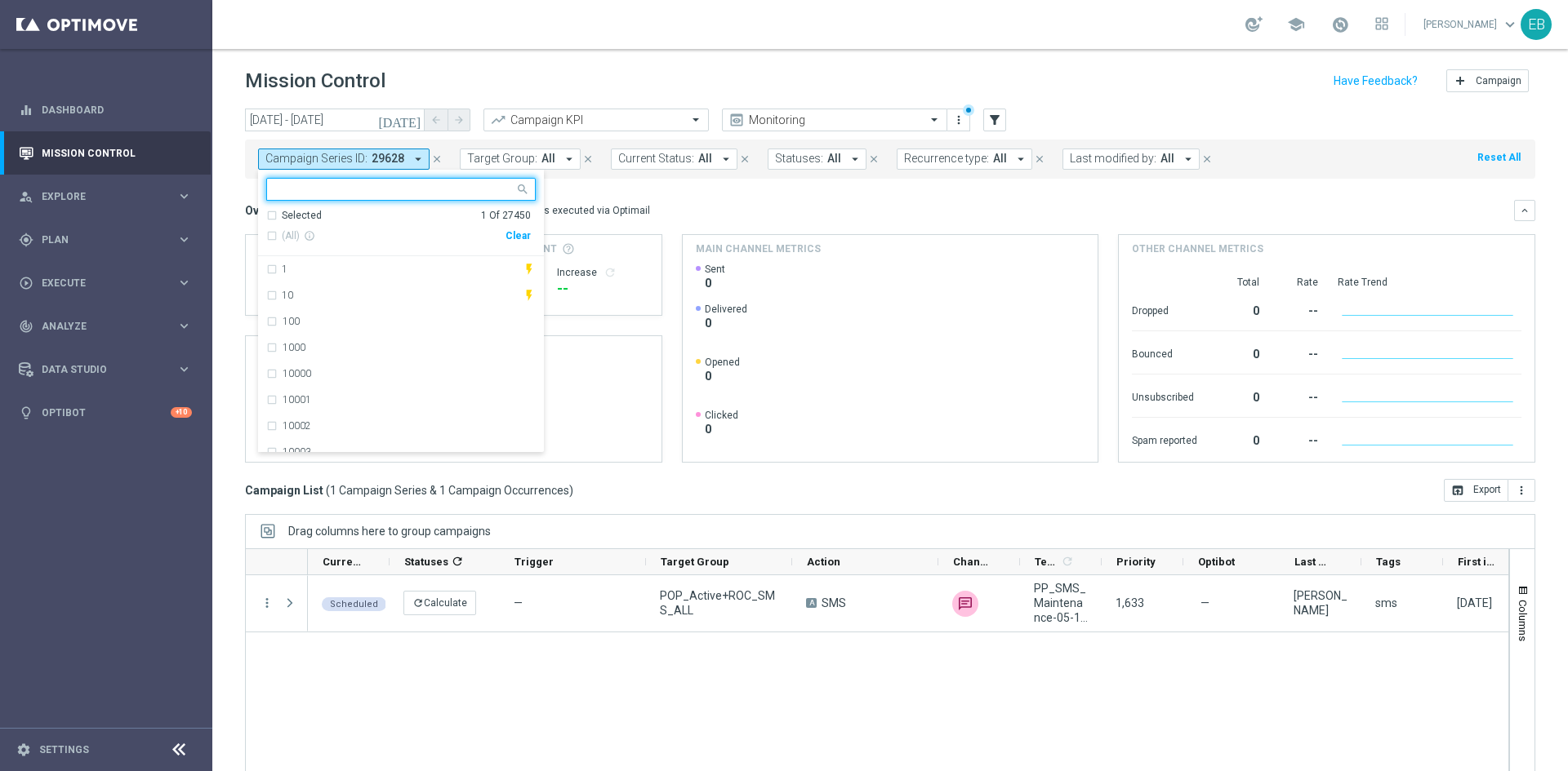
click at [291, 221] on div "Selected" at bounding box center [302, 216] width 40 height 14
click at [279, 223] on div "(All Search Results) Clear" at bounding box center [398, 236] width 264 height 27
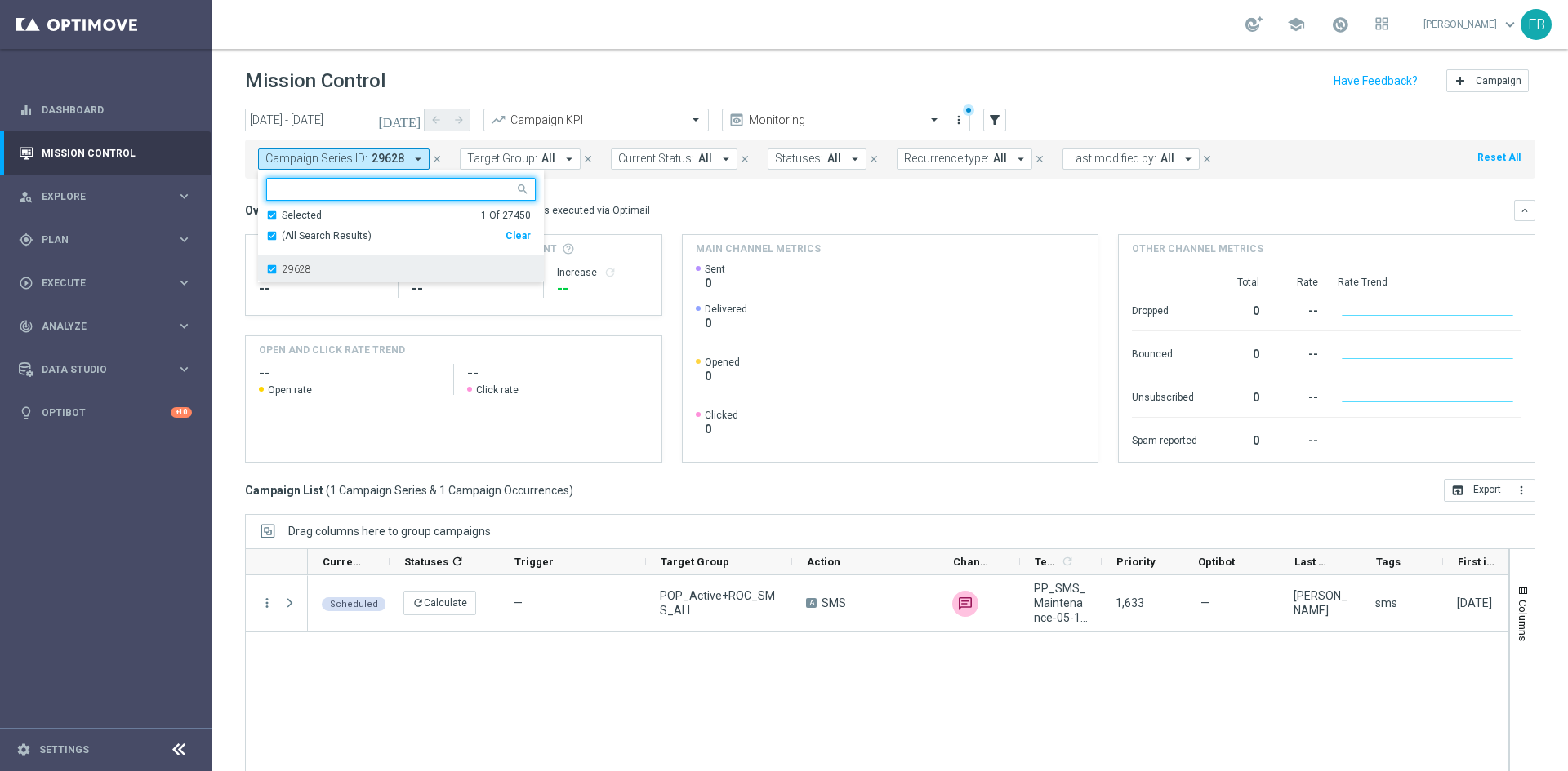
click at [289, 280] on div "29628" at bounding box center [401, 269] width 269 height 26
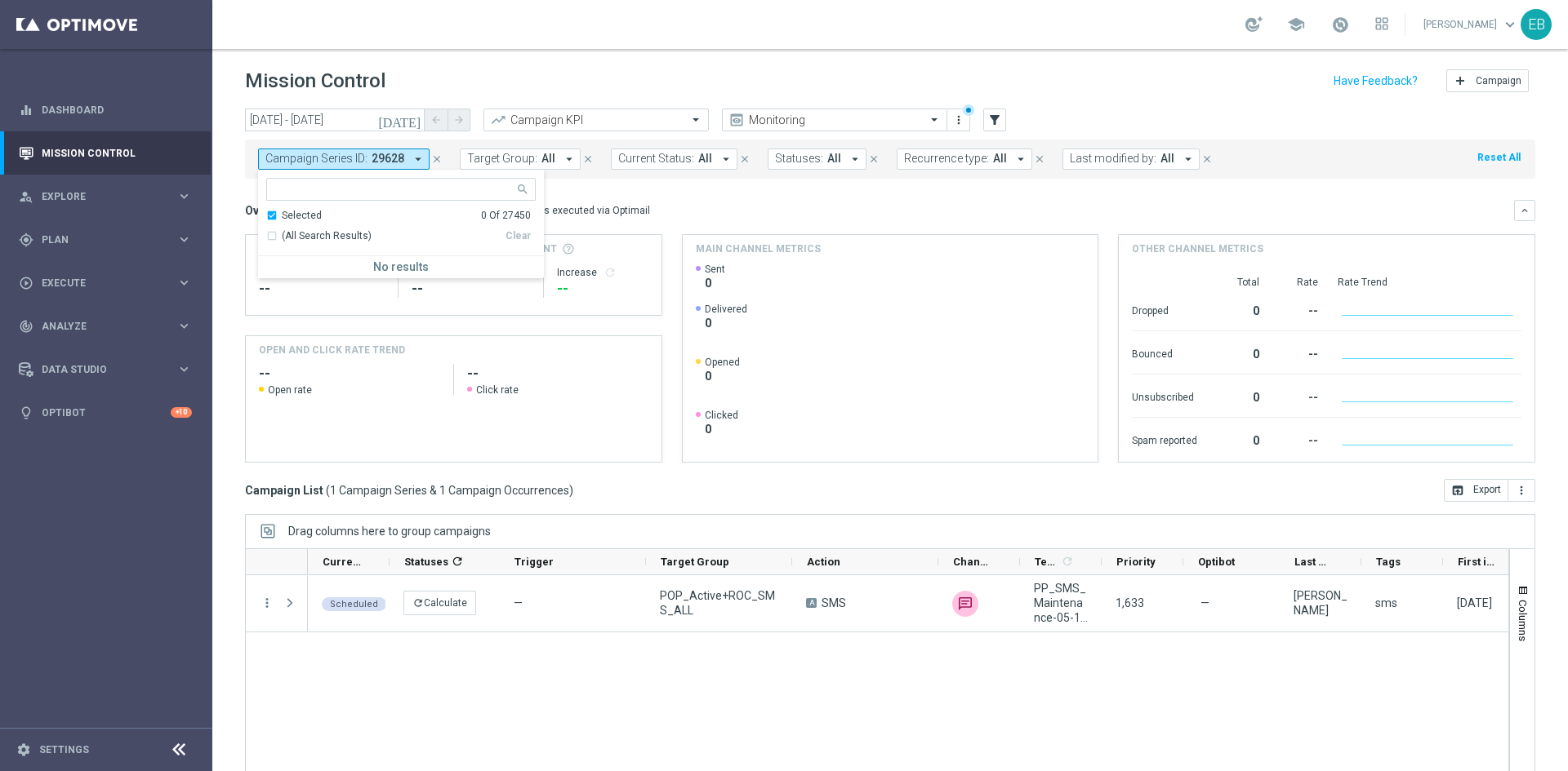
click at [739, 220] on div "Overview: Optimail arrow_drop_down This overview shows data of campaigns execut…" at bounding box center [889, 211] width 1290 height 21
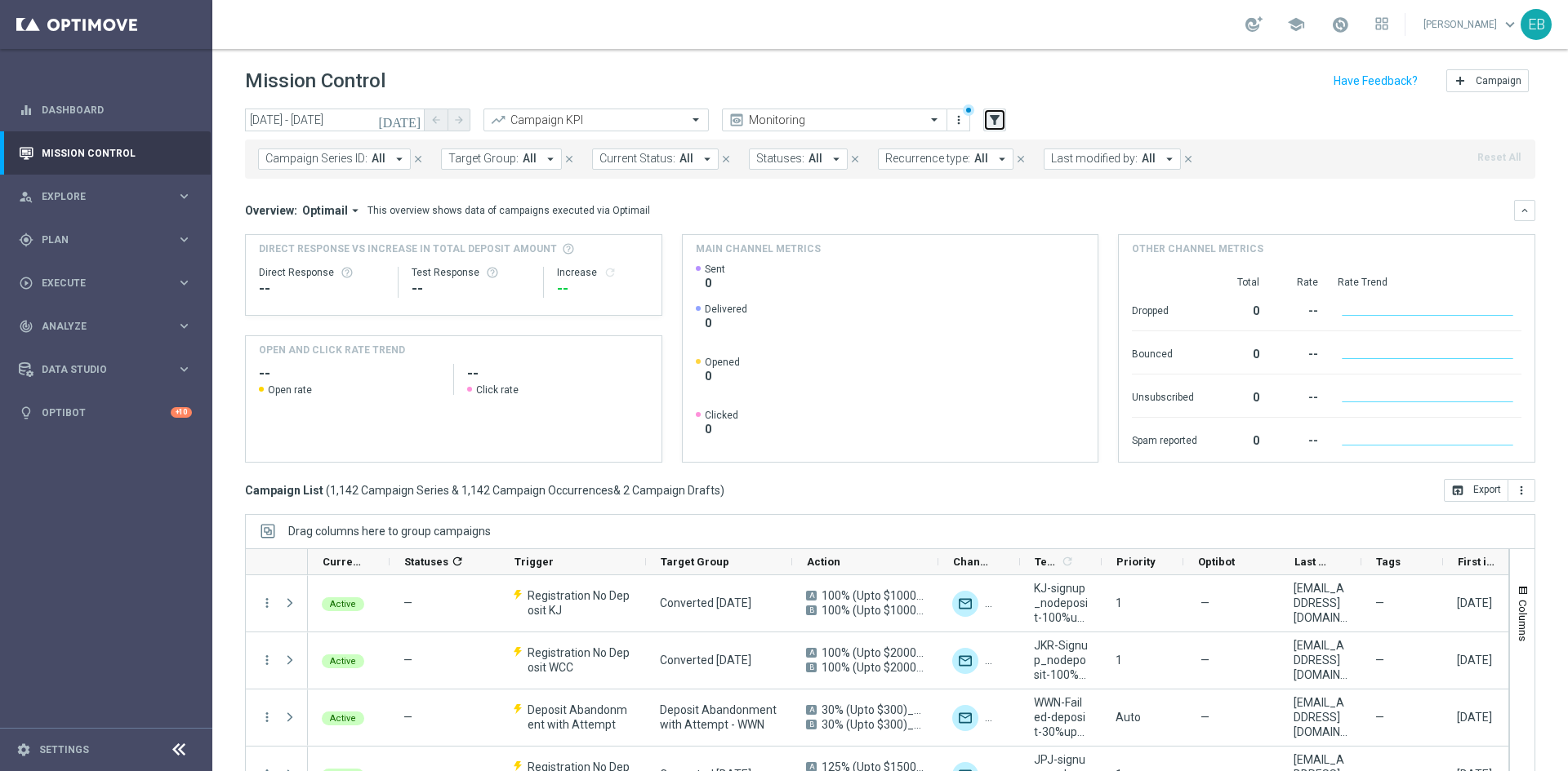
click at [992, 109] on button "filter_alt" at bounding box center [994, 120] width 23 height 23
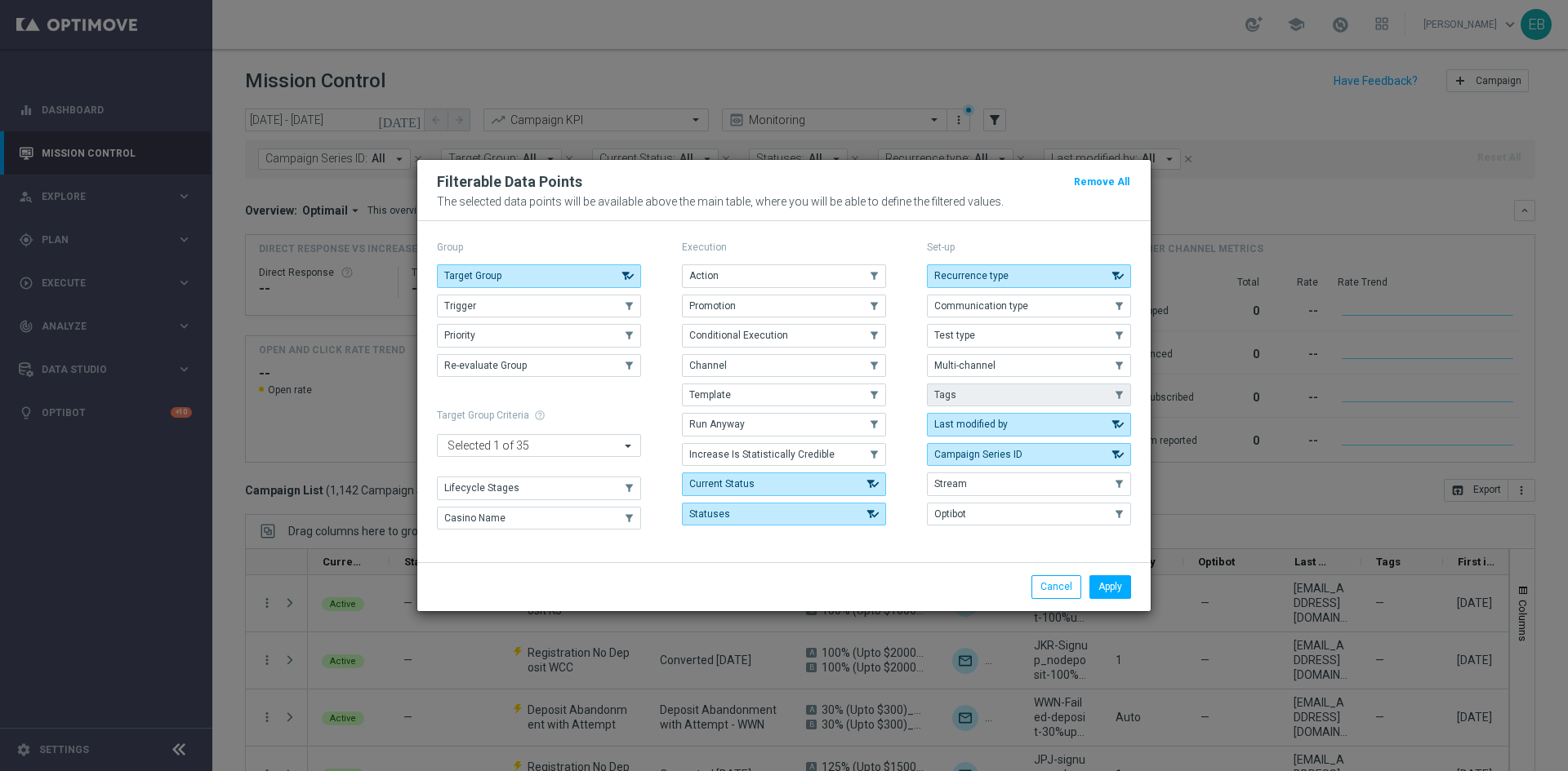
click at [970, 399] on button "Tags" at bounding box center [1028, 395] width 204 height 23
click at [1122, 575] on button "Apply" at bounding box center [1110, 587] width 42 height 23
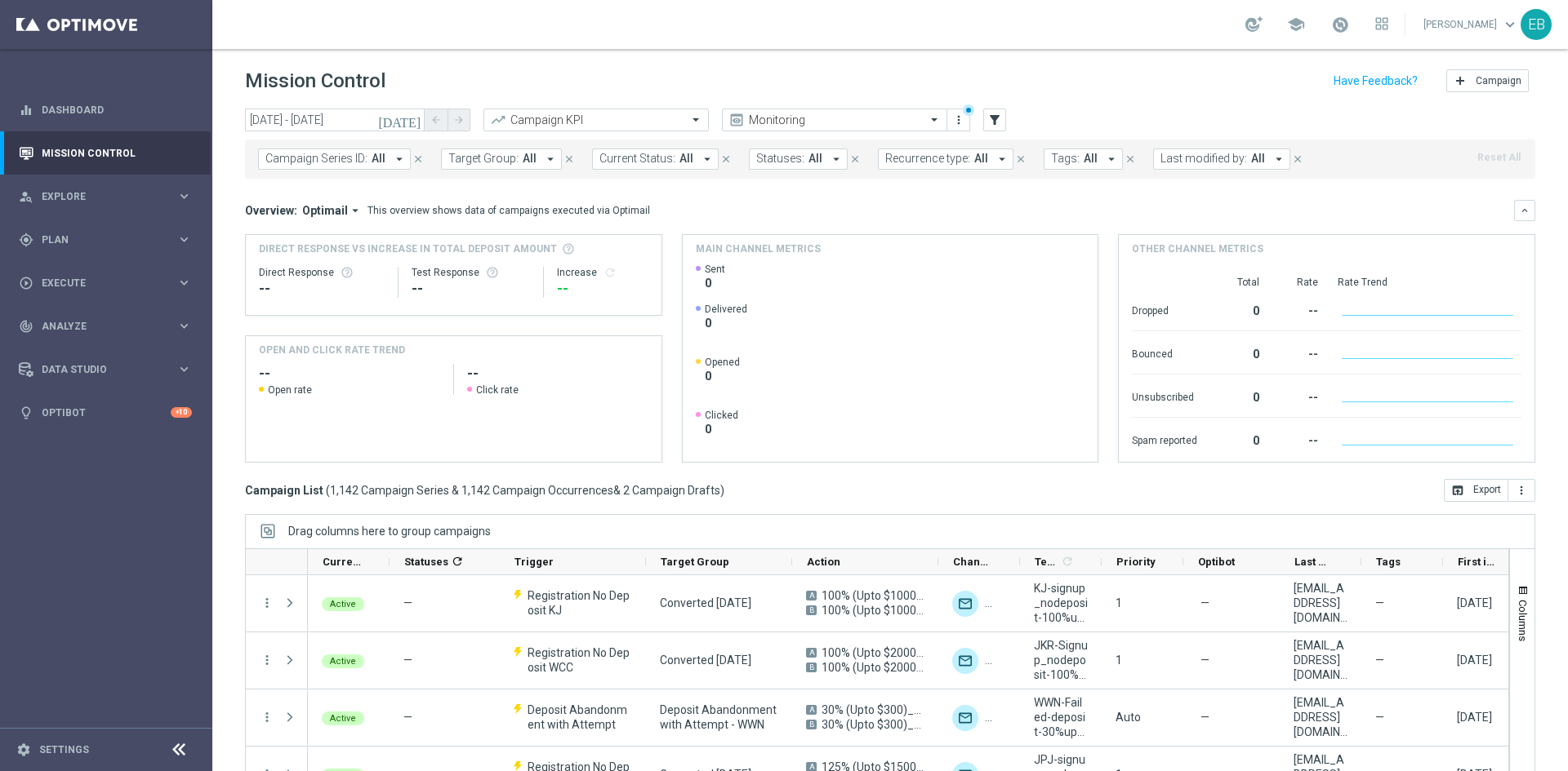
click at [1104, 162] on icon "arrow_drop_down" at bounding box center [1111, 159] width 15 height 15
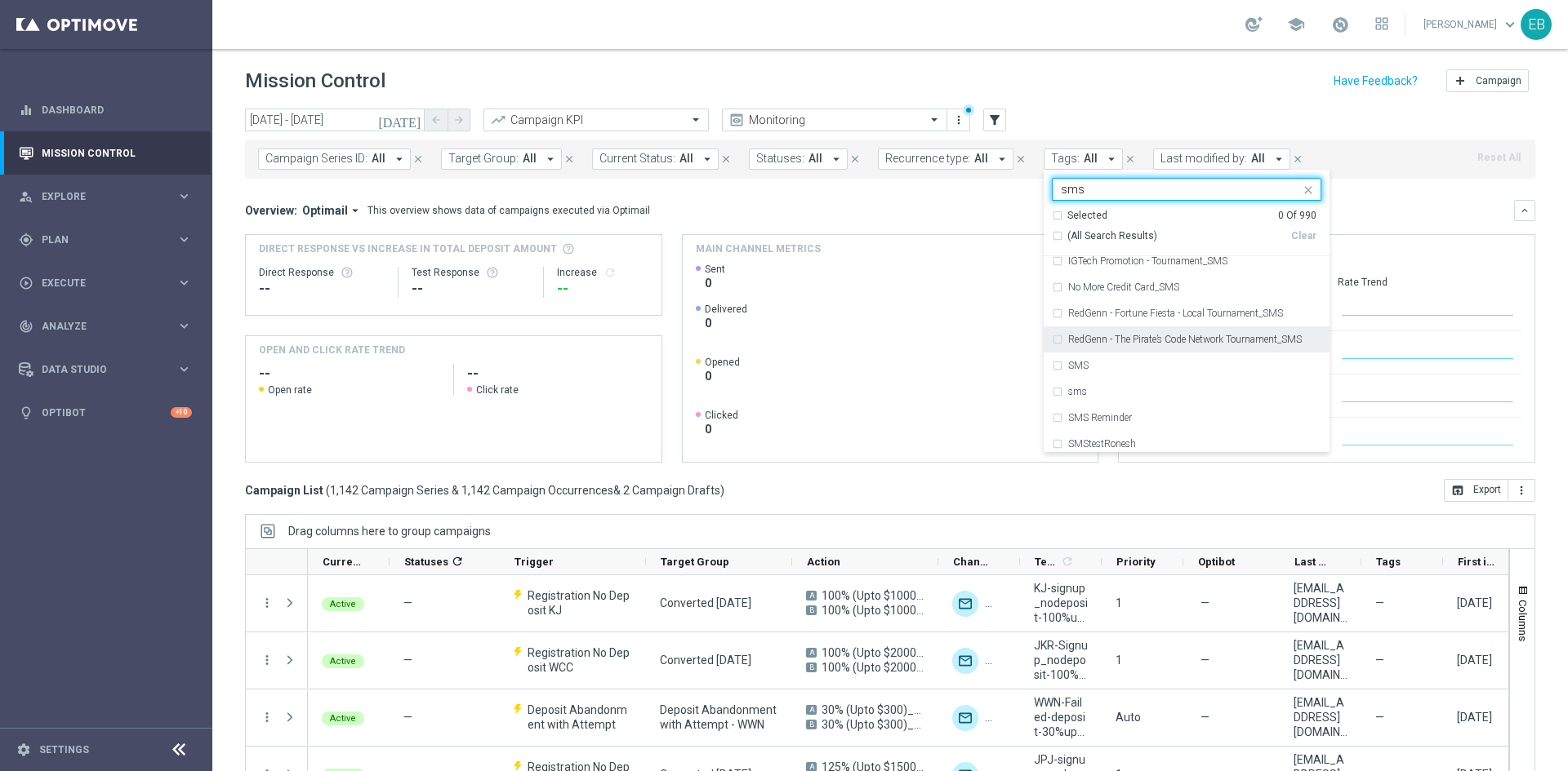
scroll to position [274, 0]
click at [1162, 362] on div "SMS" at bounding box center [1194, 360] width 253 height 10
type input "sms"
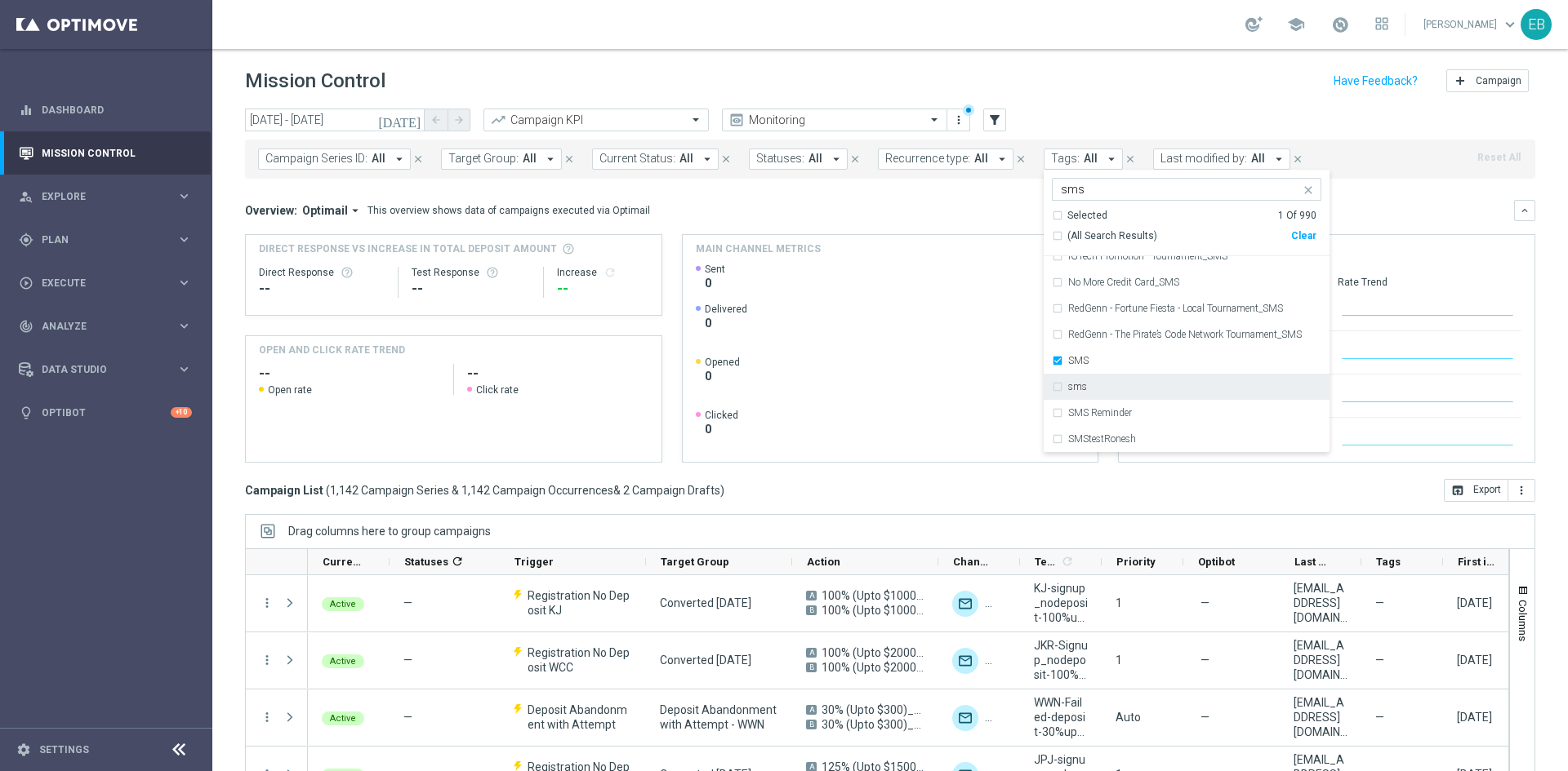
click at [1103, 388] on div "sms" at bounding box center [1194, 386] width 253 height 10
click at [883, 201] on div "Overview: Optimail arrow_drop_down This overview shows data of campaigns execut…" at bounding box center [889, 211] width 1290 height 21
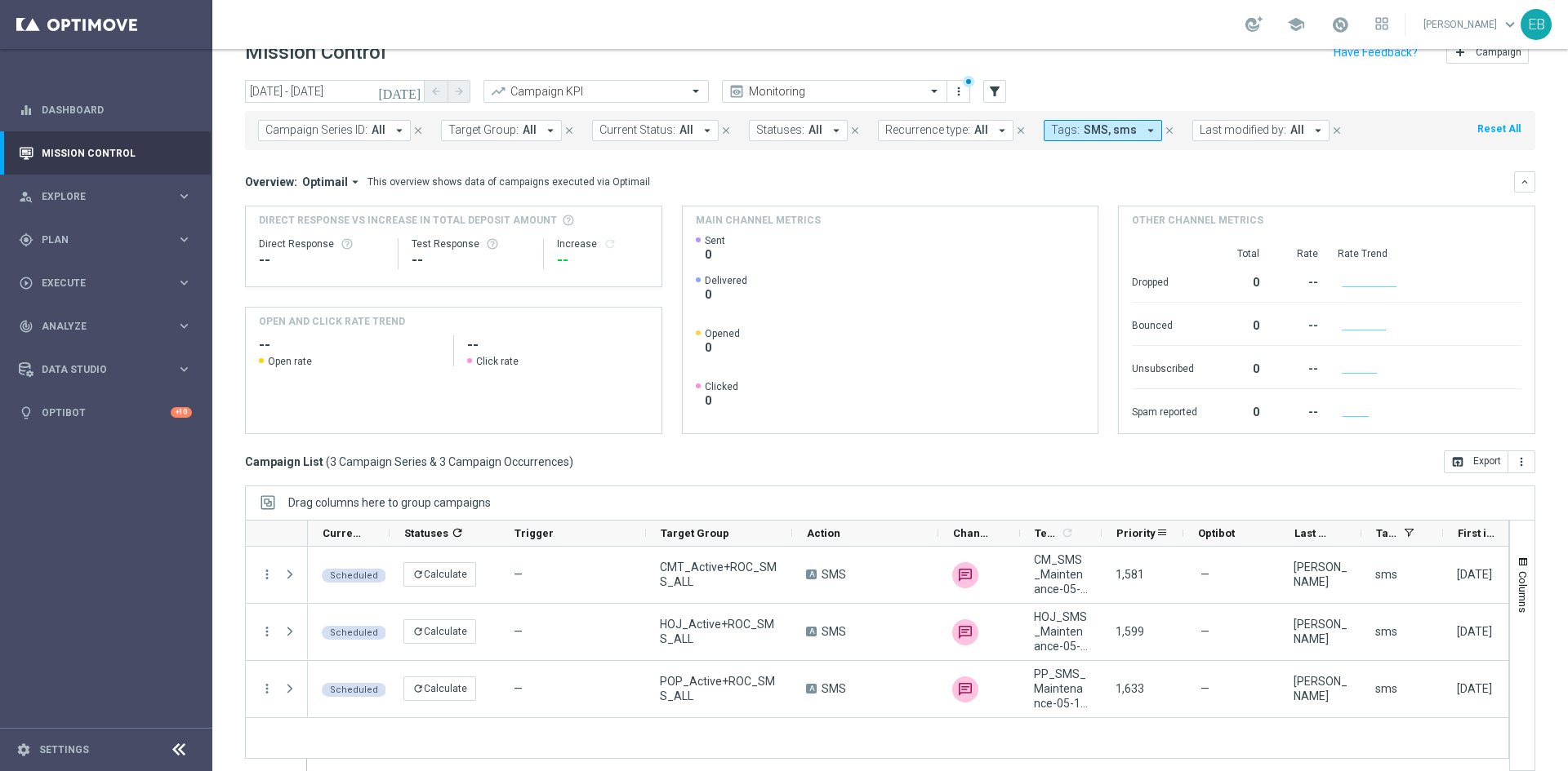
scroll to position [45, 0]
